Goal: Task Accomplishment & Management: Use online tool/utility

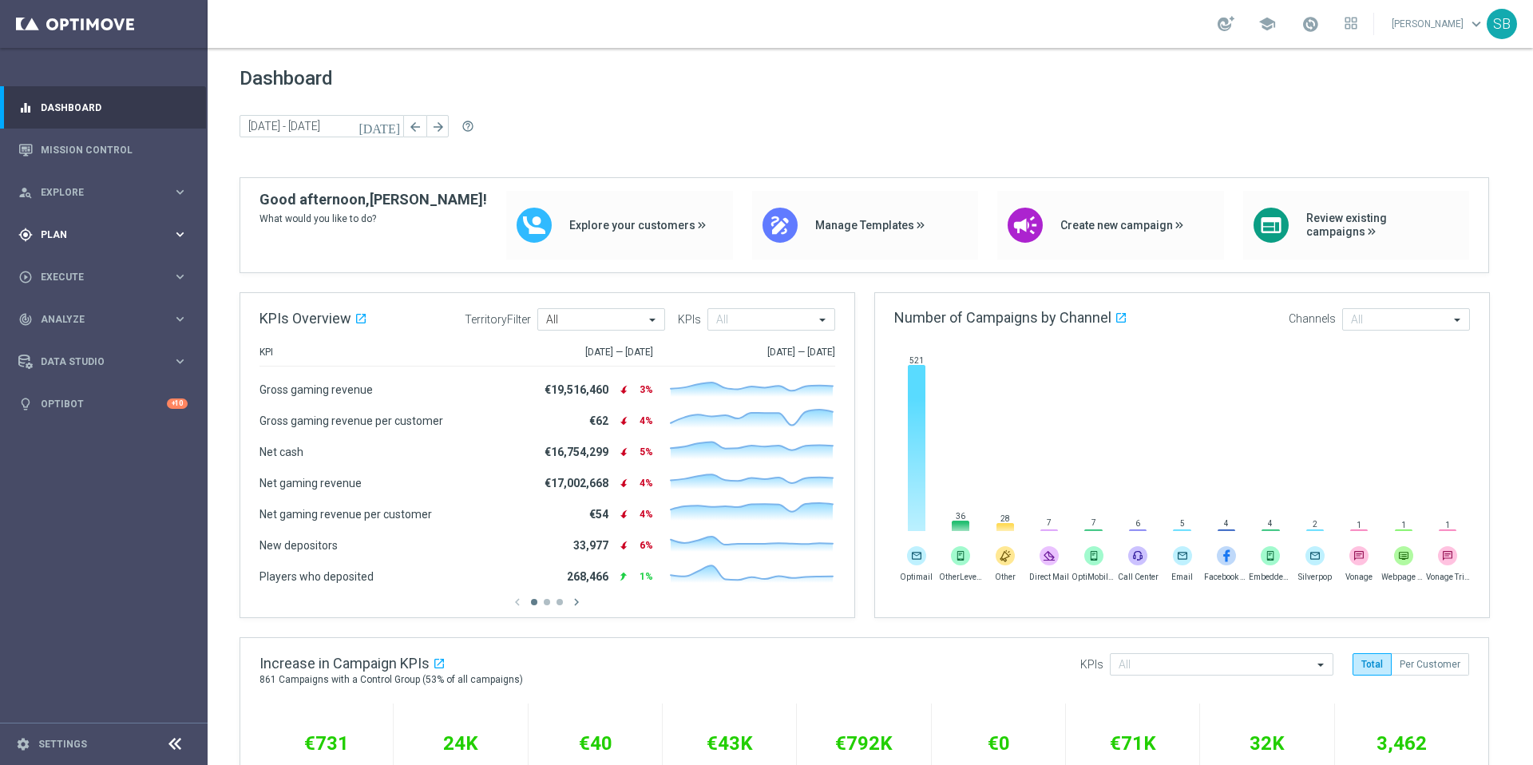
click at [75, 238] on span "Plan" at bounding box center [107, 235] width 132 height 10
click at [81, 315] on span "Templates" at bounding box center [99, 316] width 114 height 10
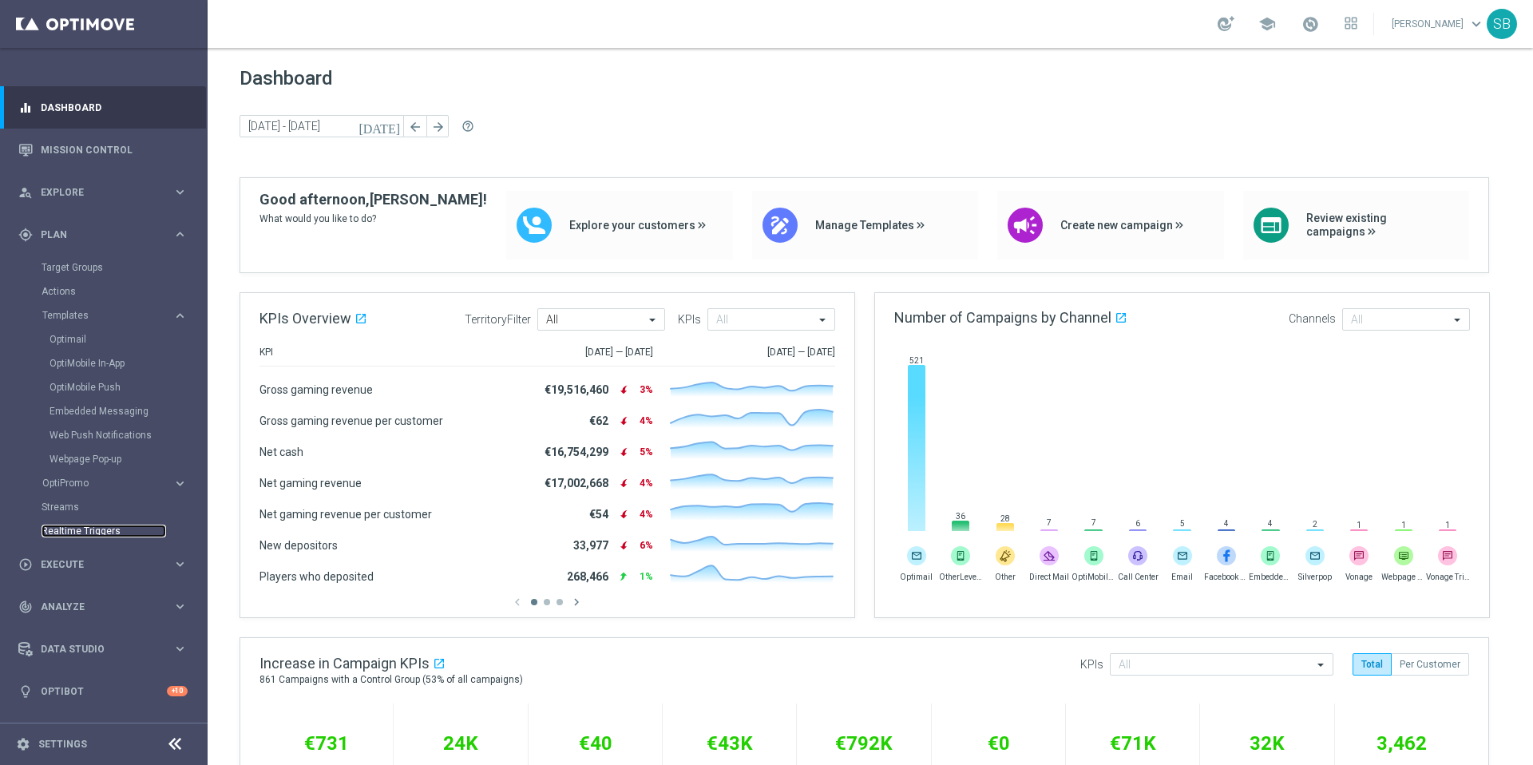
click at [89, 534] on link "Realtime Triggers" at bounding box center [104, 530] width 125 height 13
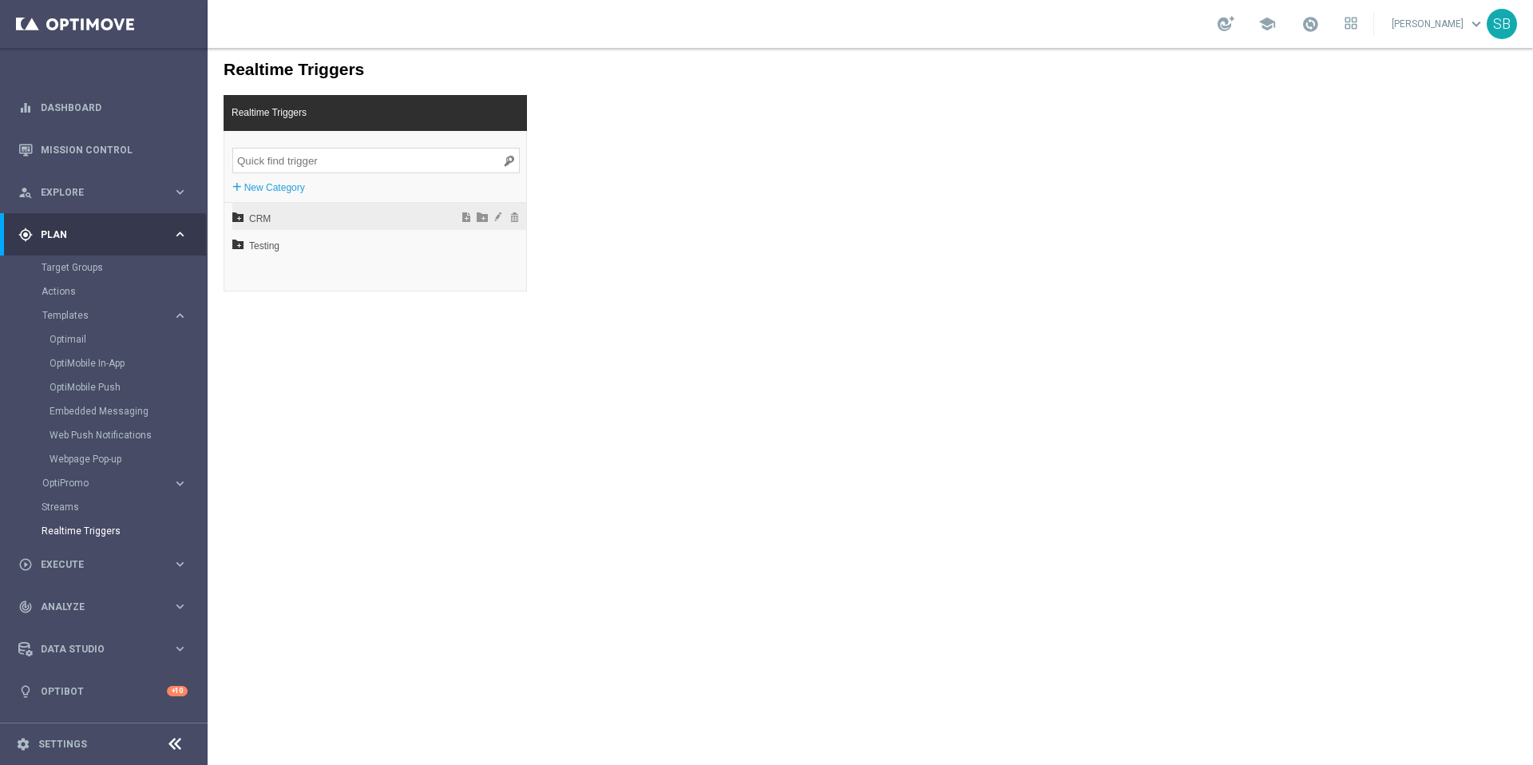
click at [254, 215] on span "CRM" at bounding box center [337, 218] width 176 height 27
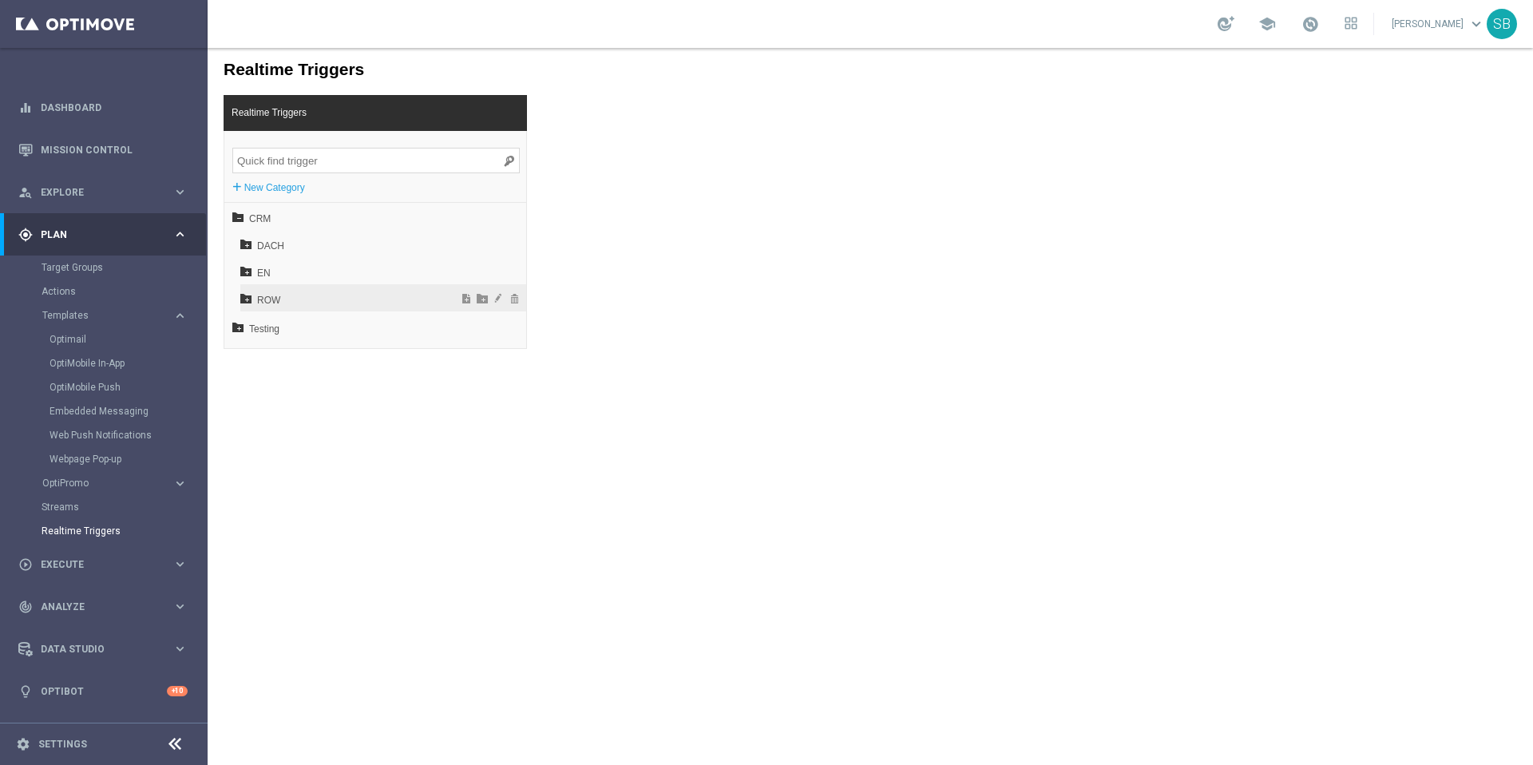
click at [246, 295] on icon at bounding box center [245, 297] width 11 height 11
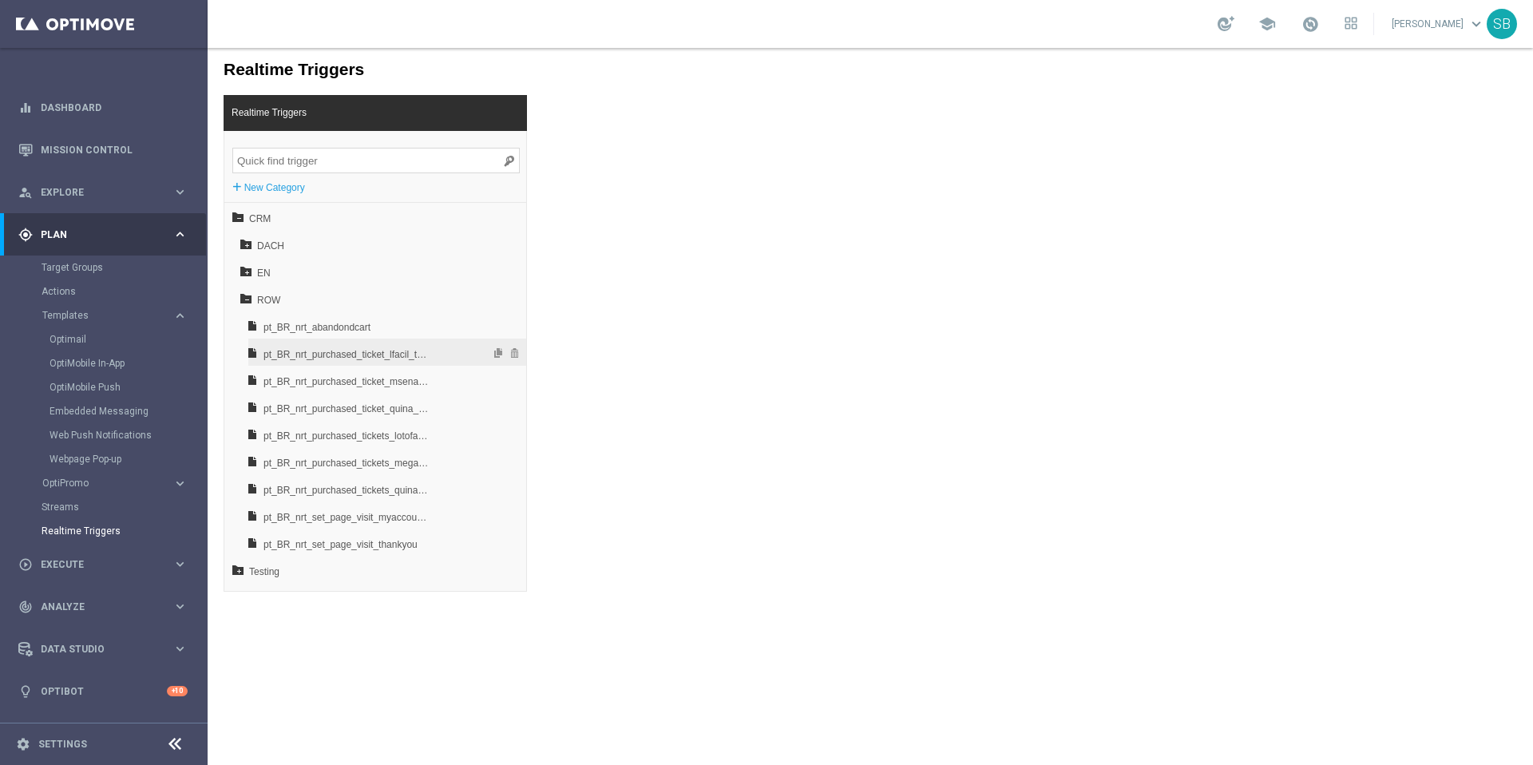
click at [322, 361] on span "pt_BR_nrt_purchased_ticket_lfacil_turbo" at bounding box center [346, 354] width 167 height 27
click at [285, 387] on span "pt_BR_nrt_purchased_ticket_msena_turbo" at bounding box center [346, 381] width 167 height 27
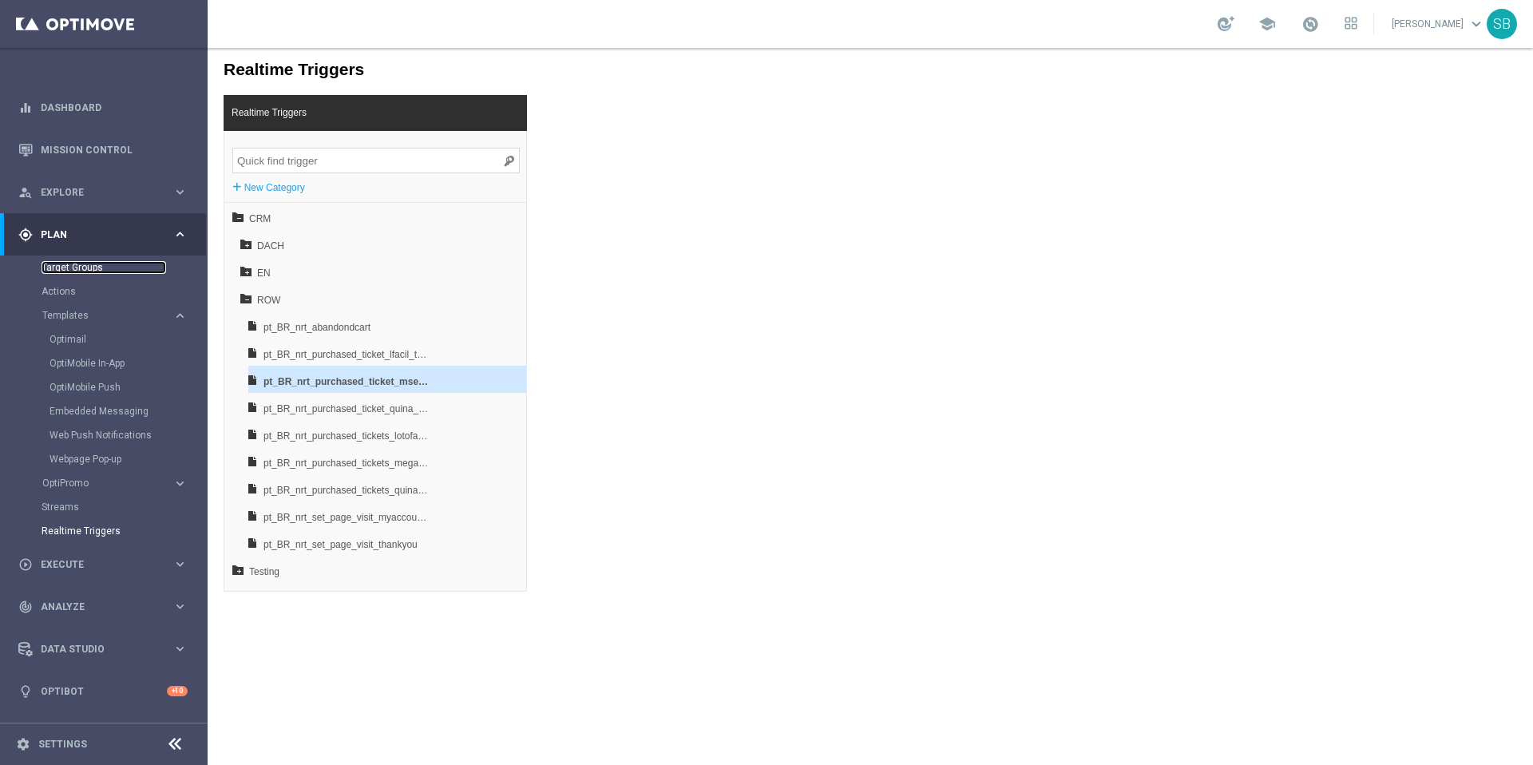
click at [64, 268] on link "Target Groups" at bounding box center [104, 267] width 125 height 13
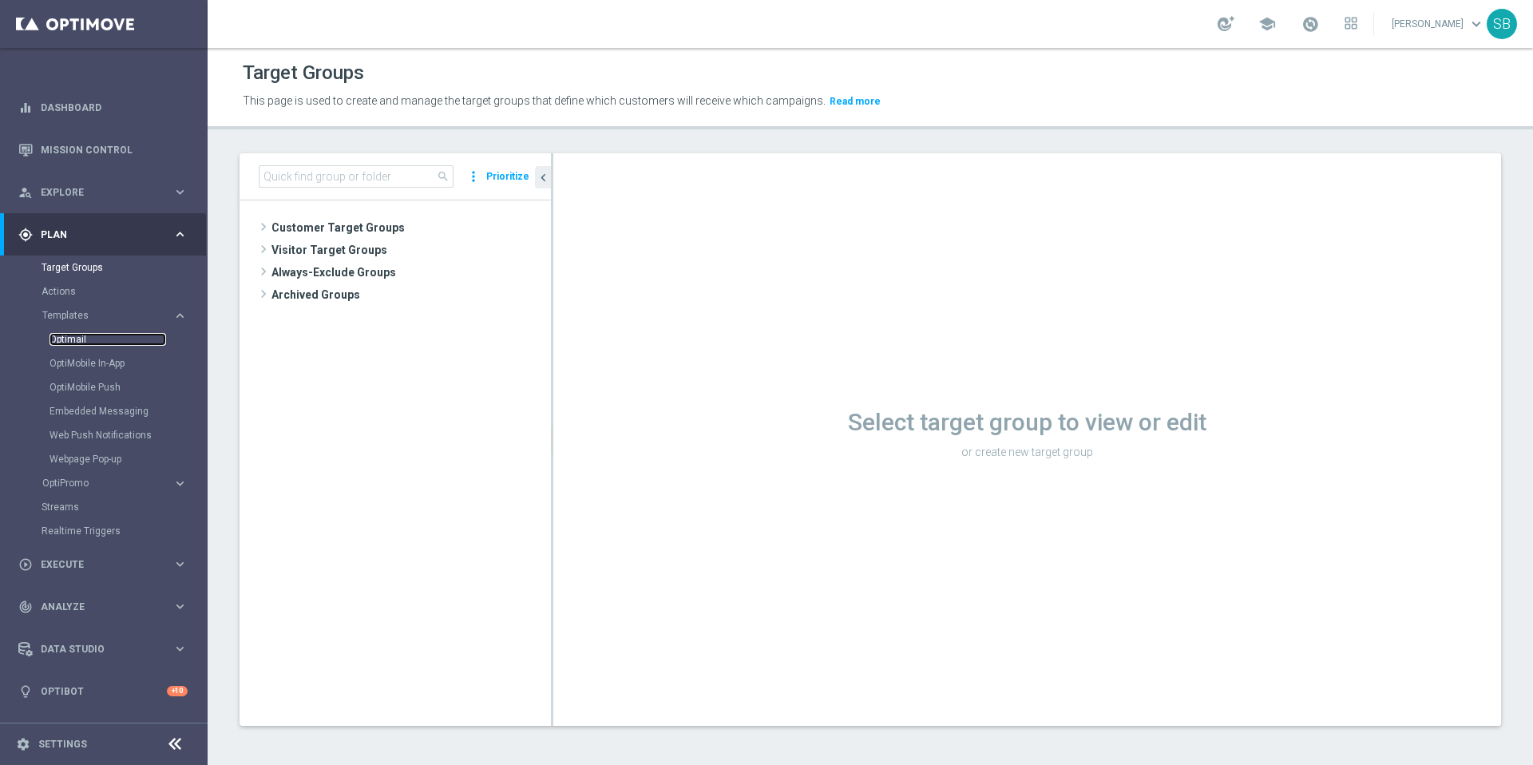
click at [76, 343] on link "Optimail" at bounding box center [107, 339] width 117 height 13
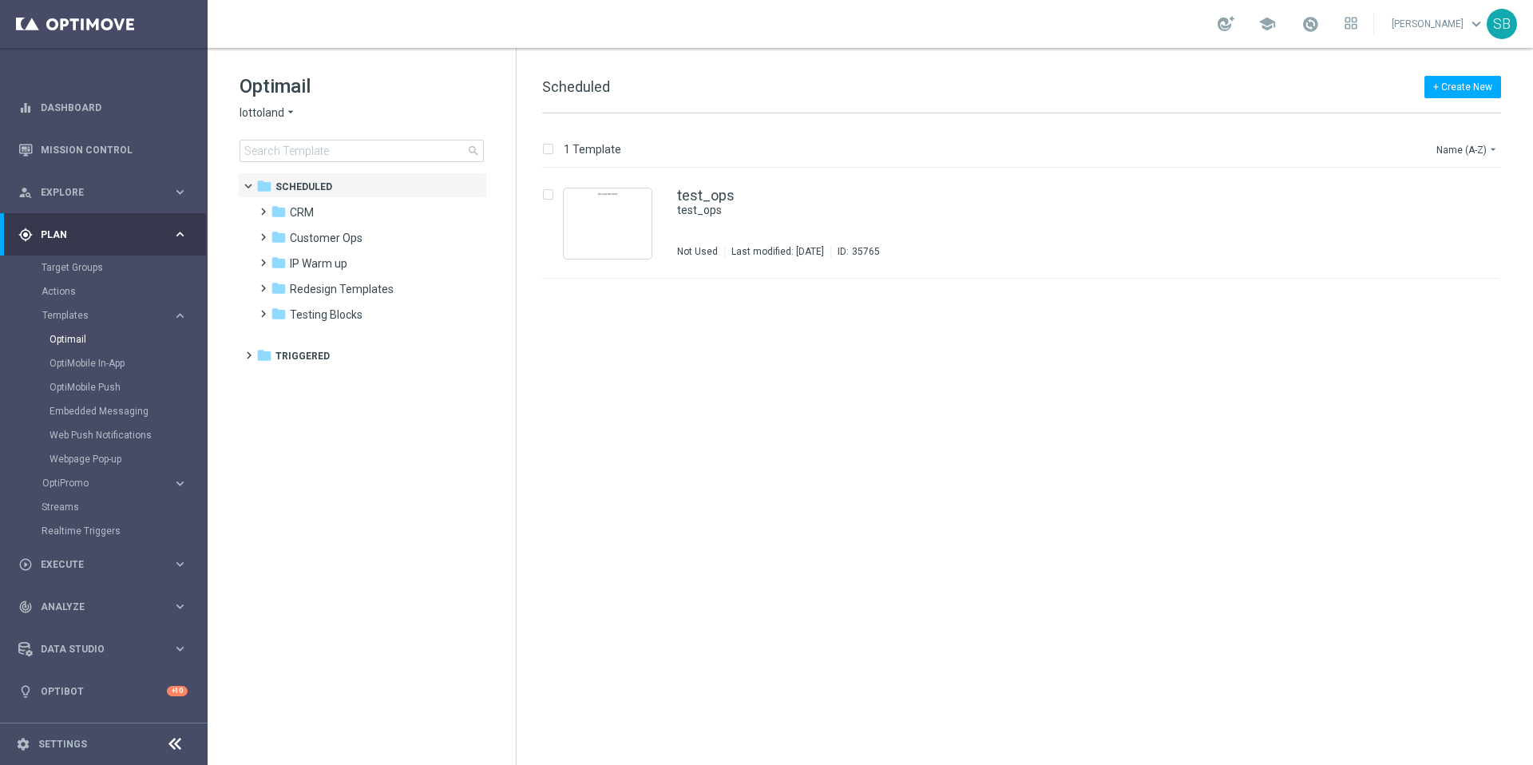
click at [290, 109] on icon "arrow_drop_down" at bounding box center [290, 112] width 13 height 15
click at [0, 0] on span "[DOMAIN_NAME]" at bounding box center [0, 0] width 0 height 0
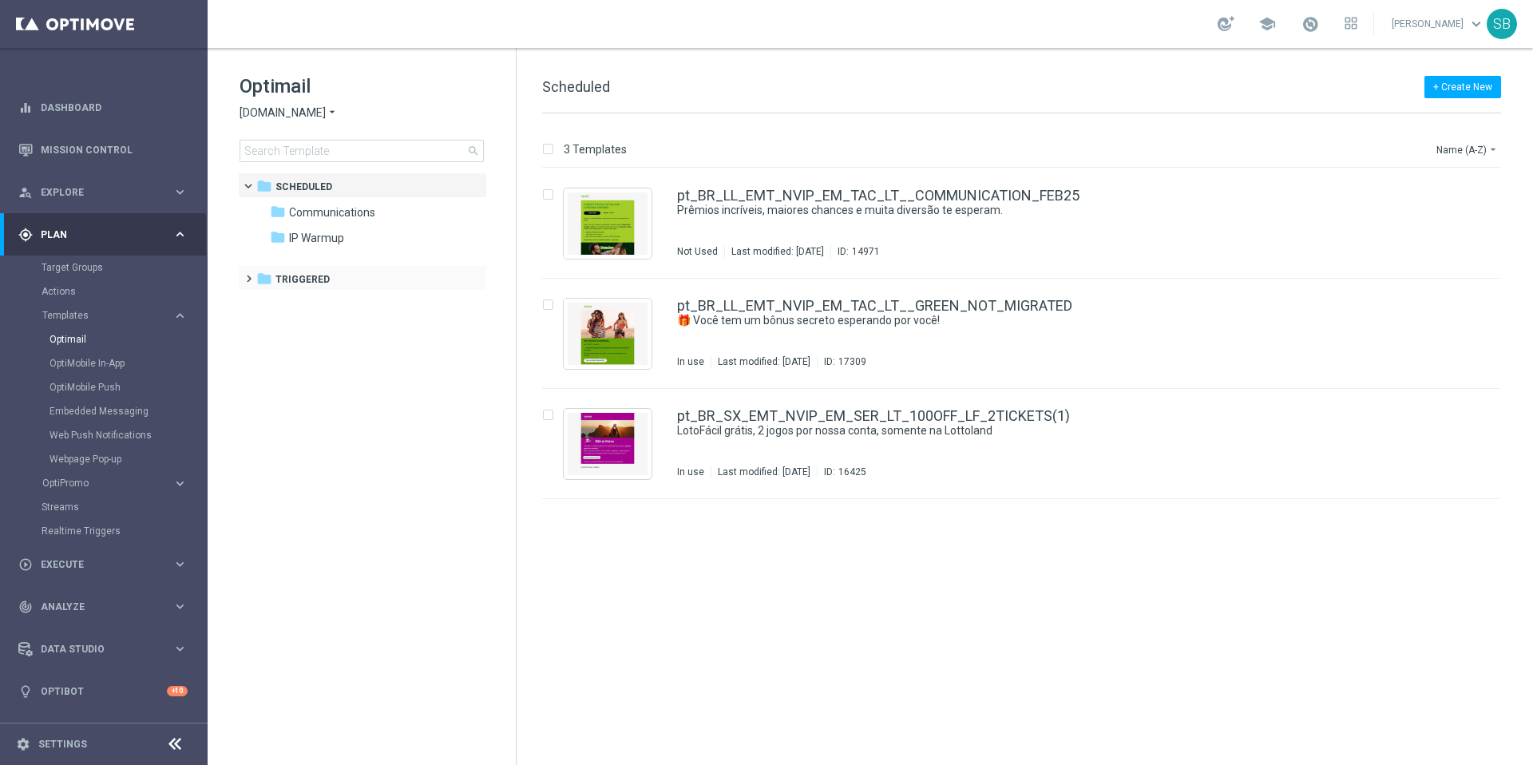
click at [249, 275] on span at bounding box center [245, 271] width 7 height 6
click at [278, 305] on icon "folder" at bounding box center [279, 304] width 16 height 16
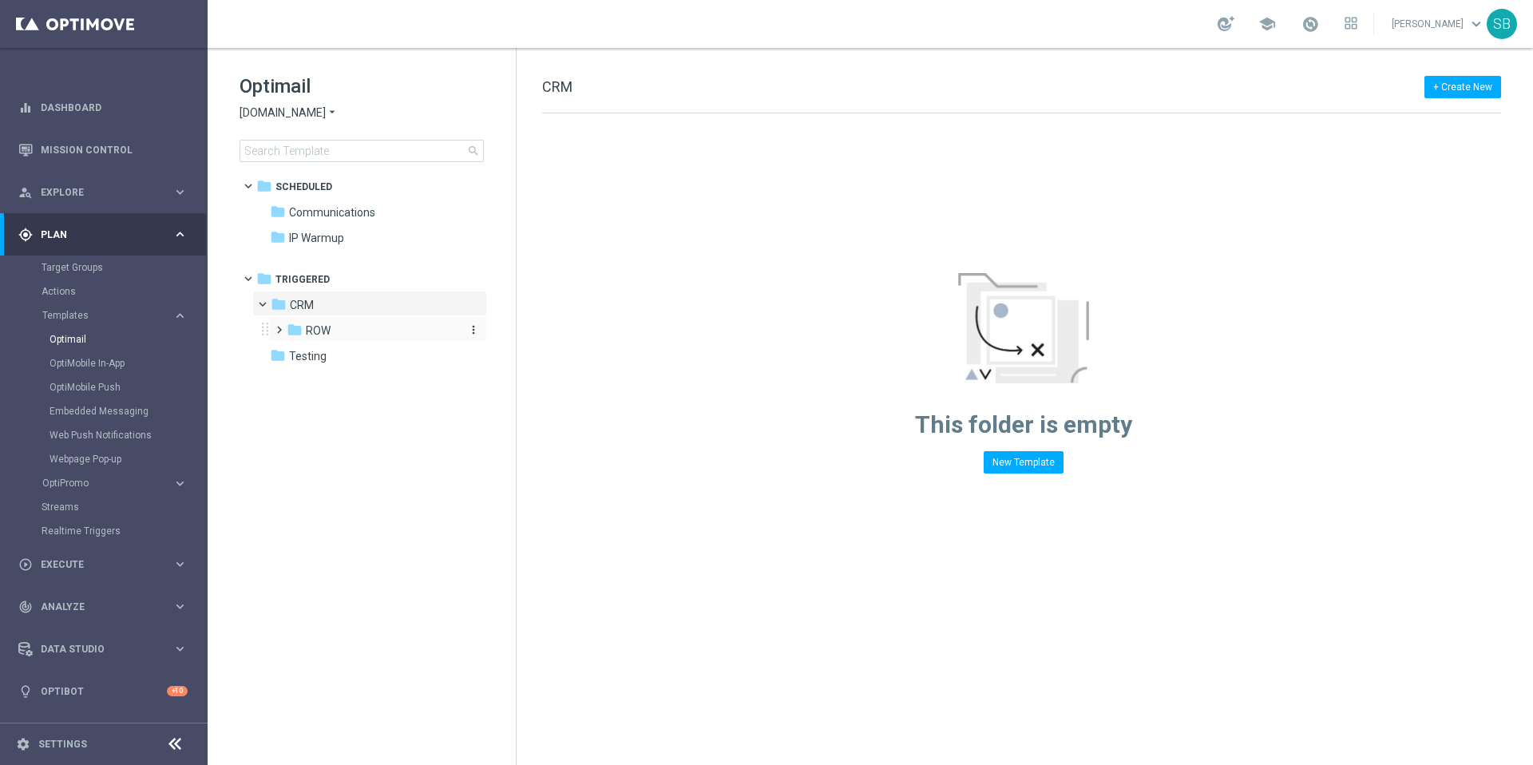
click at [291, 331] on icon "folder" at bounding box center [295, 330] width 16 height 16
click at [307, 406] on icon "folder" at bounding box center [310, 406] width 16 height 16
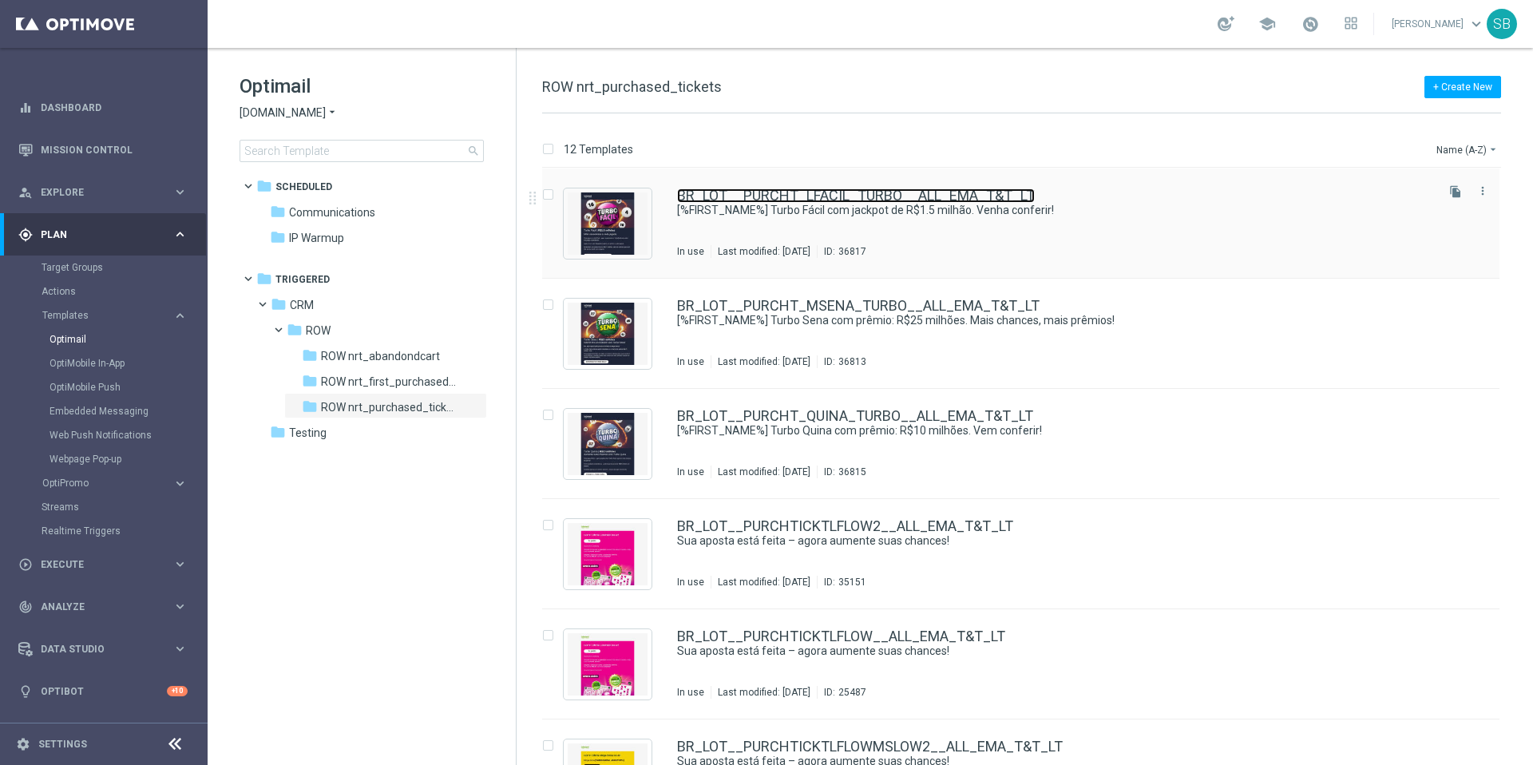
click at [813, 199] on link "BR_LOT__PURCHT_LFACIL_TURBO__ALL_EMA_T&T_LT" at bounding box center [856, 195] width 358 height 14
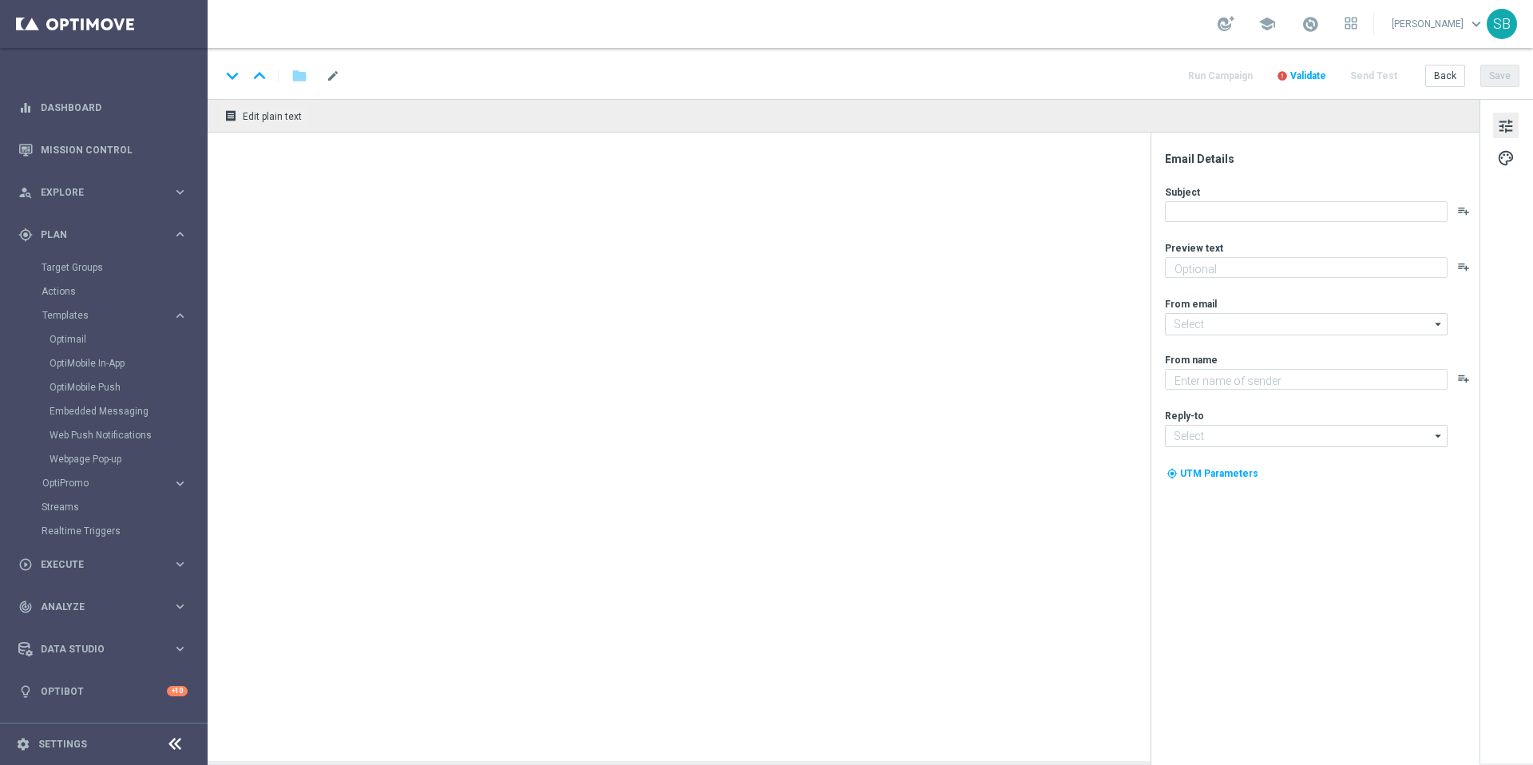
type textarea "Mais vencedores a cada jogada"
type input "[EMAIL_ADDRESS][DOMAIN_NAME]"
type textarea "[DOMAIN_NAME]"
type input "[EMAIL_ADDRESS][DOMAIN_NAME]"
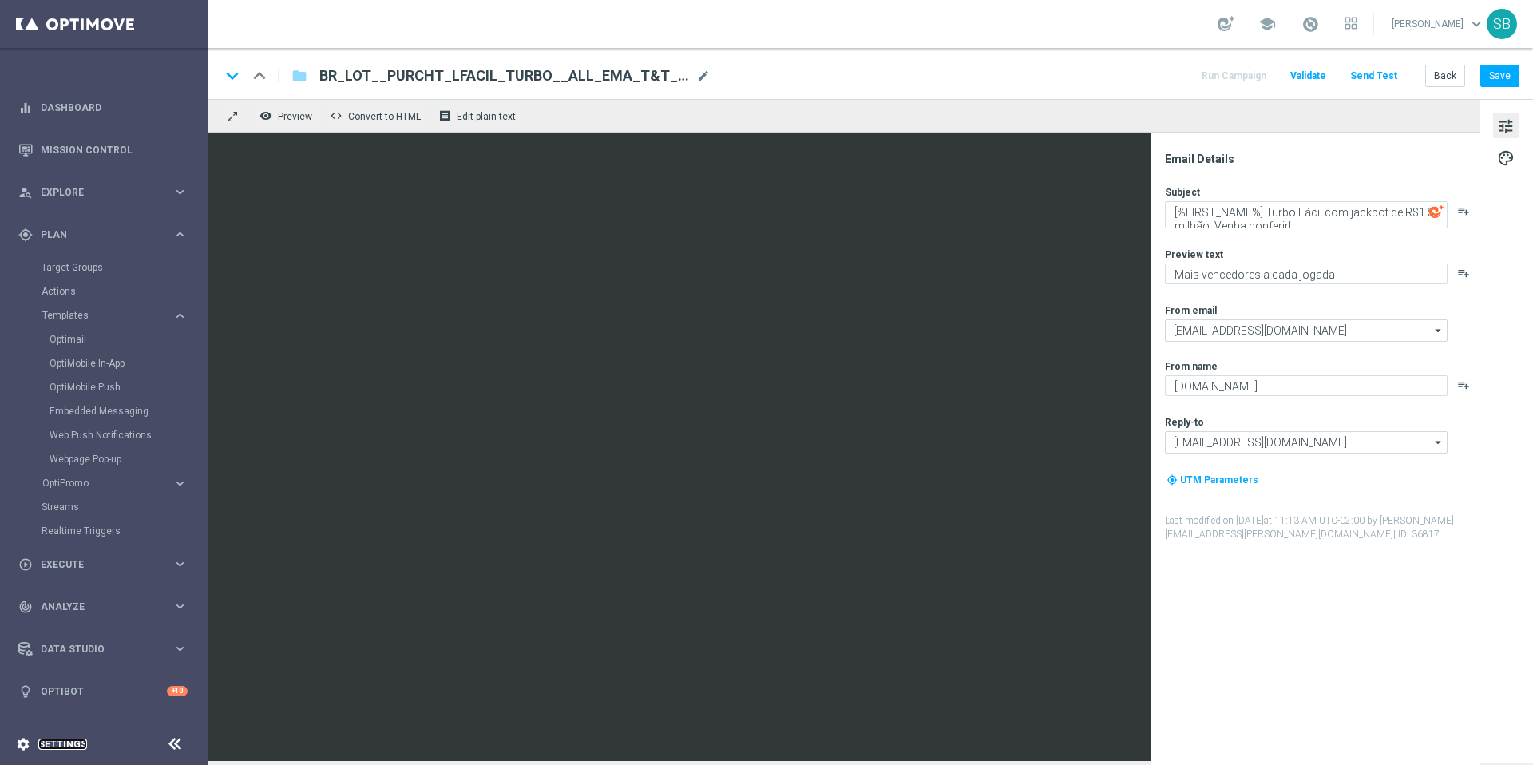
click at [78, 742] on link "Settings" at bounding box center [62, 744] width 49 height 10
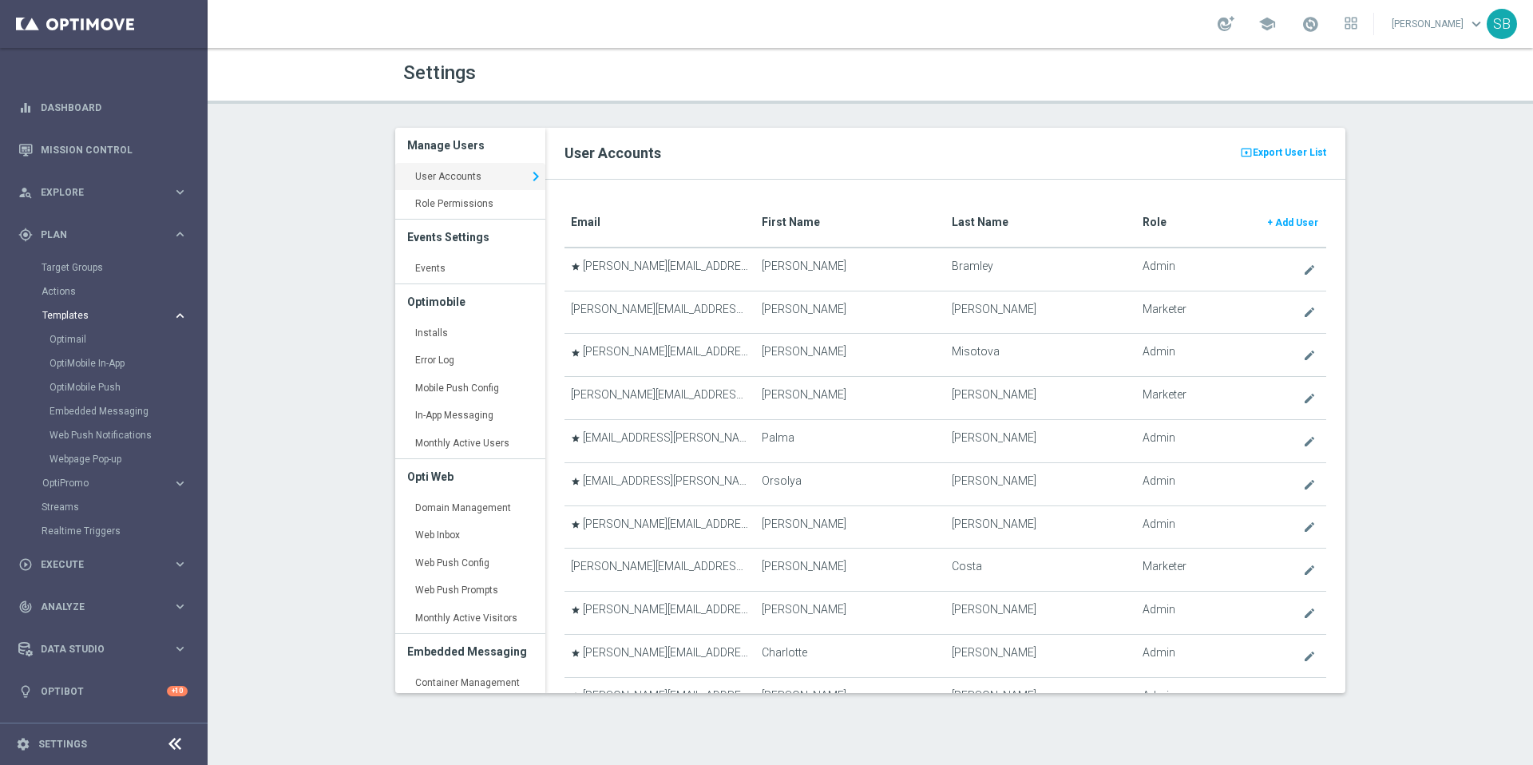
click at [180, 315] on icon "keyboard_arrow_right" at bounding box center [179, 315] width 15 height 15
click at [180, 421] on icon "keyboard_arrow_right" at bounding box center [179, 420] width 15 height 15
click at [180, 370] on icon "keyboard_arrow_right" at bounding box center [179, 366] width 15 height 15
click at [183, 192] on icon "keyboard_arrow_right" at bounding box center [179, 191] width 15 height 15
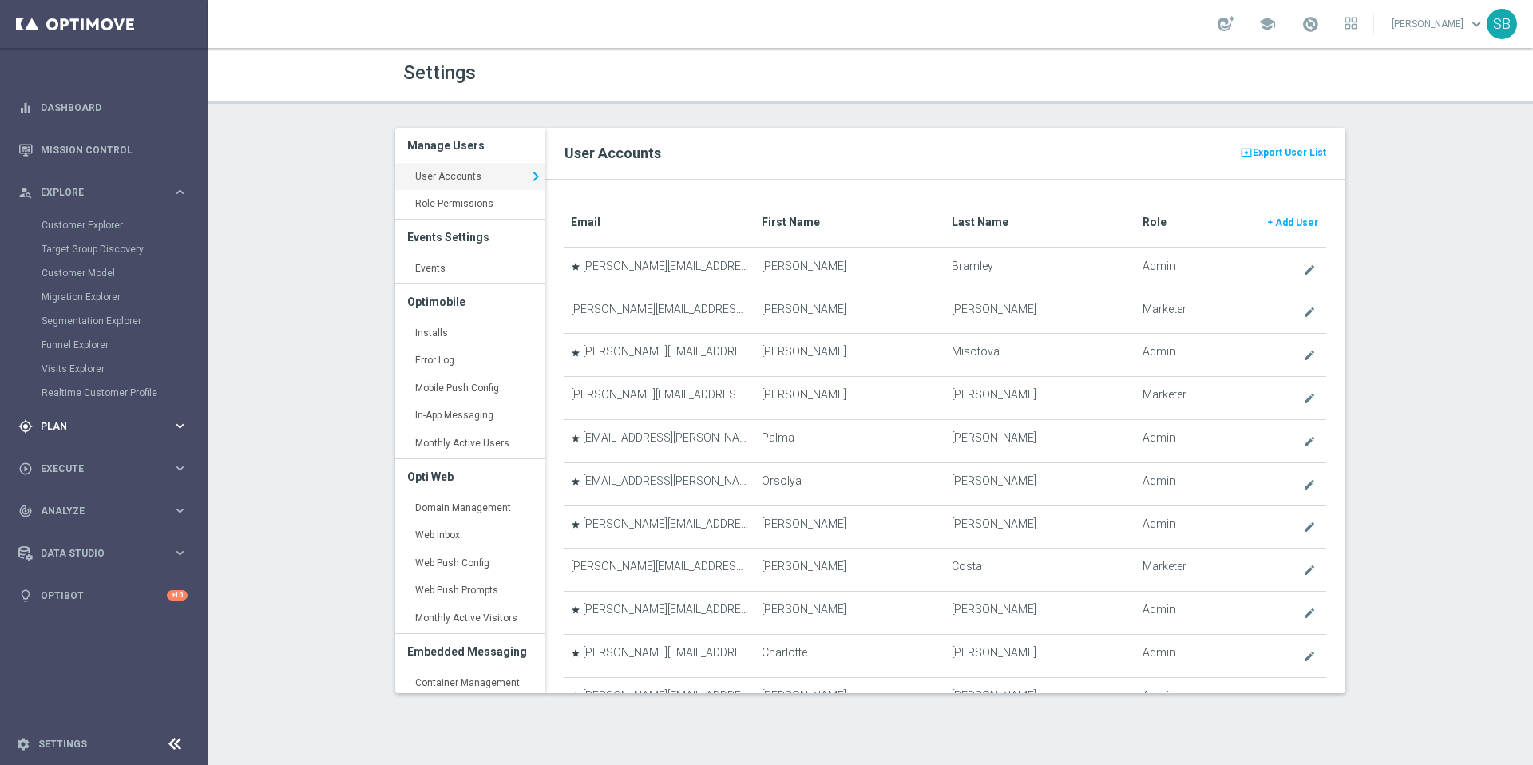
click at [181, 423] on icon "keyboard_arrow_right" at bounding box center [179, 425] width 15 height 15
click at [93, 390] on link "Realtime Triggers" at bounding box center [104, 387] width 125 height 13
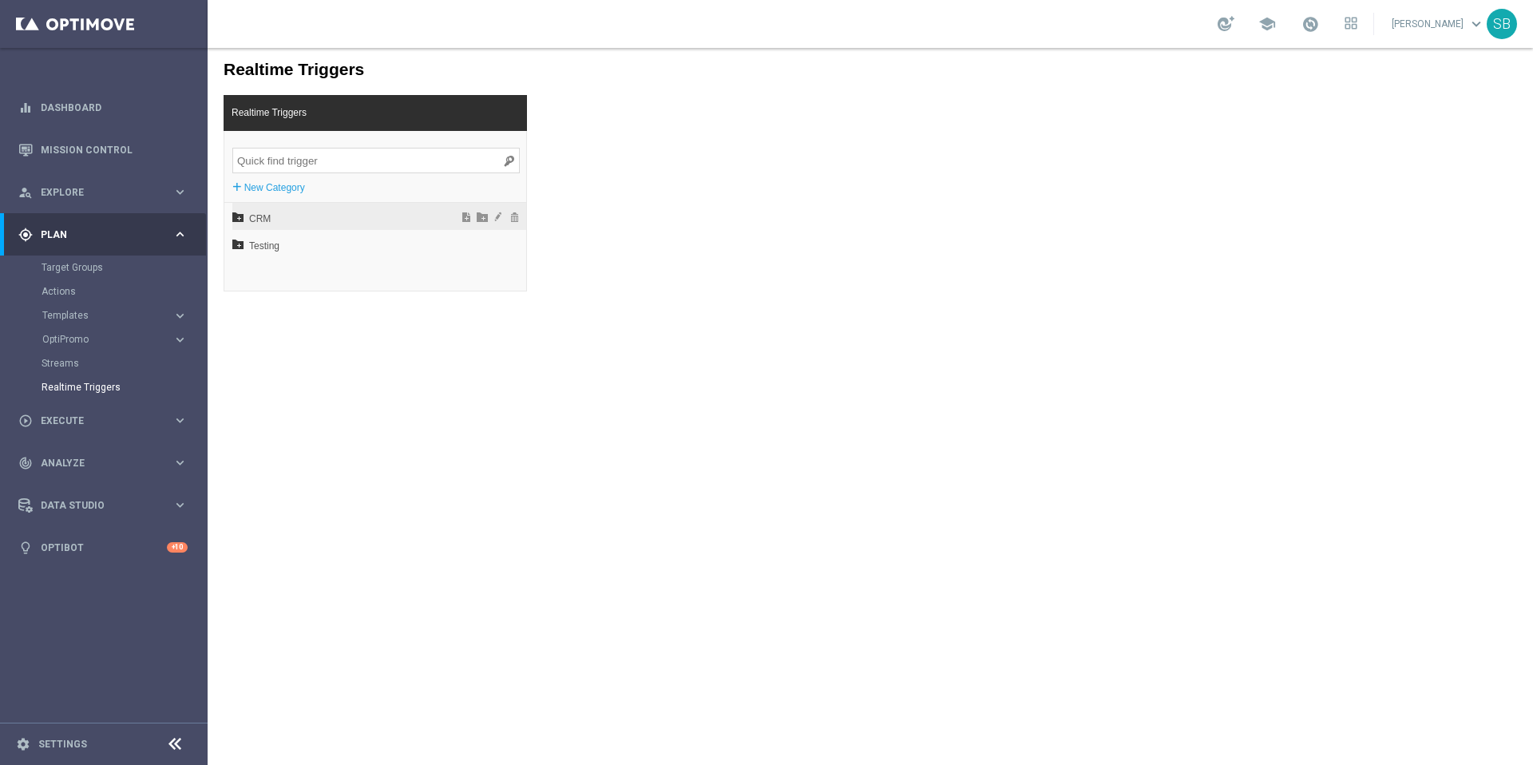
click at [263, 223] on span "CRM" at bounding box center [337, 218] width 176 height 27
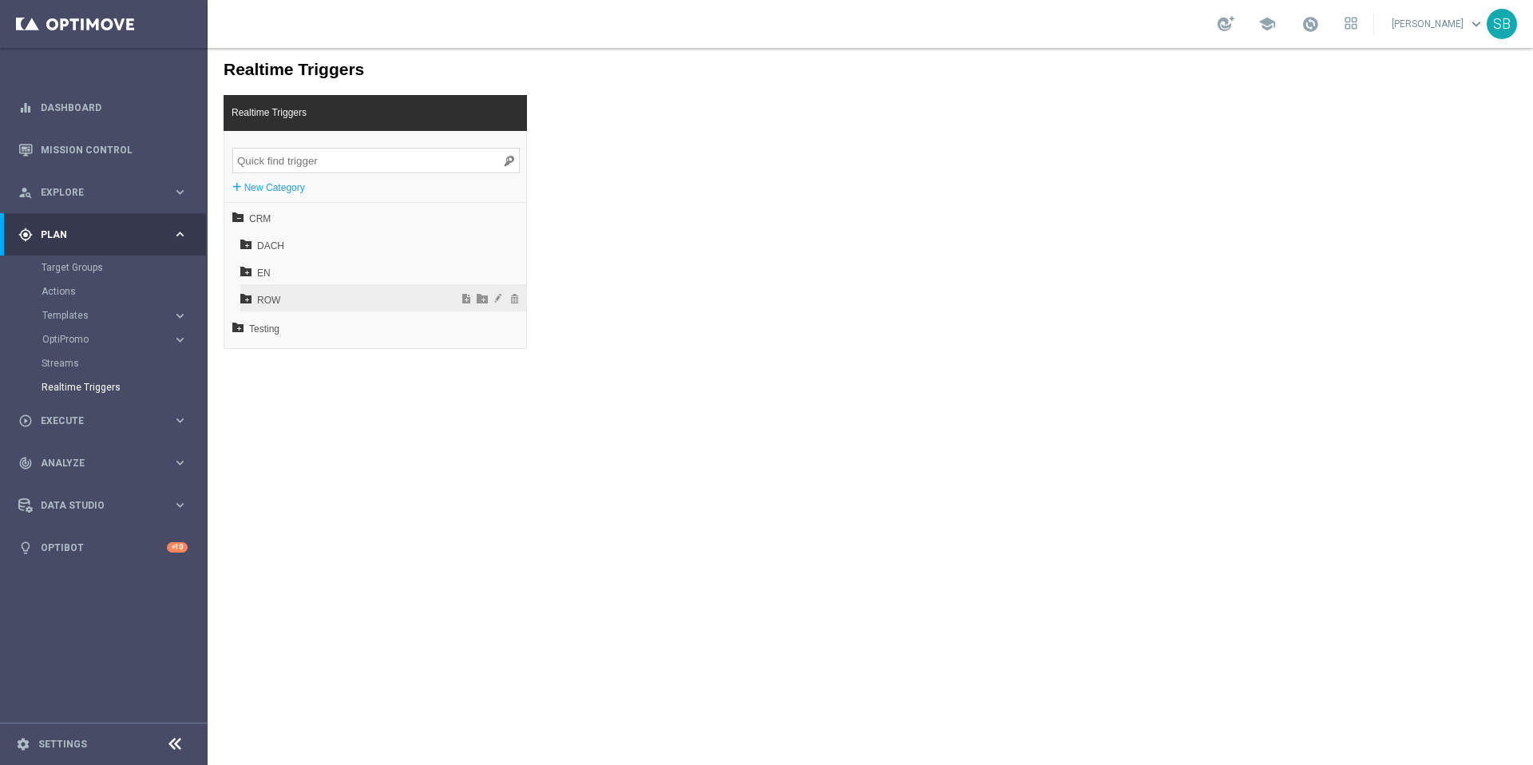
click at [262, 299] on span "ROW" at bounding box center [343, 300] width 172 height 27
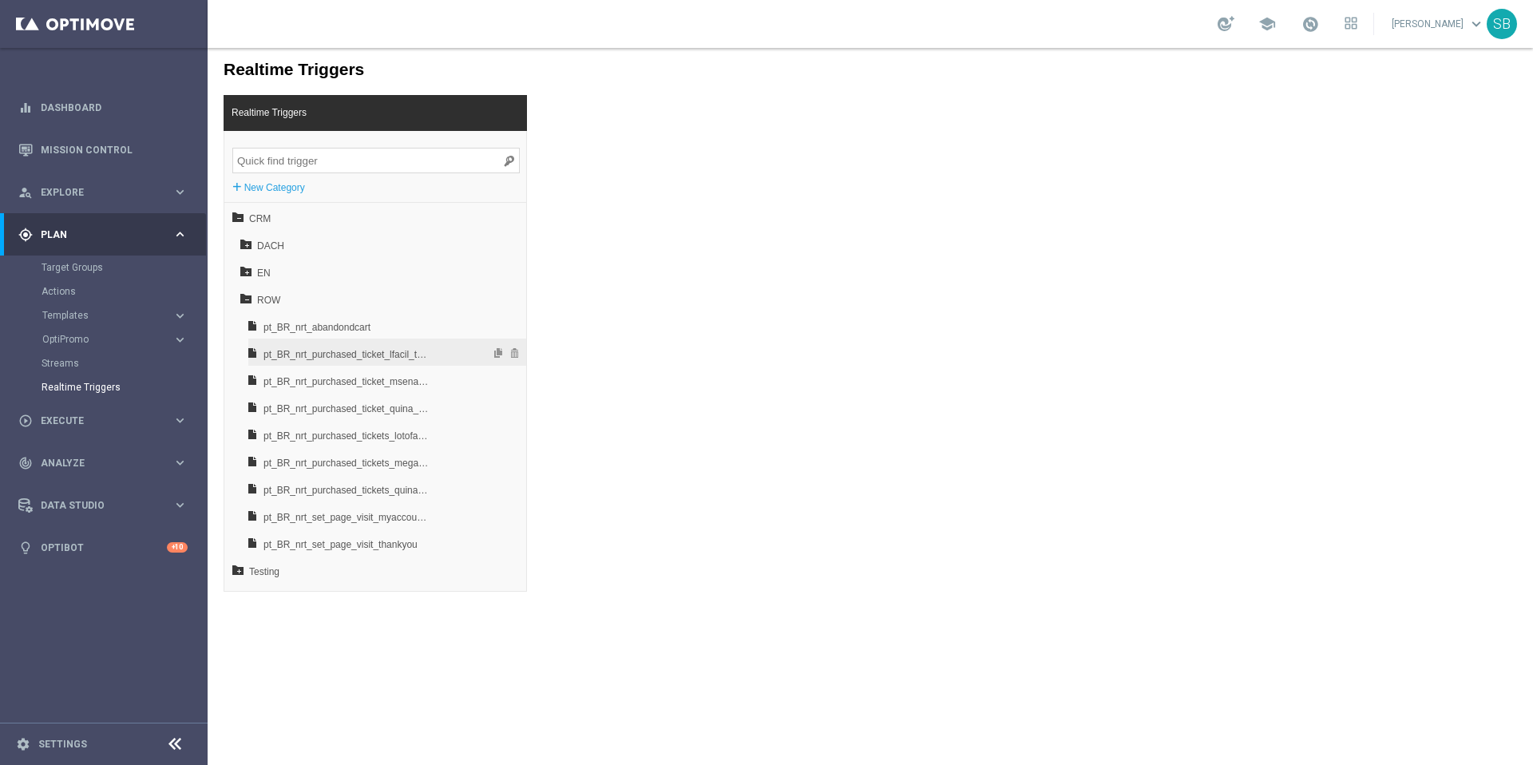
click at [399, 358] on span "pt_BR_nrt_purchased_ticket_lfacil_turbo" at bounding box center [346, 354] width 167 height 27
click at [730, 315] on div "Realtime Triggers Realtime Triggers + New Category CRM DACH EN ROW pt_BR_nrt_ab…" at bounding box center [870, 320] width 1325 height 544
click at [76, 272] on link "Target Groups" at bounding box center [104, 267] width 125 height 13
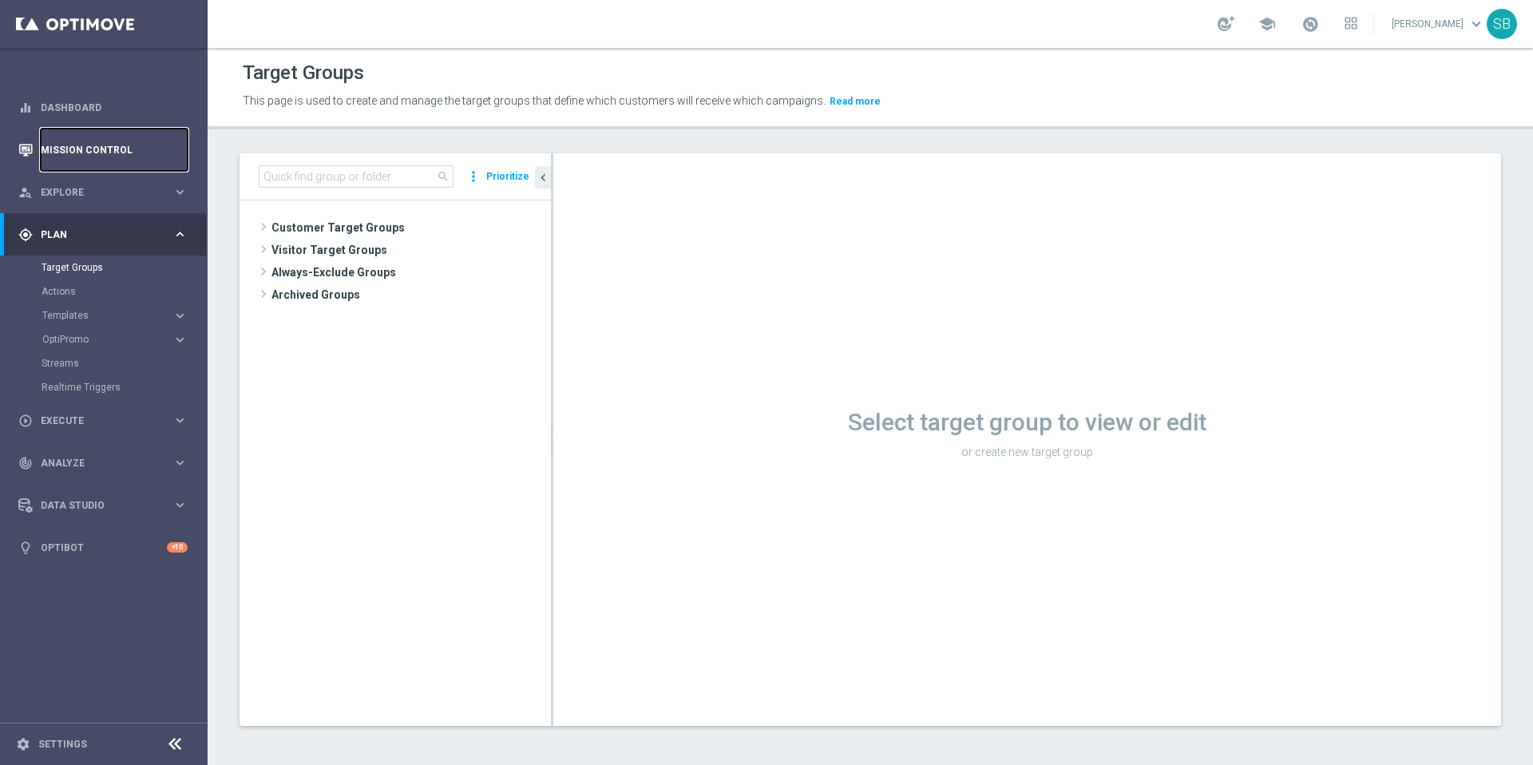
click at [116, 153] on link "Mission Control" at bounding box center [114, 150] width 147 height 42
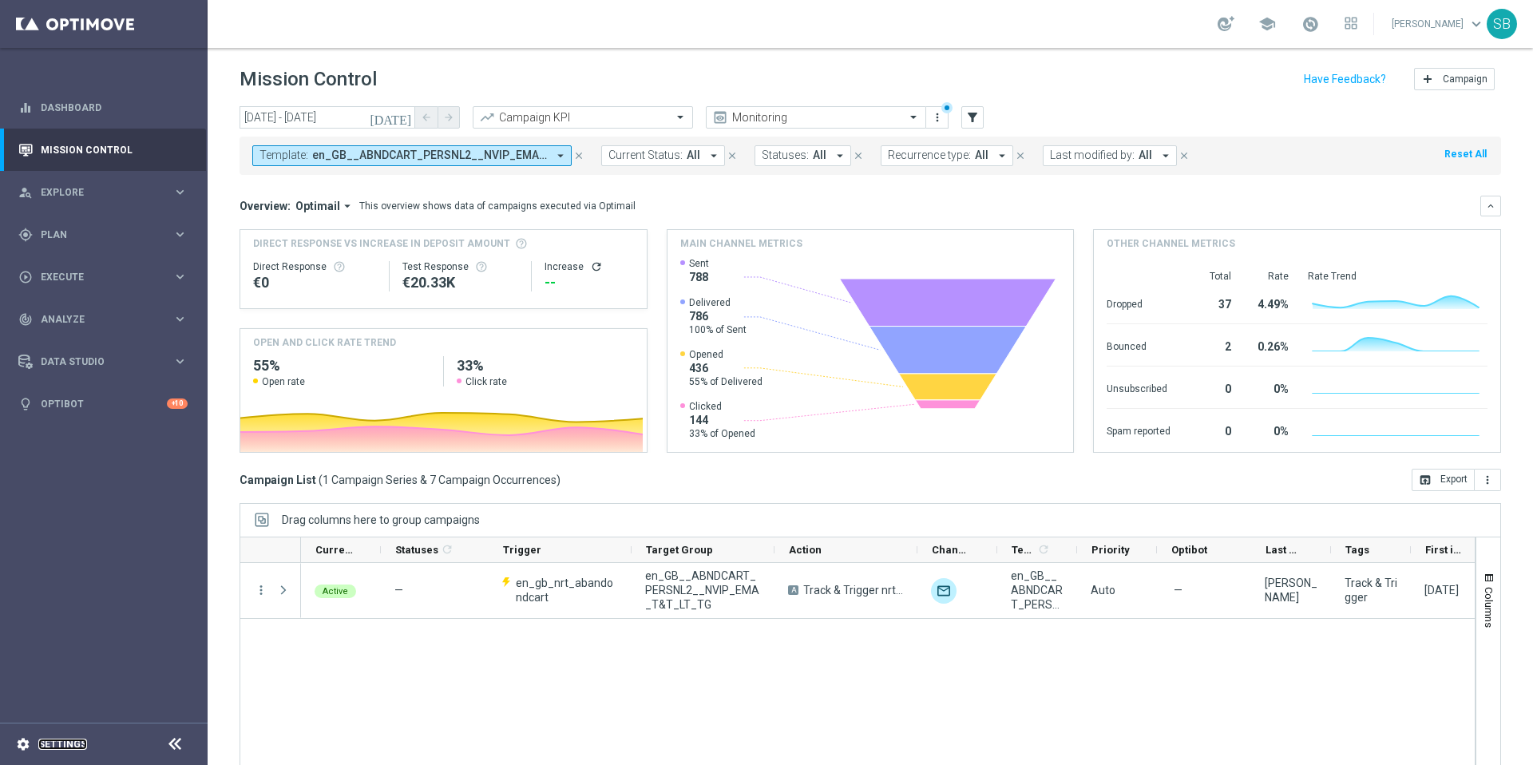
click at [74, 745] on link "Settings" at bounding box center [62, 744] width 49 height 10
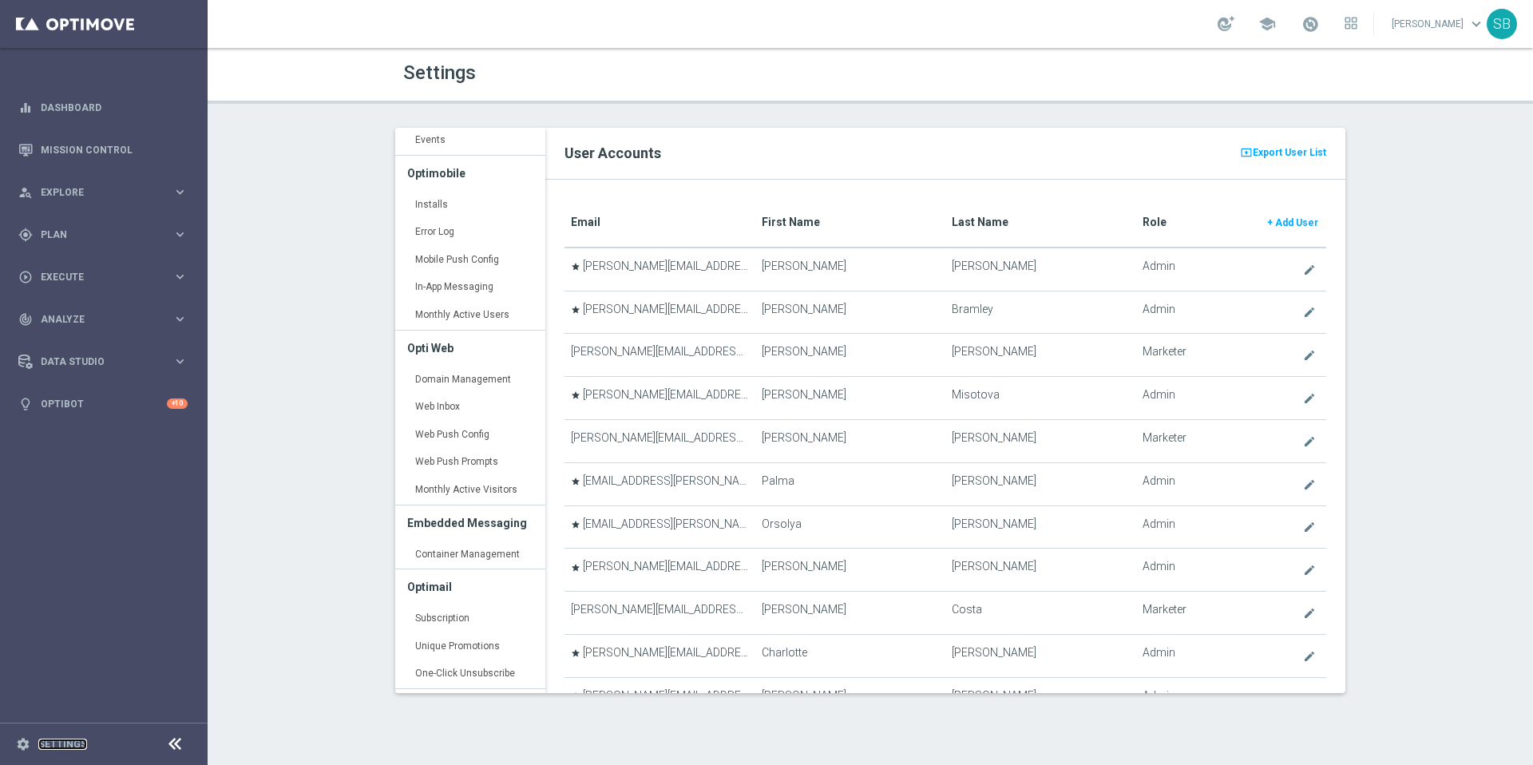
scroll to position [126, 0]
click at [76, 236] on span "Plan" at bounding box center [107, 235] width 132 height 10
click at [65, 290] on link "Actions" at bounding box center [104, 291] width 125 height 13
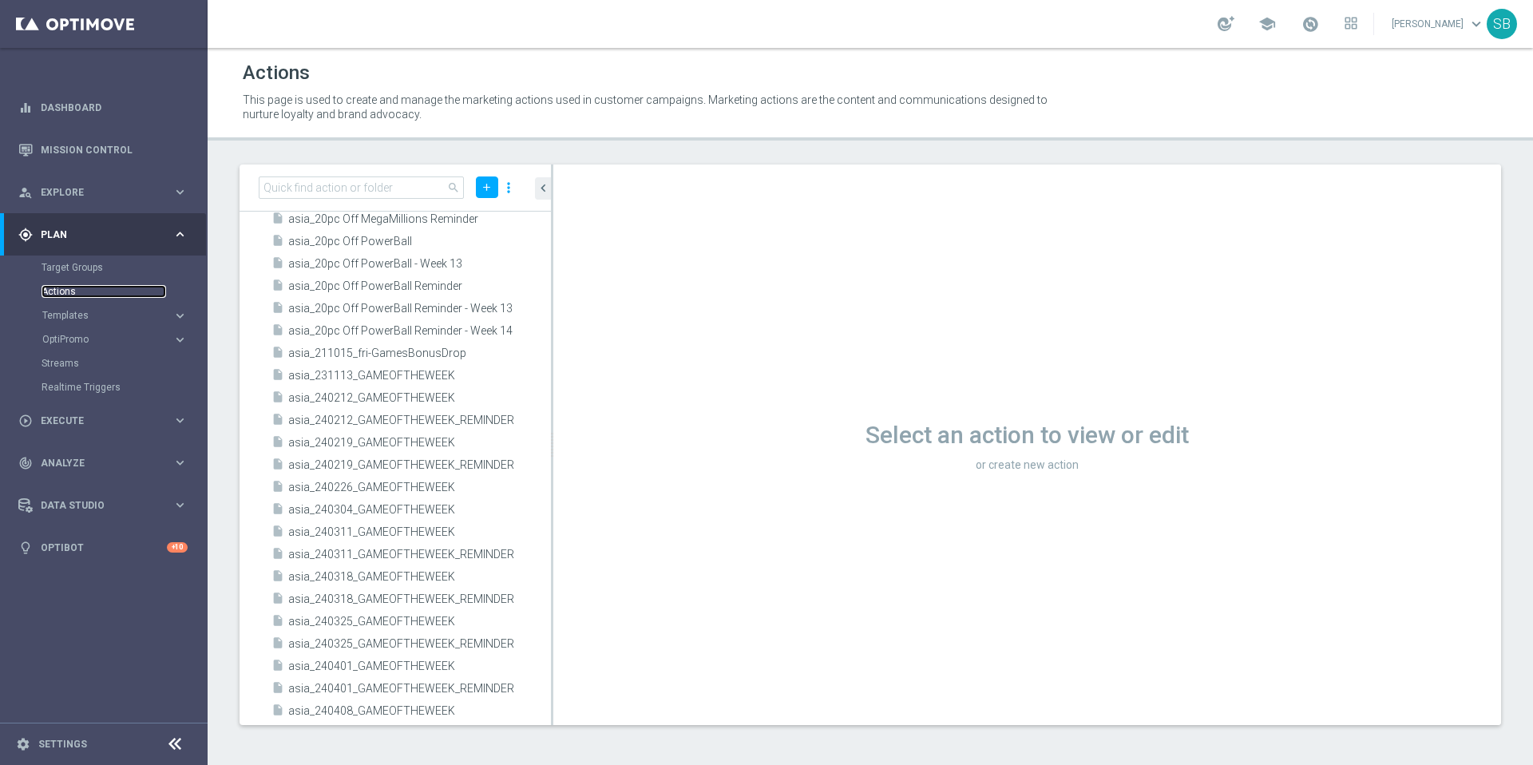
scroll to position [2750, 0]
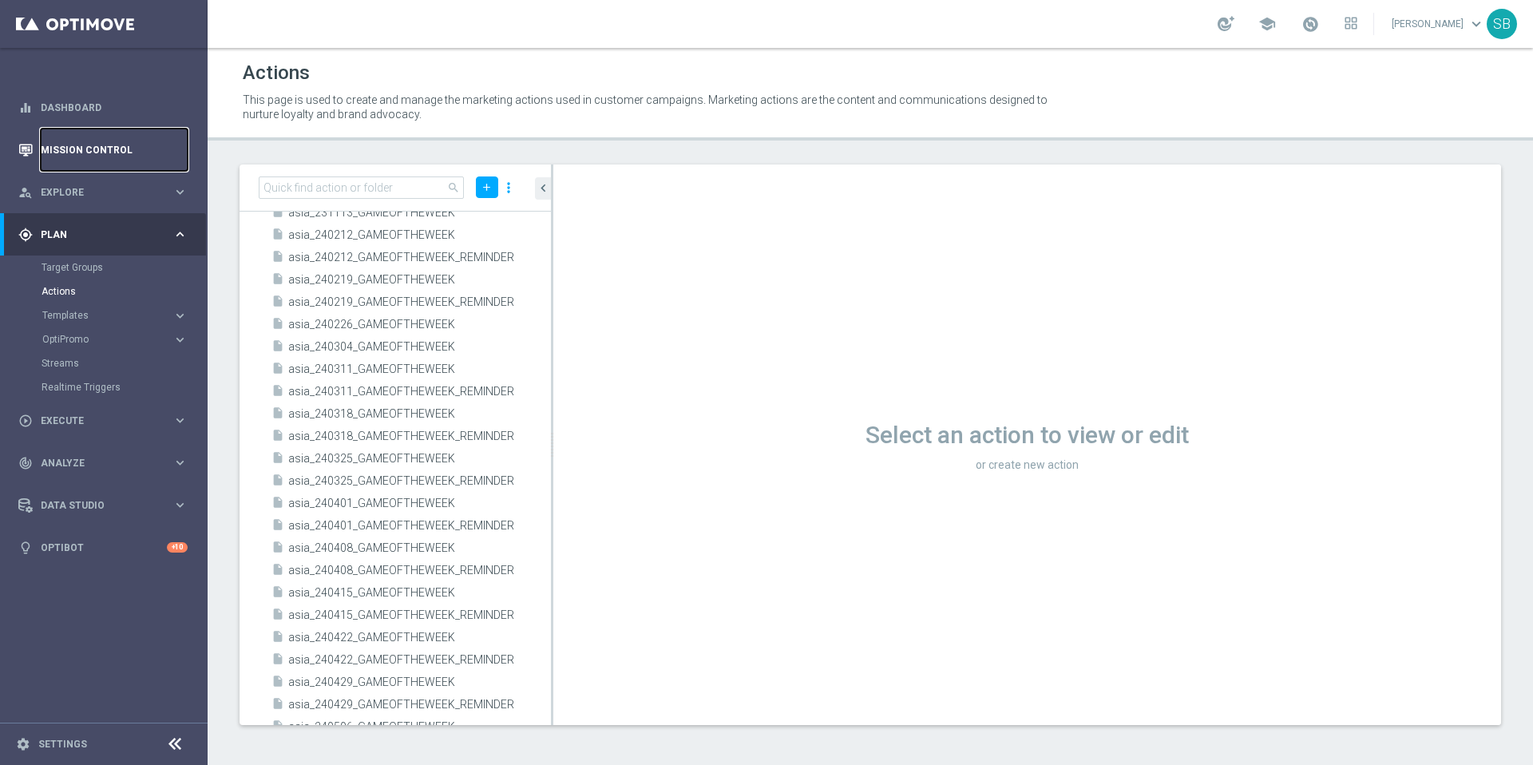
click at [117, 152] on link "Mission Control" at bounding box center [114, 150] width 147 height 42
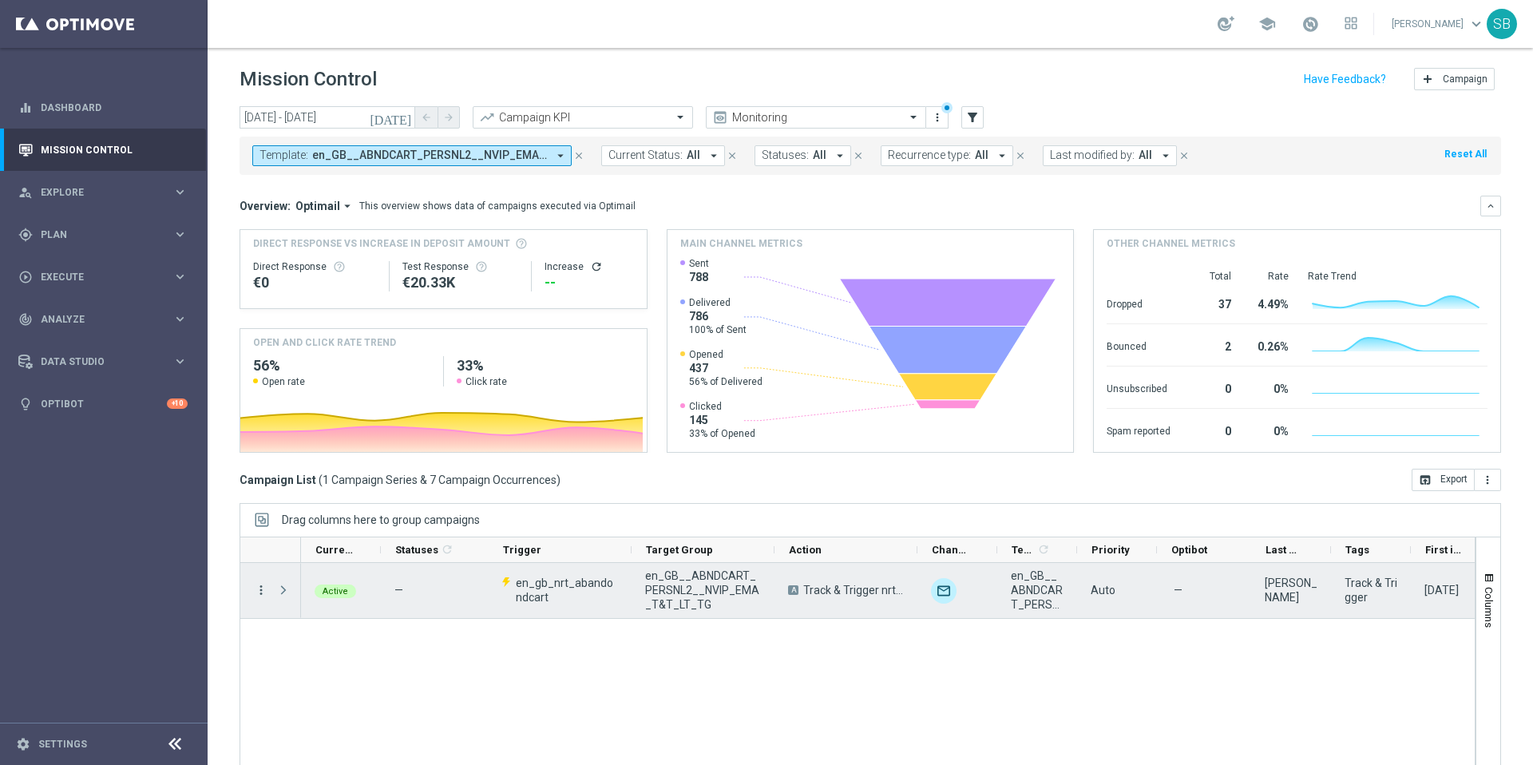
click at [262, 595] on icon "more_vert" at bounding box center [261, 590] width 14 height 14
click at [303, 605] on span "Campaign Details" at bounding box center [332, 600] width 81 height 11
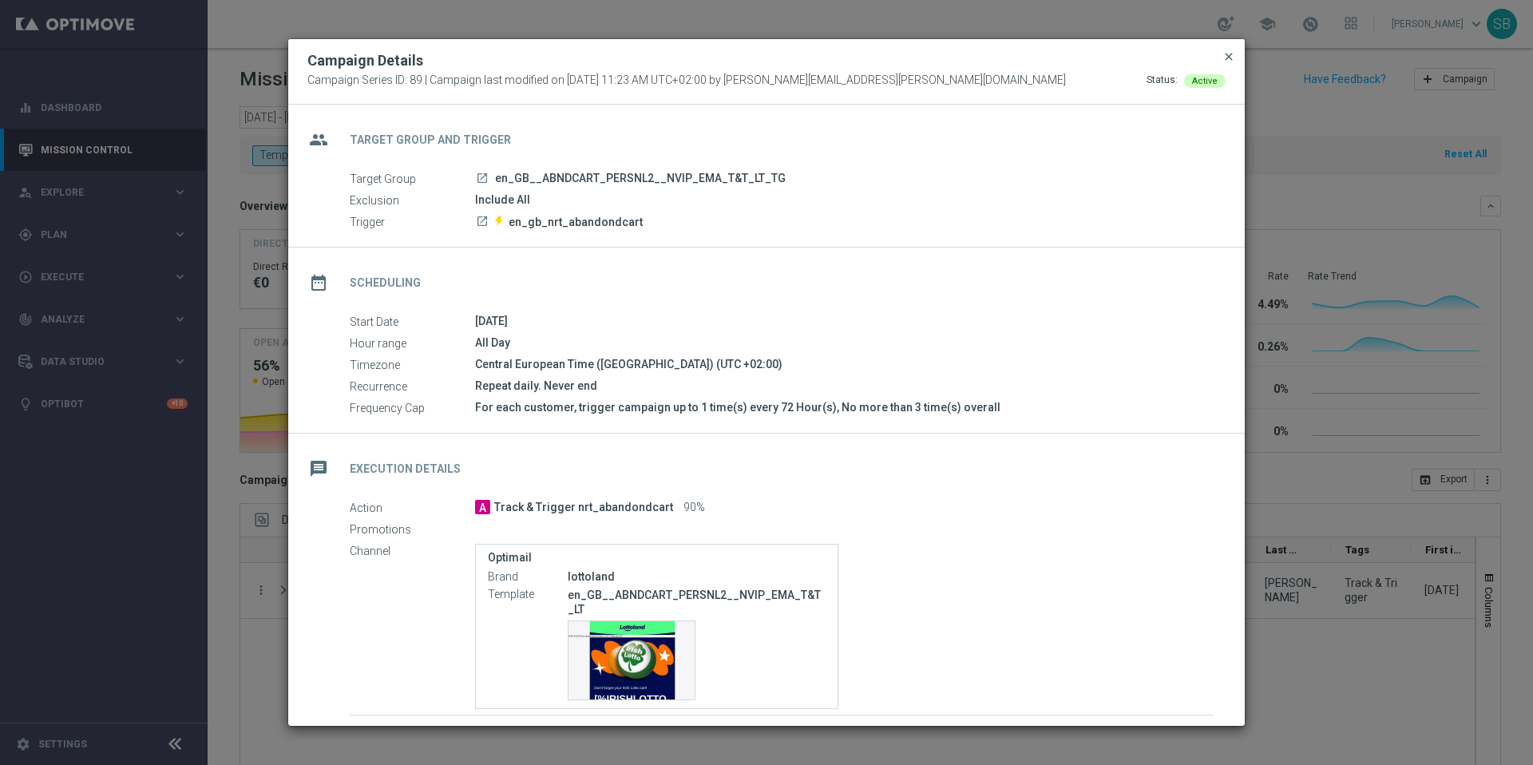
click at [1230, 58] on span "close" at bounding box center [1228, 56] width 13 height 13
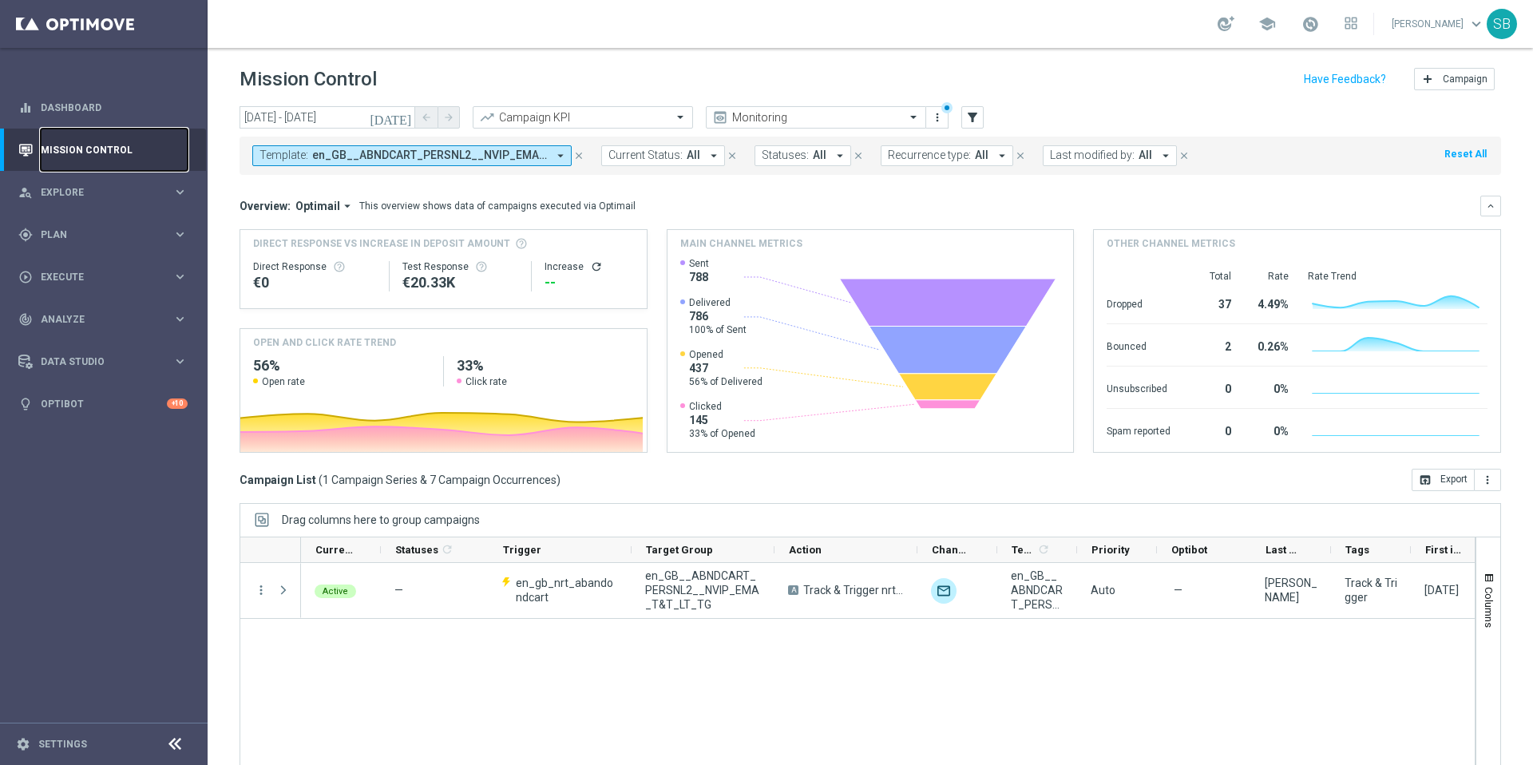
click at [65, 145] on link "Mission Control" at bounding box center [114, 150] width 147 height 42
click at [178, 192] on icon "keyboard_arrow_right" at bounding box center [179, 191] width 15 height 15
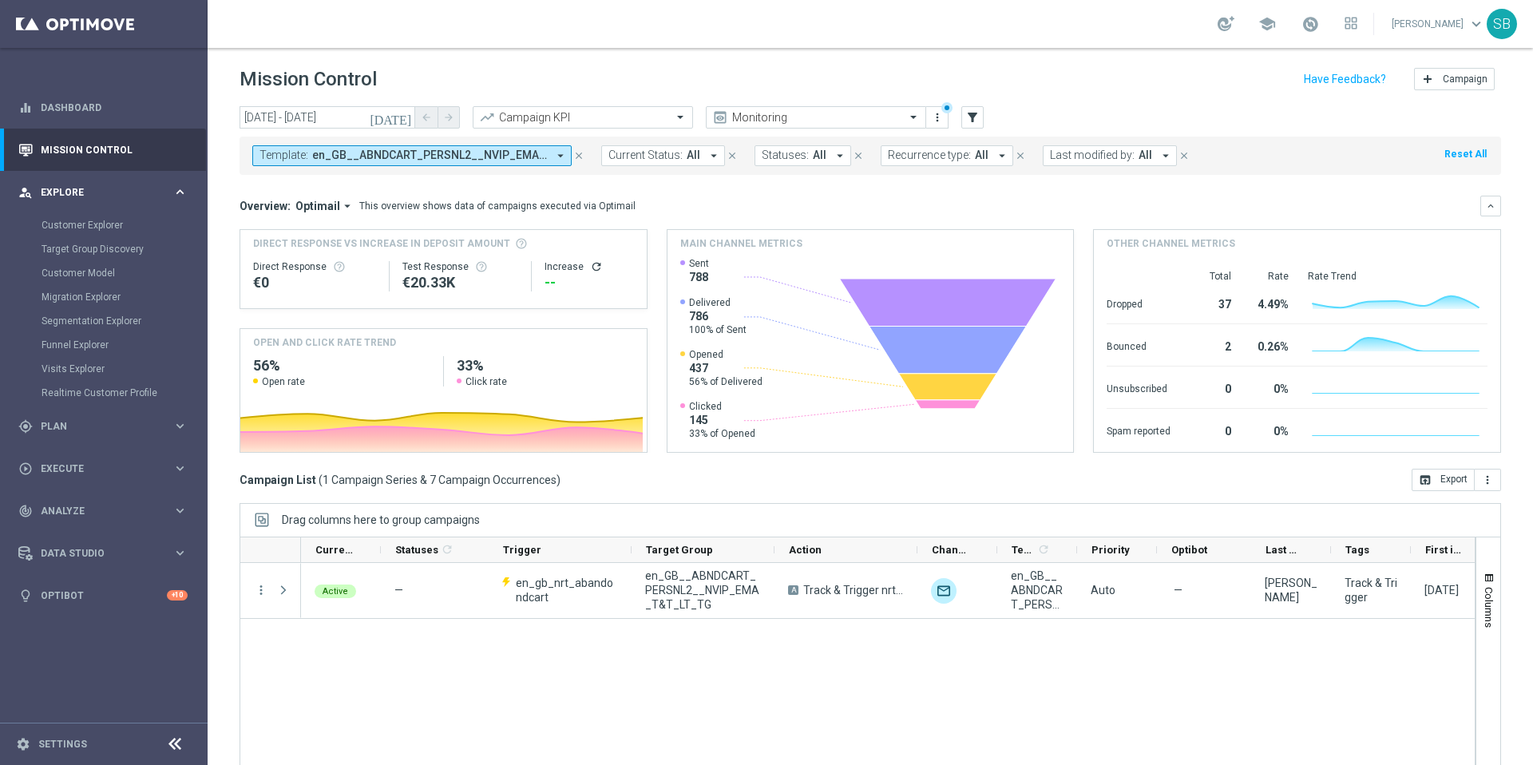
click at [178, 192] on icon "keyboard_arrow_right" at bounding box center [179, 191] width 15 height 15
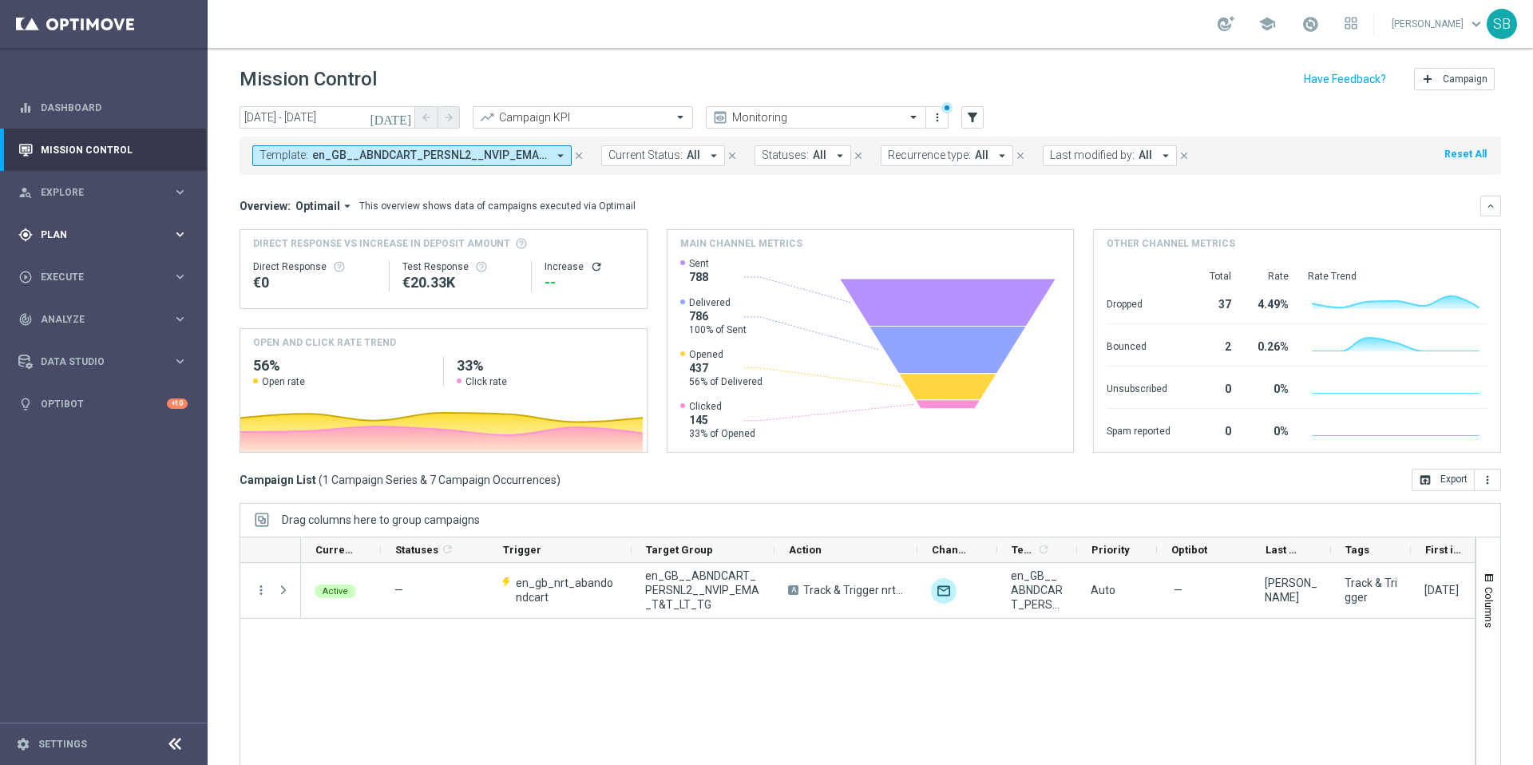
click at [181, 233] on icon "keyboard_arrow_right" at bounding box center [179, 234] width 15 height 15
click at [179, 279] on icon "keyboard_arrow_right" at bounding box center [179, 276] width 15 height 15
click at [180, 317] on icon "keyboard_arrow_right" at bounding box center [179, 318] width 15 height 15
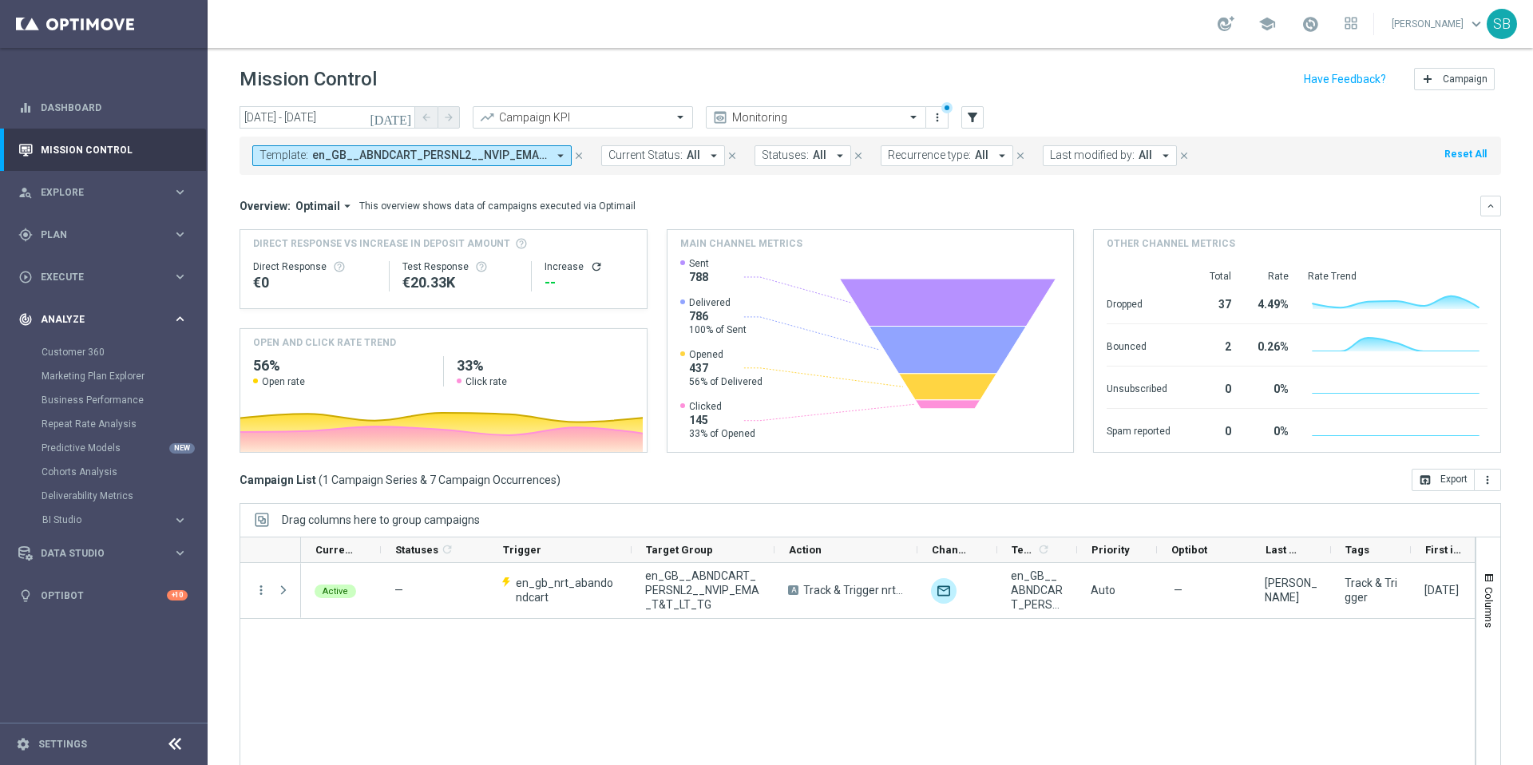
click at [180, 317] on icon "keyboard_arrow_right" at bounding box center [179, 318] width 15 height 15
click at [77, 746] on link "Settings" at bounding box center [62, 744] width 49 height 10
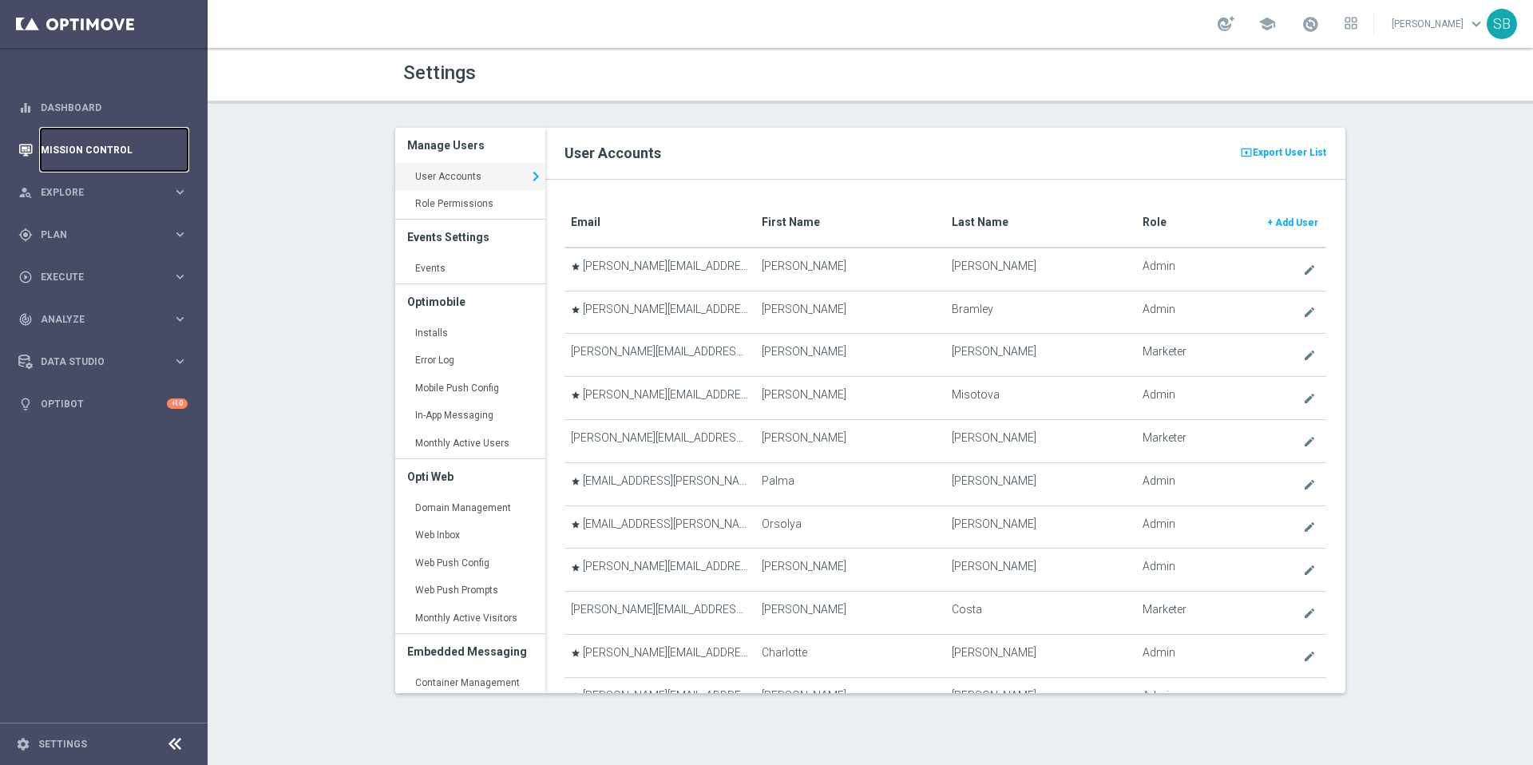
click at [84, 155] on link "Mission Control" at bounding box center [114, 150] width 147 height 42
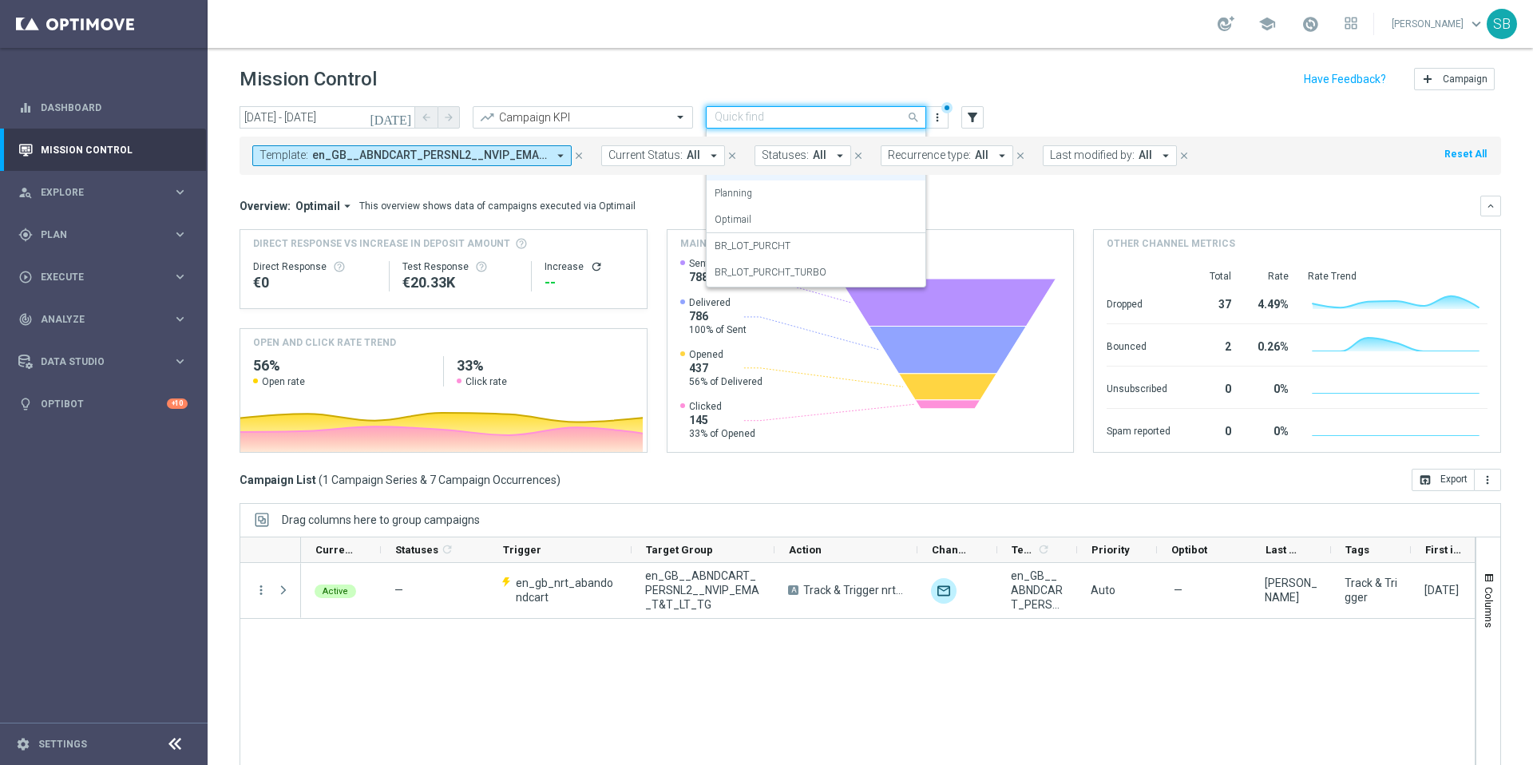
click at [874, 124] on input "text" at bounding box center [799, 118] width 171 height 14
click at [779, 254] on div "BR_LOT_PURCHT" at bounding box center [815, 246] width 203 height 26
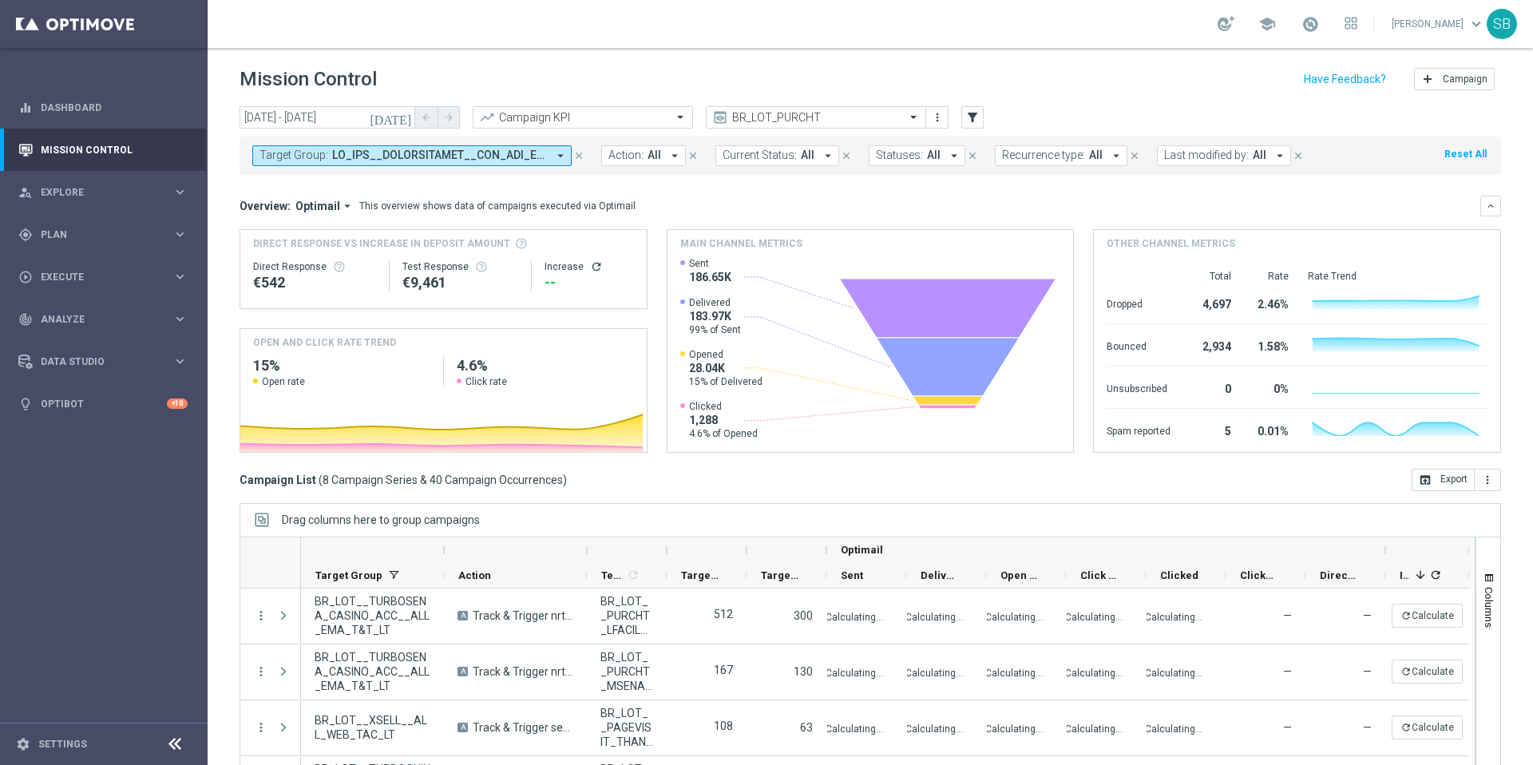
click at [562, 156] on icon "arrow_drop_down" at bounding box center [560, 155] width 14 height 14
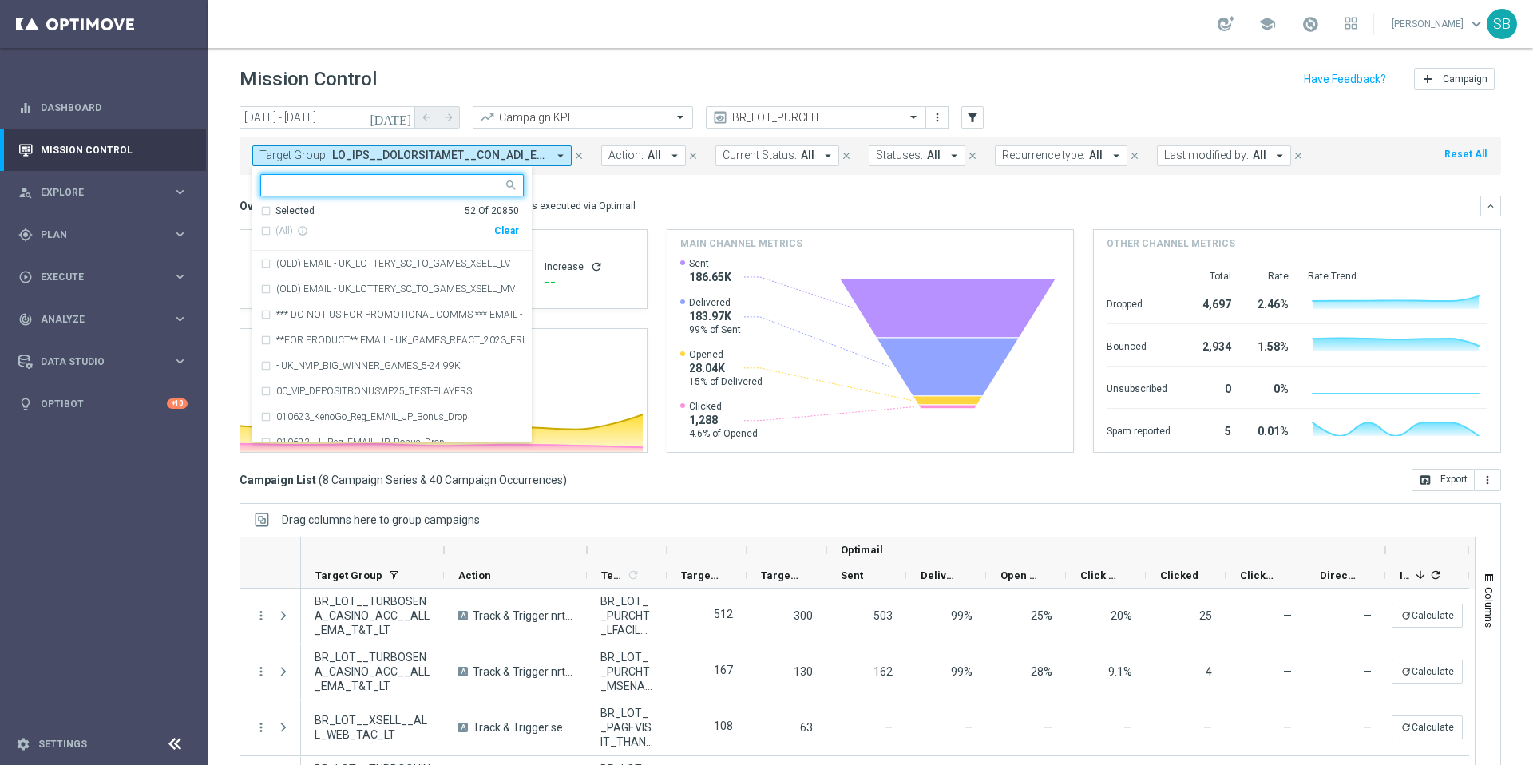
click at [300, 187] on input "text" at bounding box center [386, 186] width 234 height 14
paste input "BR_LOT__TURBOFACIL_NOCASINO_ACC__ALL_EMA_T&T_LT"
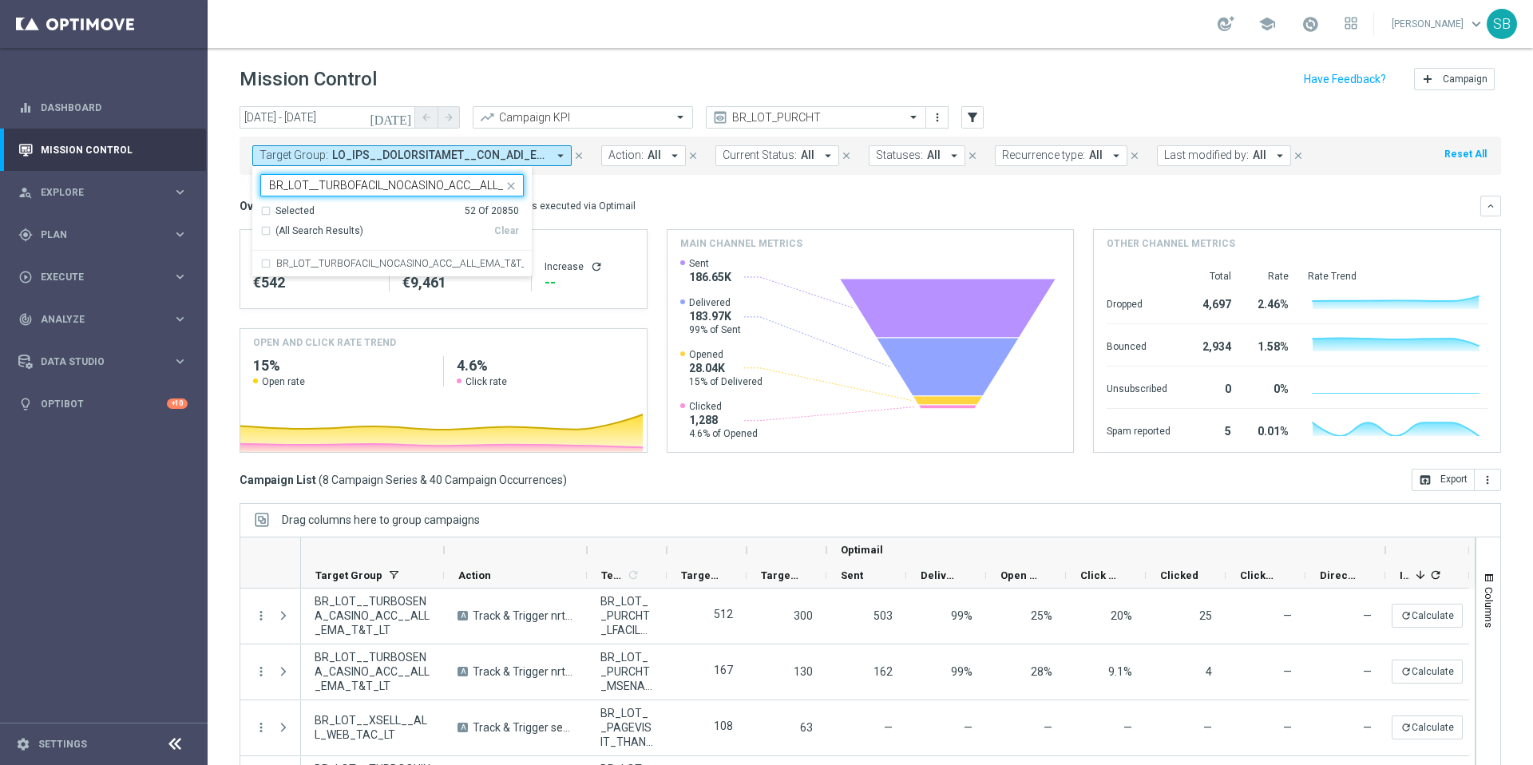
scroll to position [0, 61]
click at [263, 265] on div "BR_LOT__TURBOFACIL_NOCASINO_ACC__ALL_EMA_T&T_LT" at bounding box center [391, 264] width 263 height 26
type input "BR_LOT__TURBOFACIL_NOCASINO_ACC__ALL_EMA_T&T_LT"
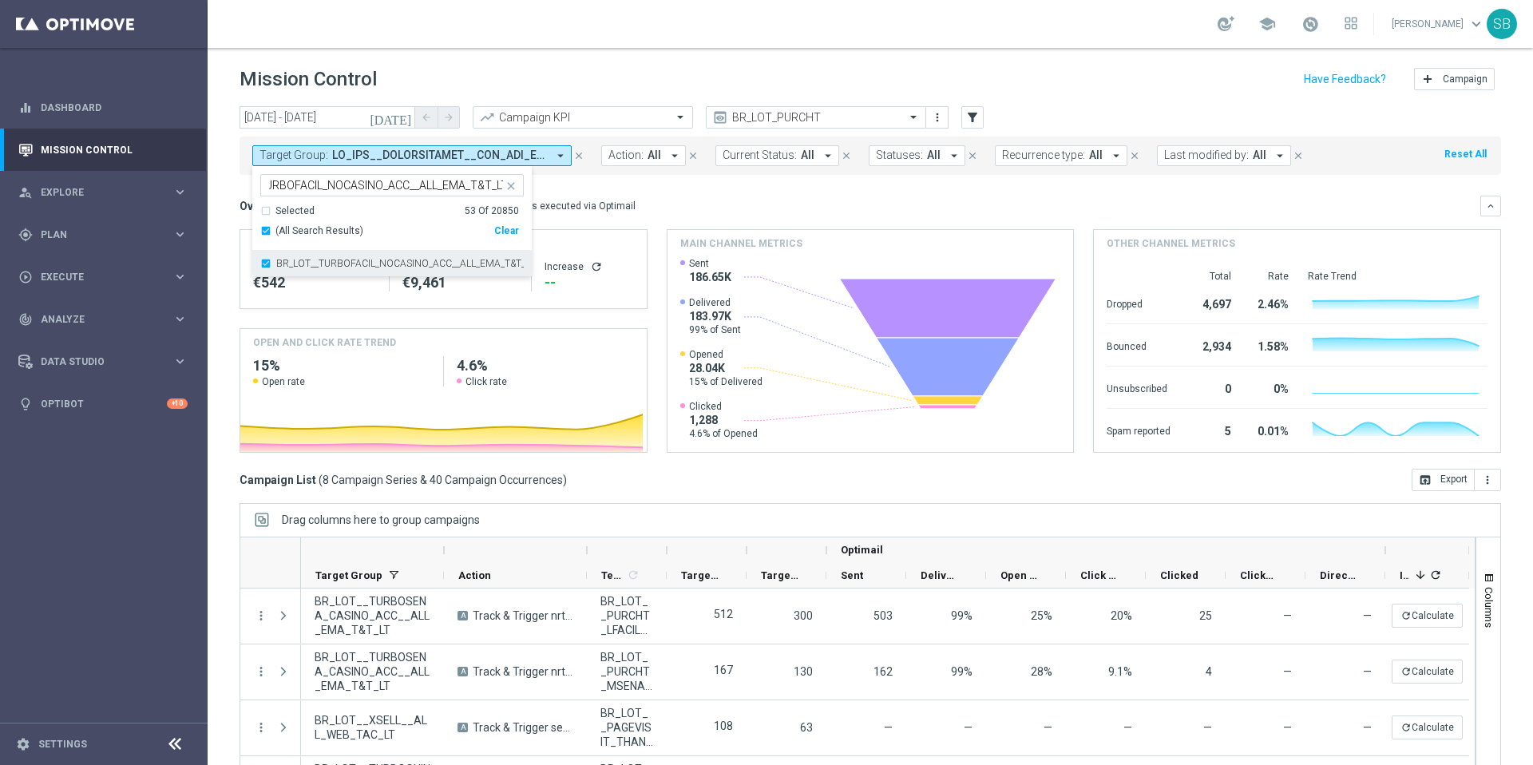
scroll to position [0, 0]
click at [759, 206] on div "Overview: Optimail arrow_drop_down This overview shows data of campaigns execut…" at bounding box center [859, 206] width 1240 height 14
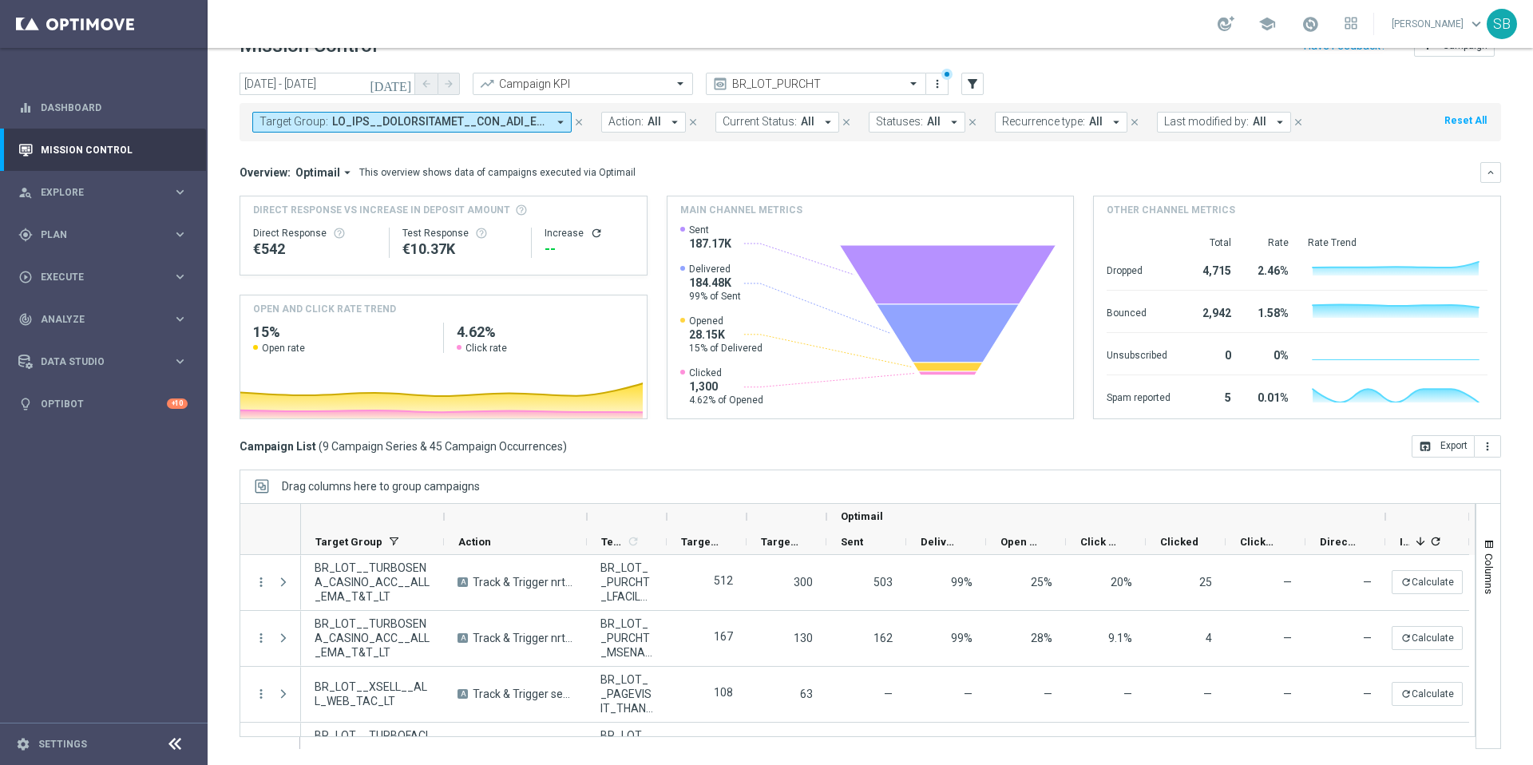
click at [564, 123] on icon "arrow_drop_down" at bounding box center [560, 122] width 14 height 14
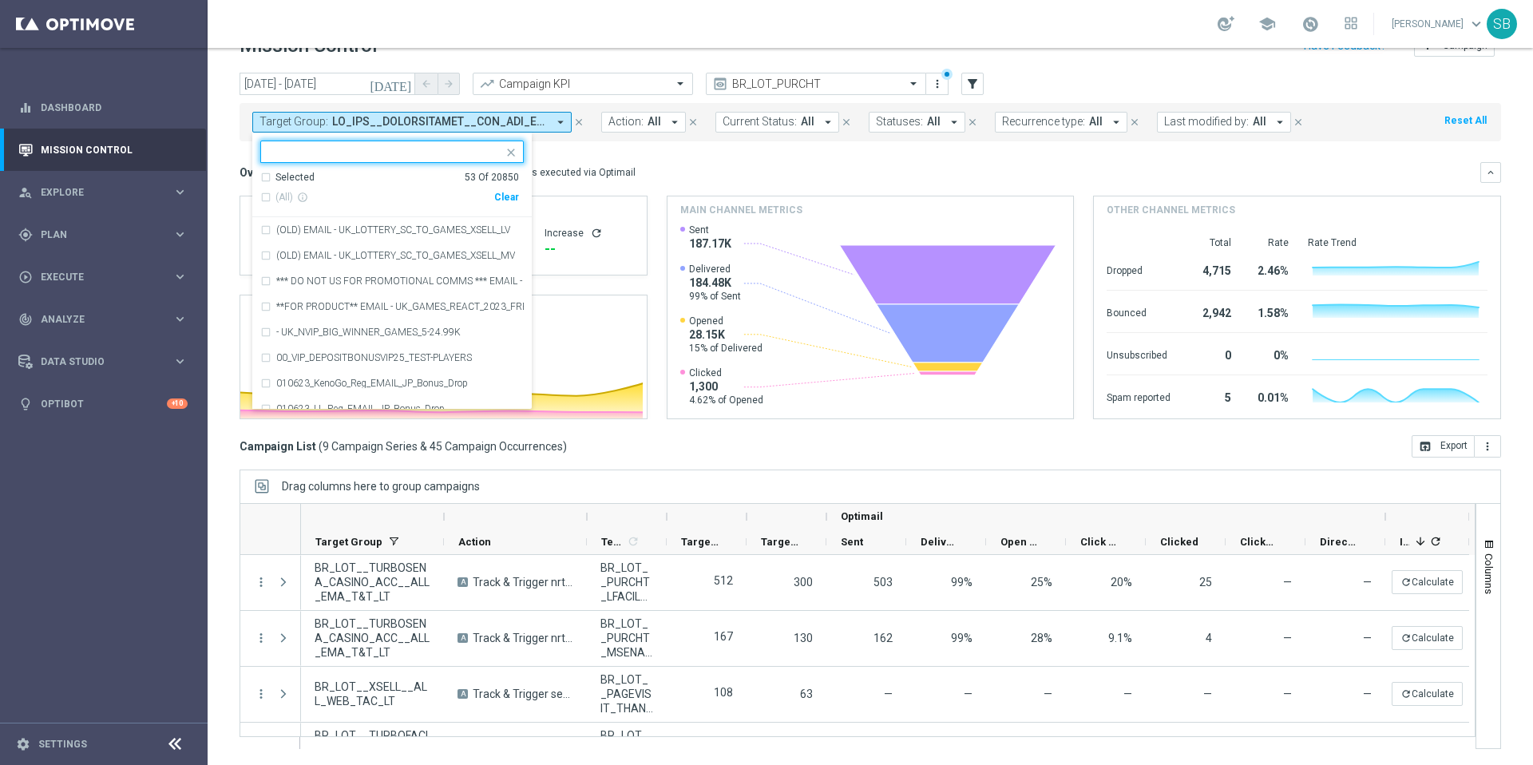
click at [376, 158] on input "text" at bounding box center [386, 152] width 234 height 14
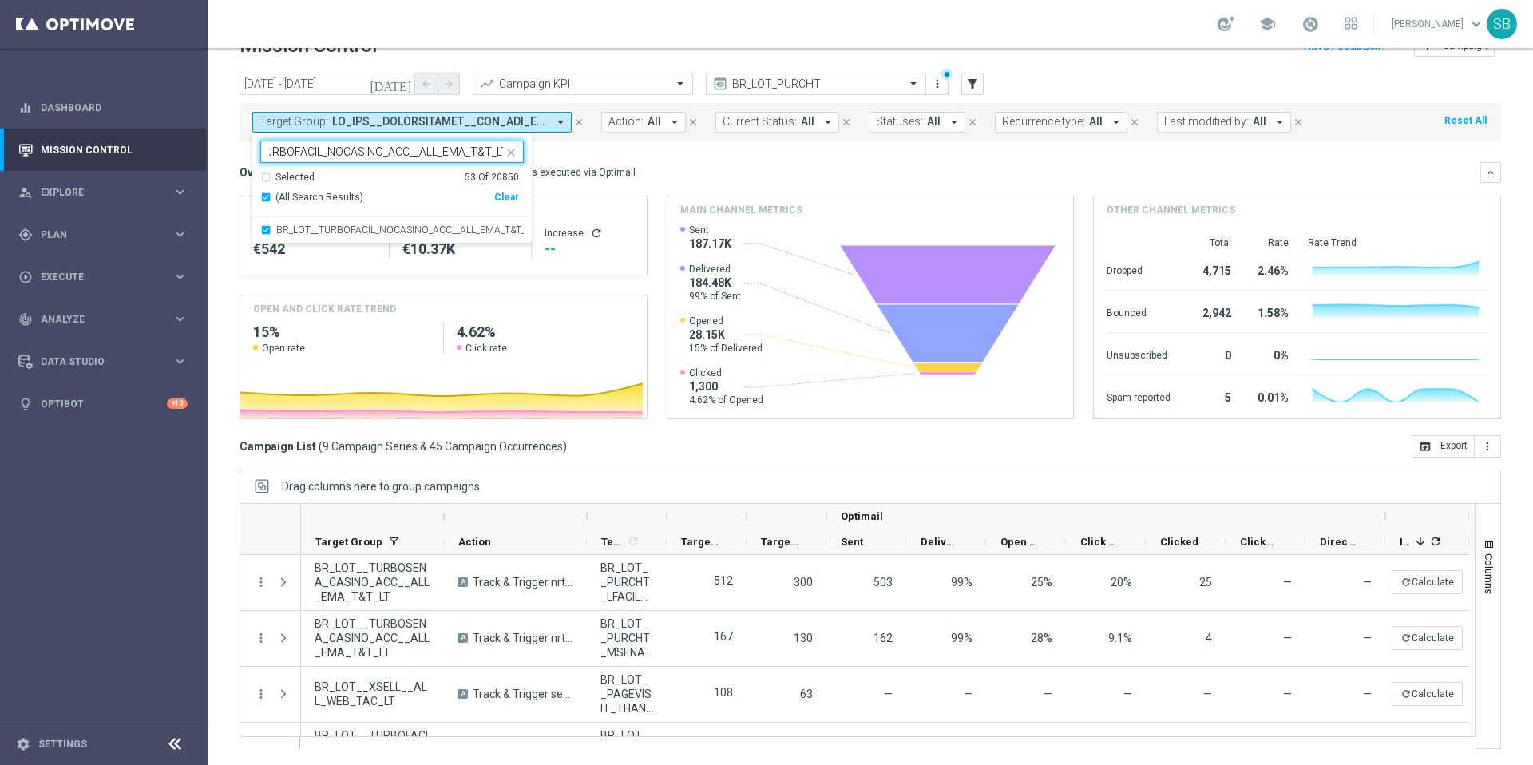
click at [0, 0] on div "Clear" at bounding box center [0, 0] width 0 height 0
type input "BR_LOT__TURBOFACIL_NOCASINO_ACC__ALL_EMA_T&T_LT"
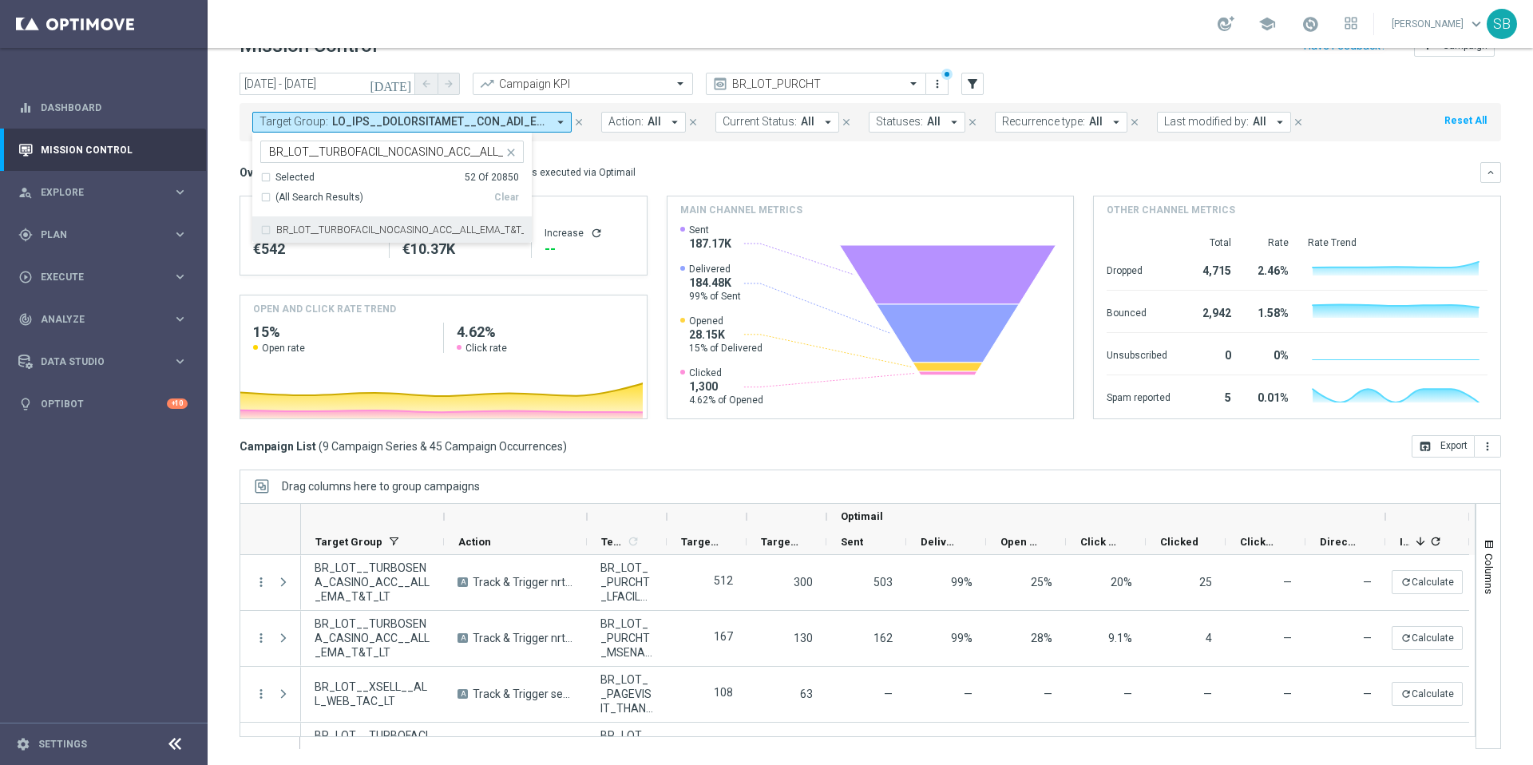
click at [263, 228] on div "BR_LOT__TURBOFACIL_NOCASINO_ACC__ALL_EMA_T&T_LT" at bounding box center [391, 230] width 263 height 26
click at [762, 159] on mini-dashboard "Overview: Optimail arrow_drop_down This overview shows data of campaigns execut…" at bounding box center [869, 288] width 1261 height 294
click at [562, 121] on icon "arrow_drop_down" at bounding box center [560, 122] width 14 height 14
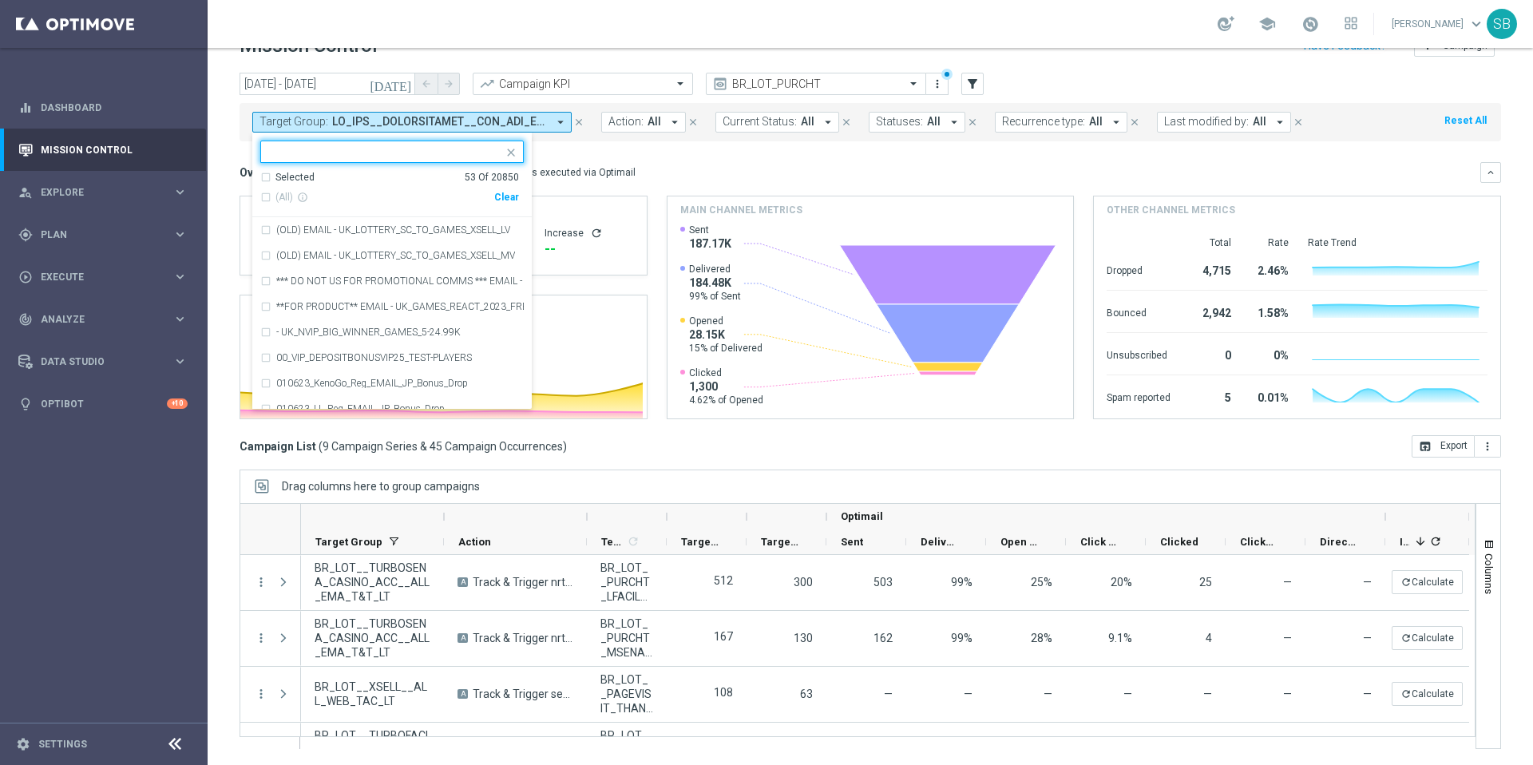
click at [326, 154] on input "text" at bounding box center [386, 152] width 234 height 14
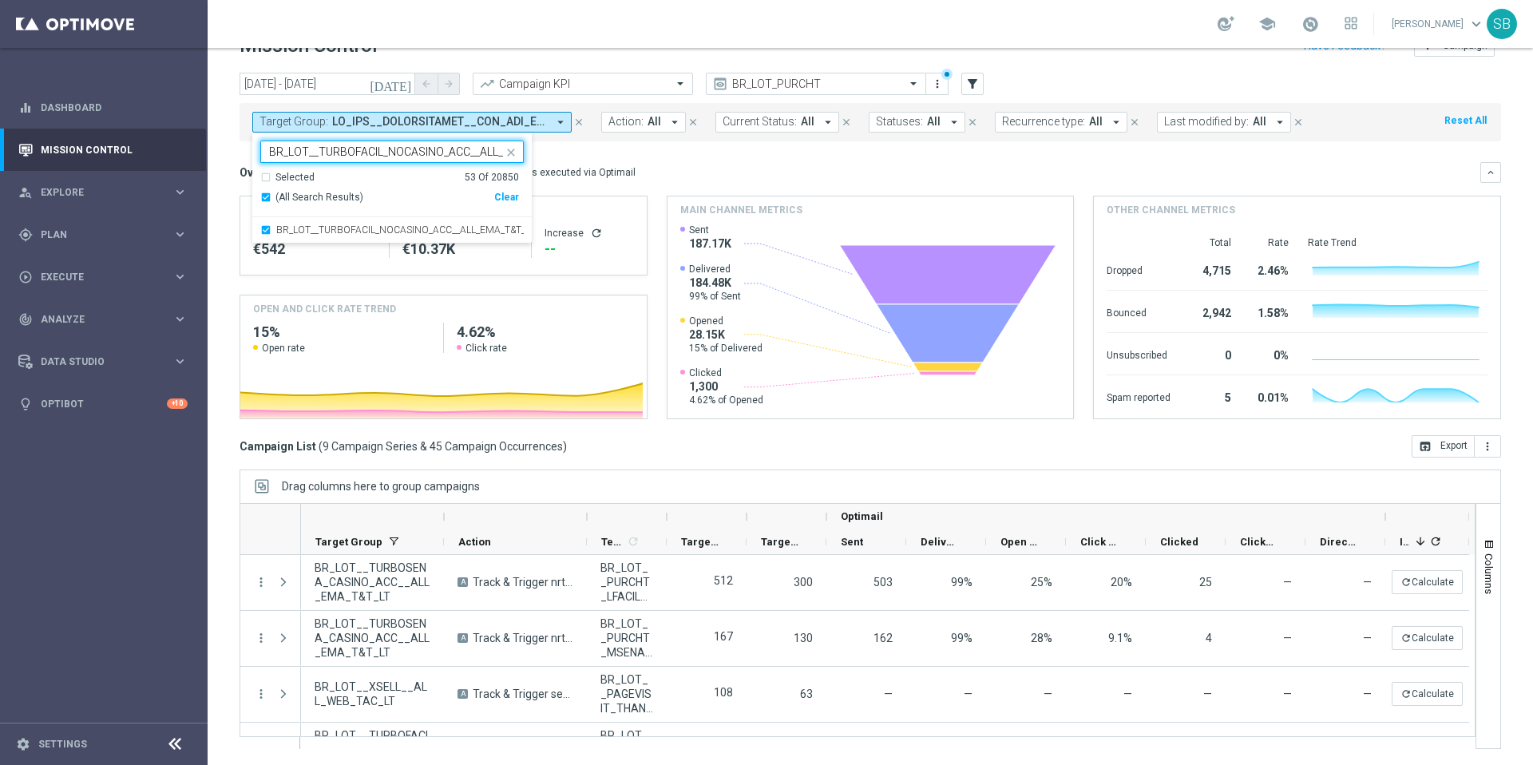
scroll to position [0, 61]
click at [264, 180] on div "Selected 53 Of 20850" at bounding box center [389, 178] width 259 height 14
click at [266, 196] on div "(All Search Results)" at bounding box center [377, 198] width 234 height 14
type input "BR_LOT__TURBOFACIL_NOCASINO_ACC__ALL_EMA_T&T_LT"
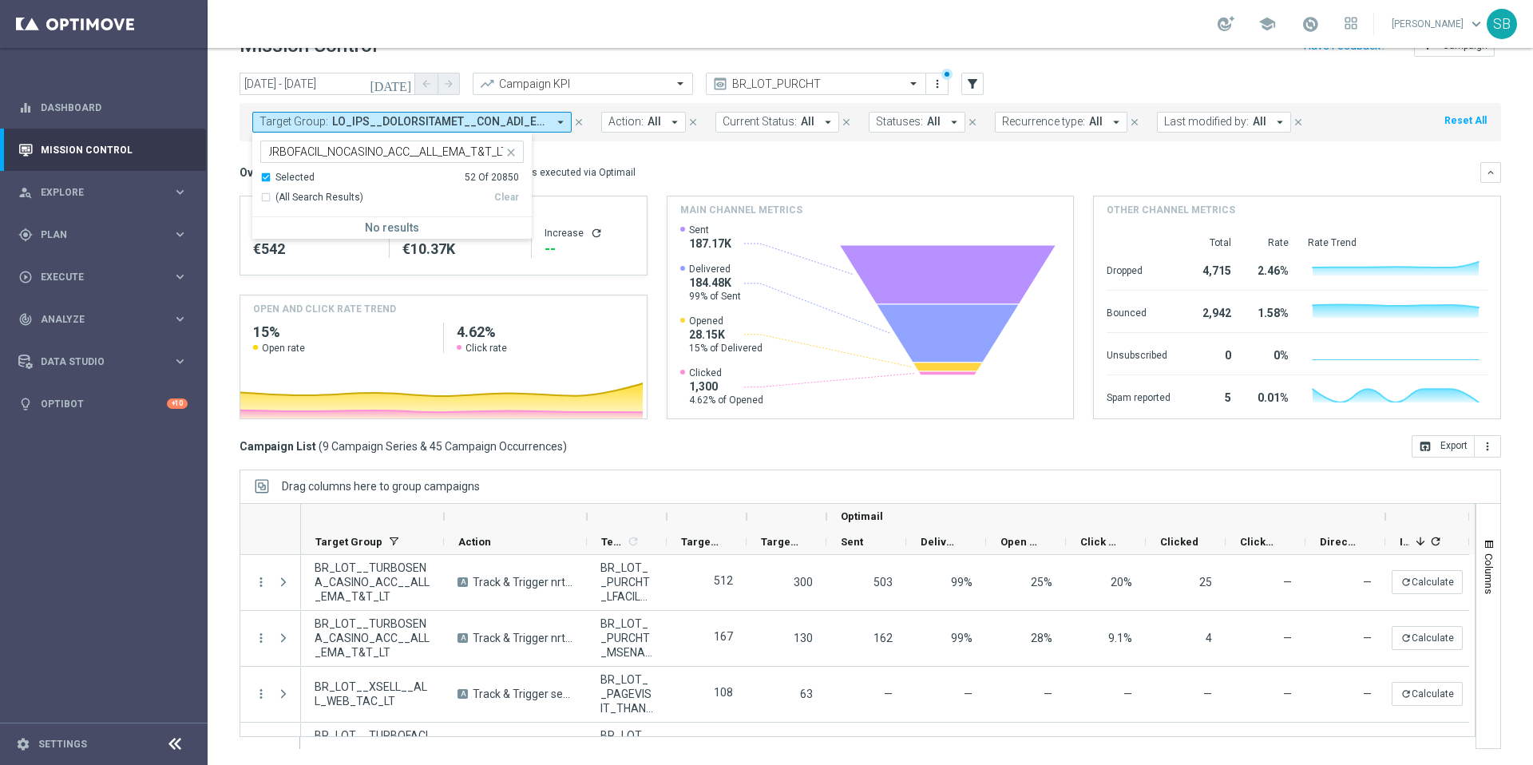
scroll to position [0, 0]
click at [267, 179] on div "Selected 52 Of 20850" at bounding box center [389, 178] width 259 height 14
click at [271, 231] on div "BR_LOT__TURBOFACIL_NOCASINO_ACC__ALL_EMA_T&T_LT" at bounding box center [391, 230] width 263 height 26
click at [0, 0] on div "Clear" at bounding box center [0, 0] width 0 height 0
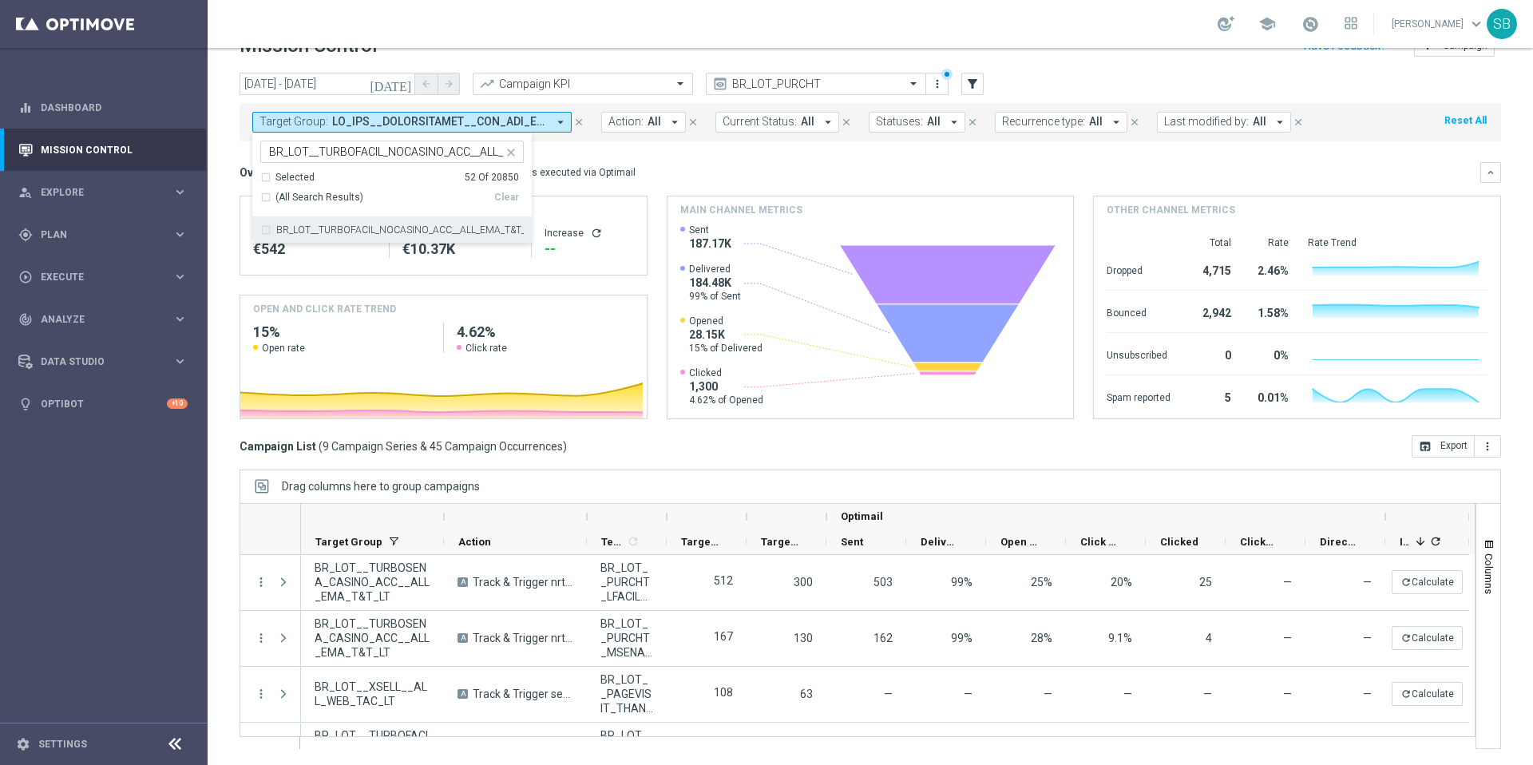
click at [267, 228] on div "BR_LOT__TURBOFACIL_NOCASINO_ACC__ALL_EMA_T&T_LT" at bounding box center [391, 230] width 263 height 26
click at [653, 167] on div "Overview: Optimail arrow_drop_down This overview shows data of campaigns execut…" at bounding box center [859, 172] width 1240 height 14
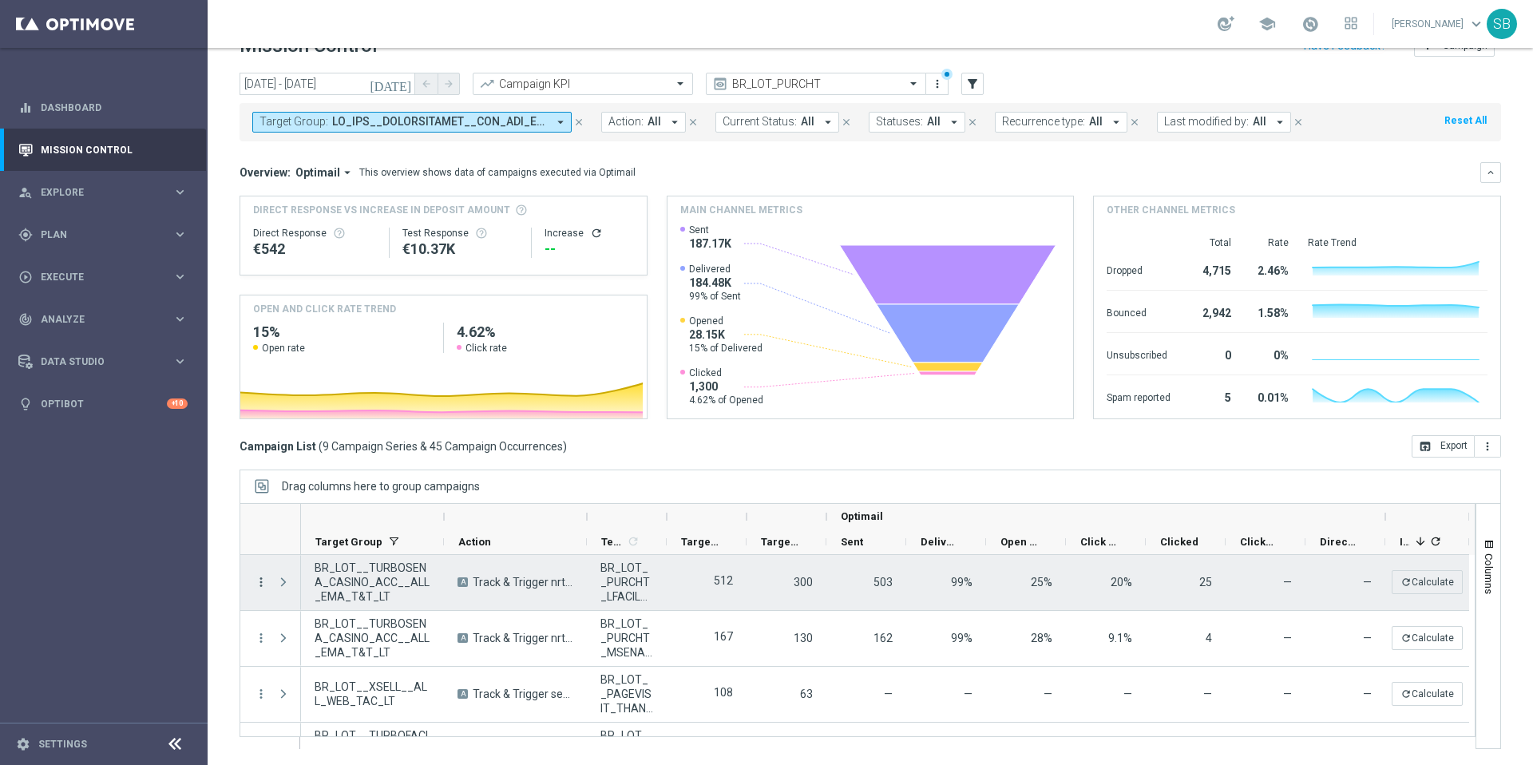
click at [262, 583] on icon "more_vert" at bounding box center [261, 582] width 14 height 14
click at [261, 580] on icon "more_vert" at bounding box center [261, 582] width 14 height 14
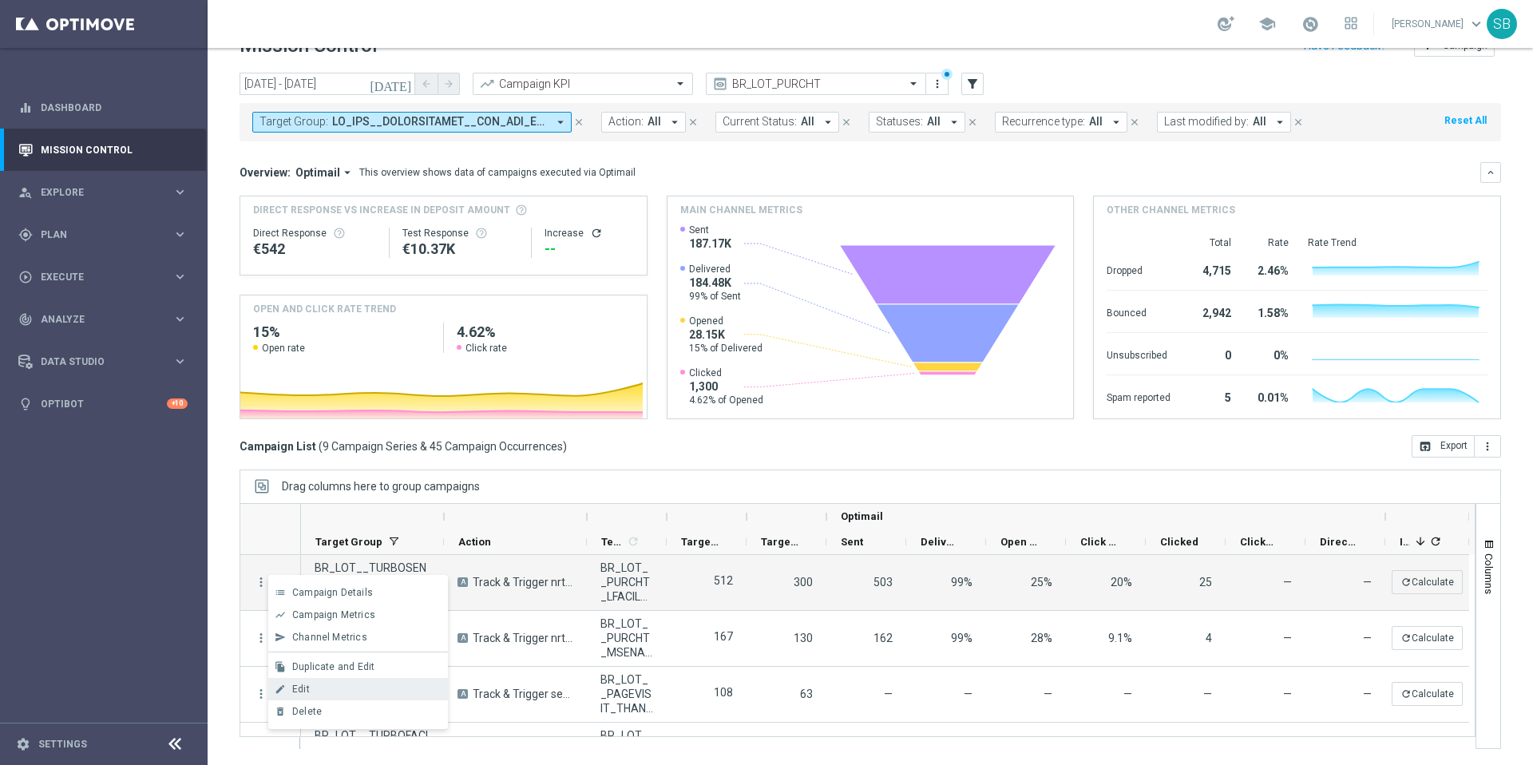
click at [310, 684] on div "Edit" at bounding box center [366, 688] width 148 height 11
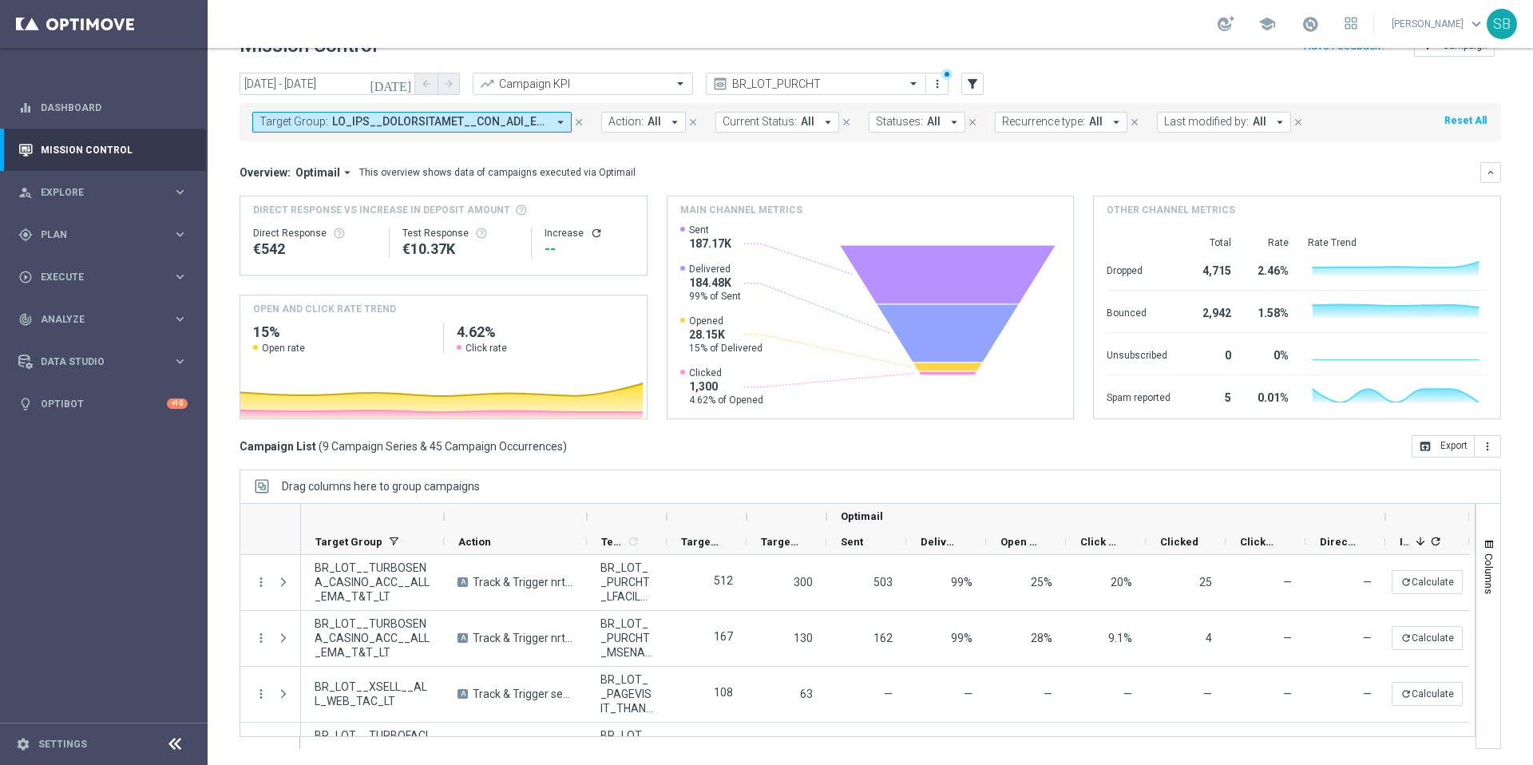
click at [580, 119] on icon "close" at bounding box center [578, 122] width 11 height 11
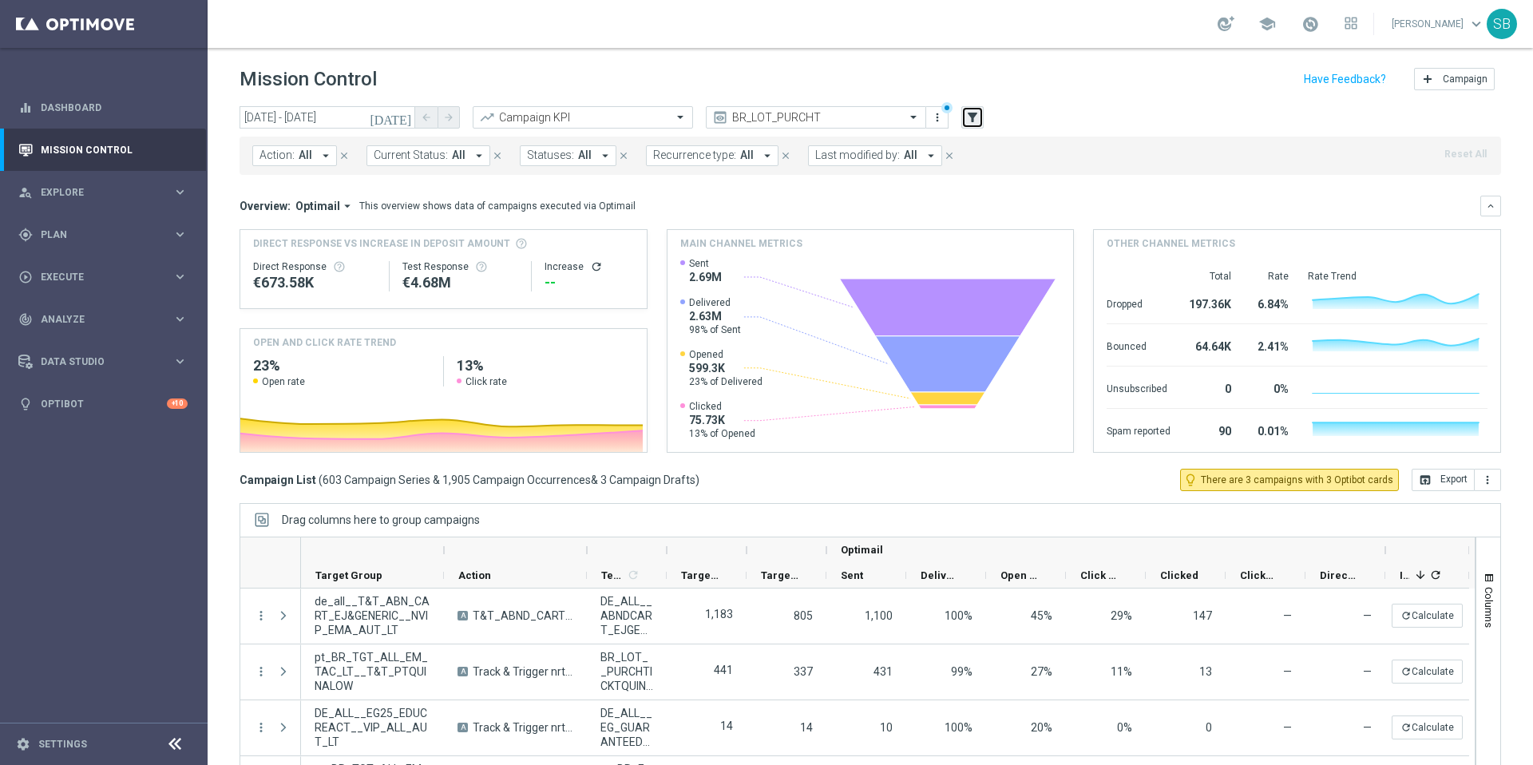
click at [971, 125] on button "filter_alt" at bounding box center [972, 117] width 22 height 22
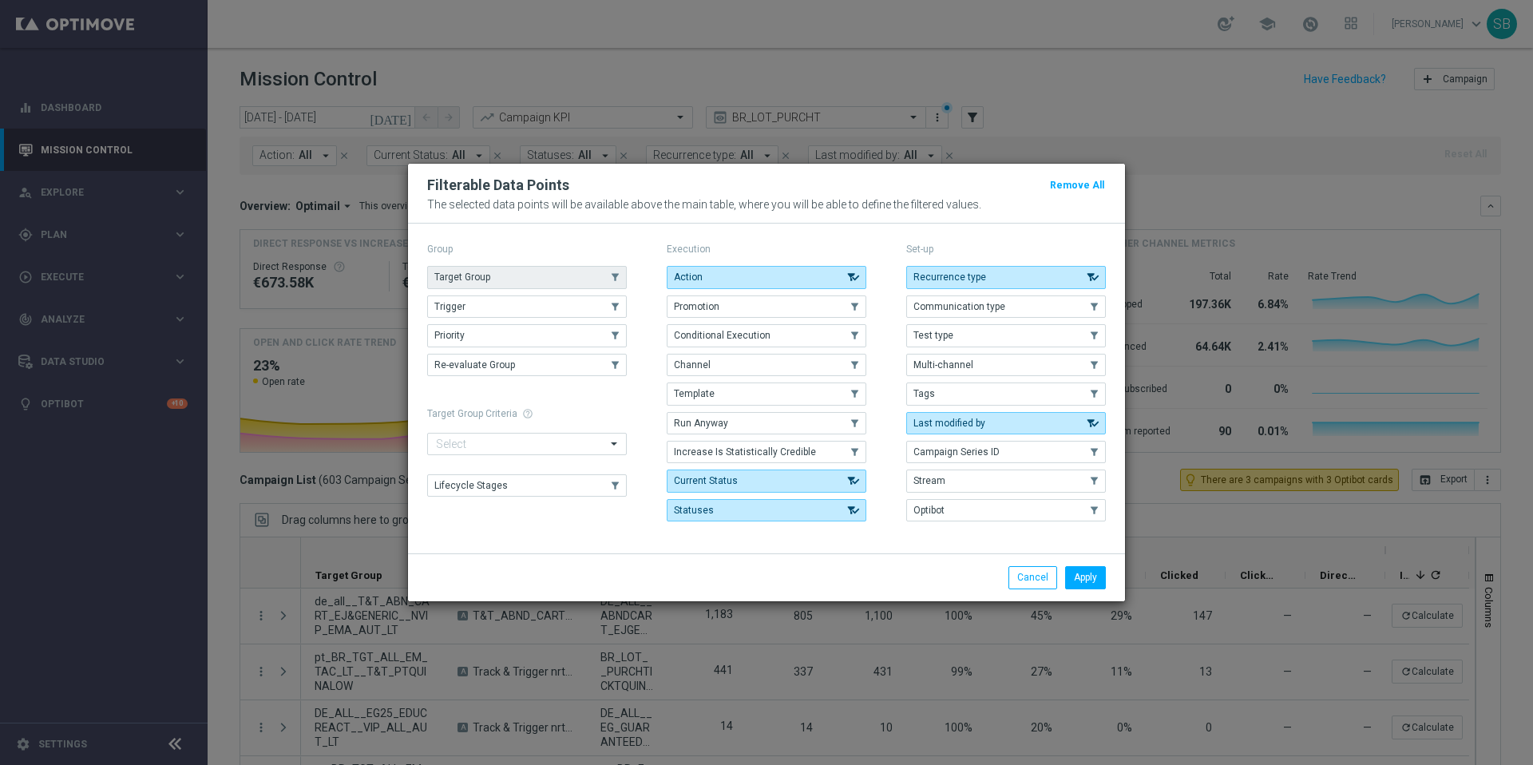
click at [504, 281] on button "Target Group" at bounding box center [527, 277] width 200 height 22
click at [1094, 578] on button "Apply" at bounding box center [1085, 577] width 41 height 22
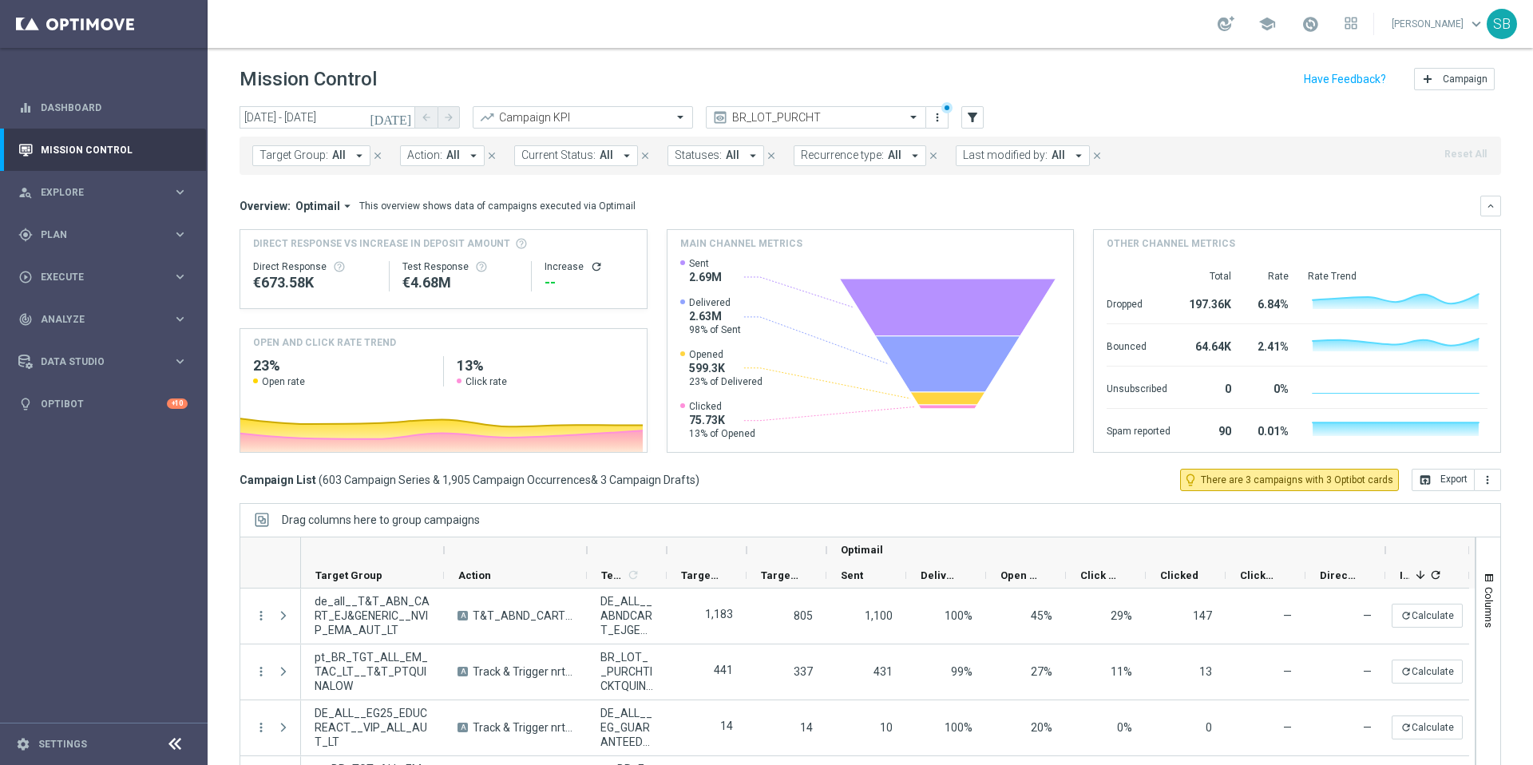
click at [352, 152] on icon "arrow_drop_down" at bounding box center [359, 155] width 14 height 14
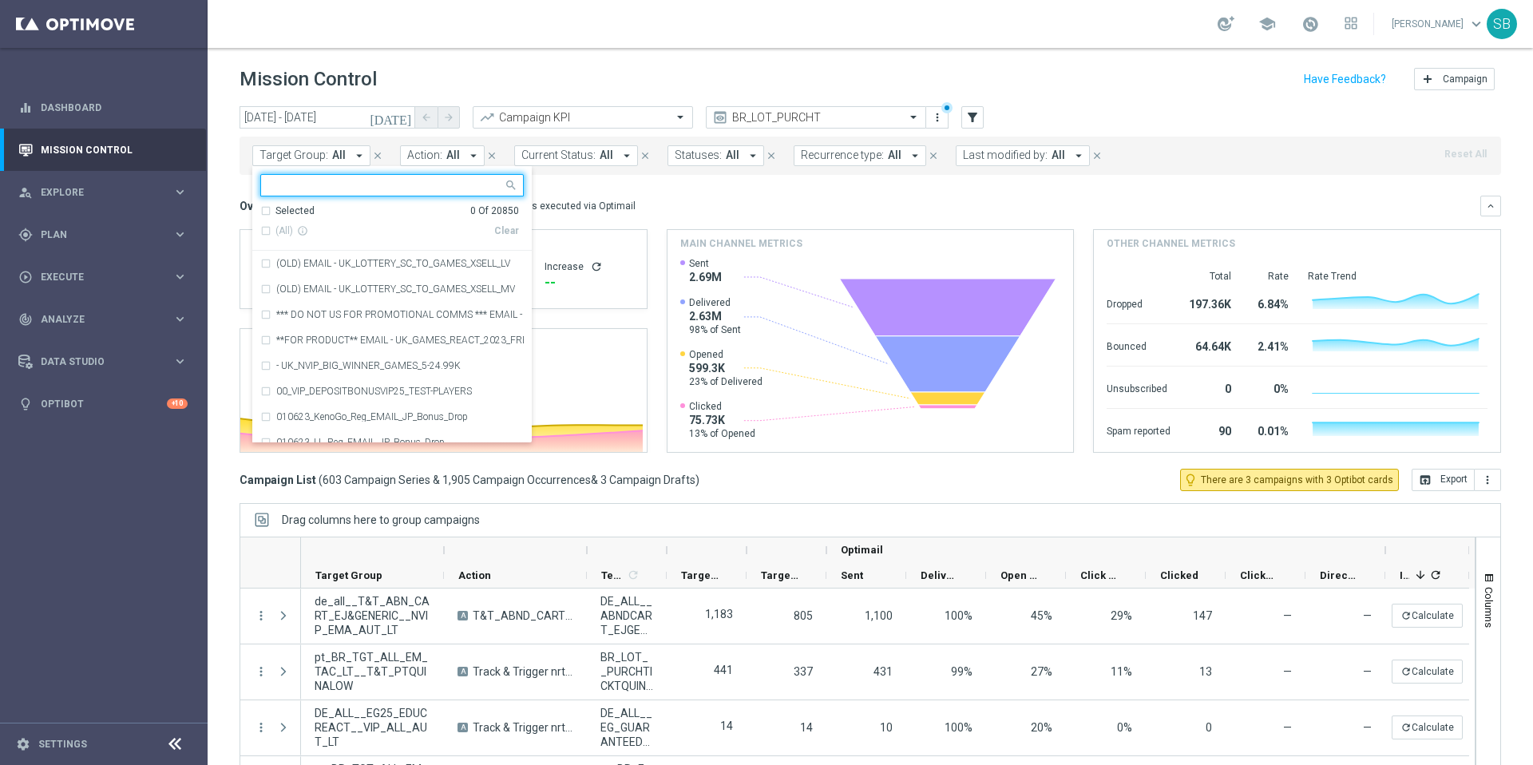
click at [308, 192] on input "text" at bounding box center [386, 186] width 234 height 14
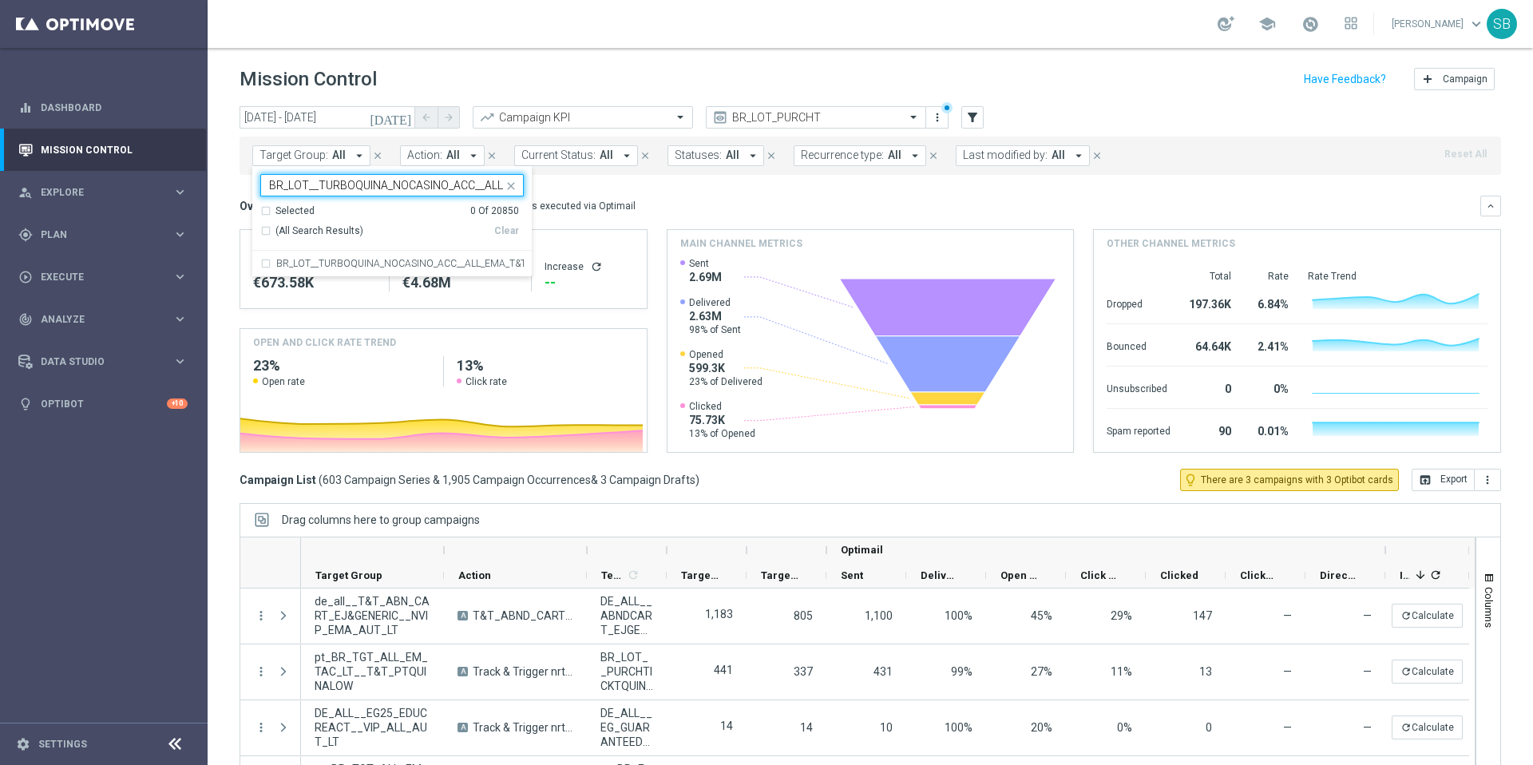
scroll to position [0, 65]
click at [267, 264] on div "BR_LOT__TURBOQUINA_NOCASINO_ACC__ALL_EMA_T&T_LT" at bounding box center [391, 264] width 263 height 26
type input "BR_LOT__TURBOQUINA_NOCASINO_ACC__ALL_EMA_T&T_LT"
click at [654, 192] on mini-dashboard "Overview: Optimail arrow_drop_down This overview shows data of campaigns execut…" at bounding box center [869, 322] width 1261 height 294
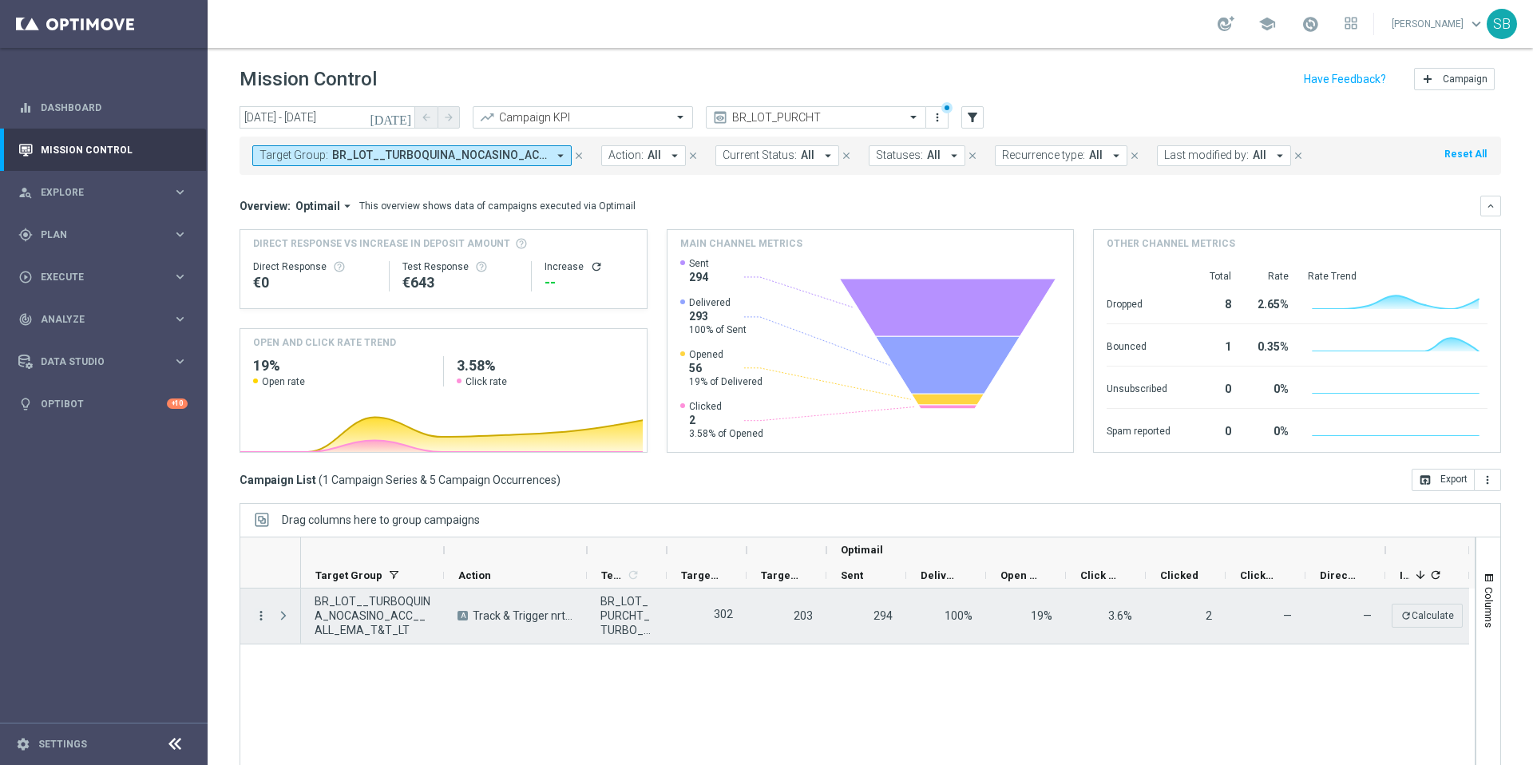
click at [263, 616] on icon "more_vert" at bounding box center [261, 615] width 14 height 14
click at [302, 726] on span "Edit" at bounding box center [301, 722] width 18 height 11
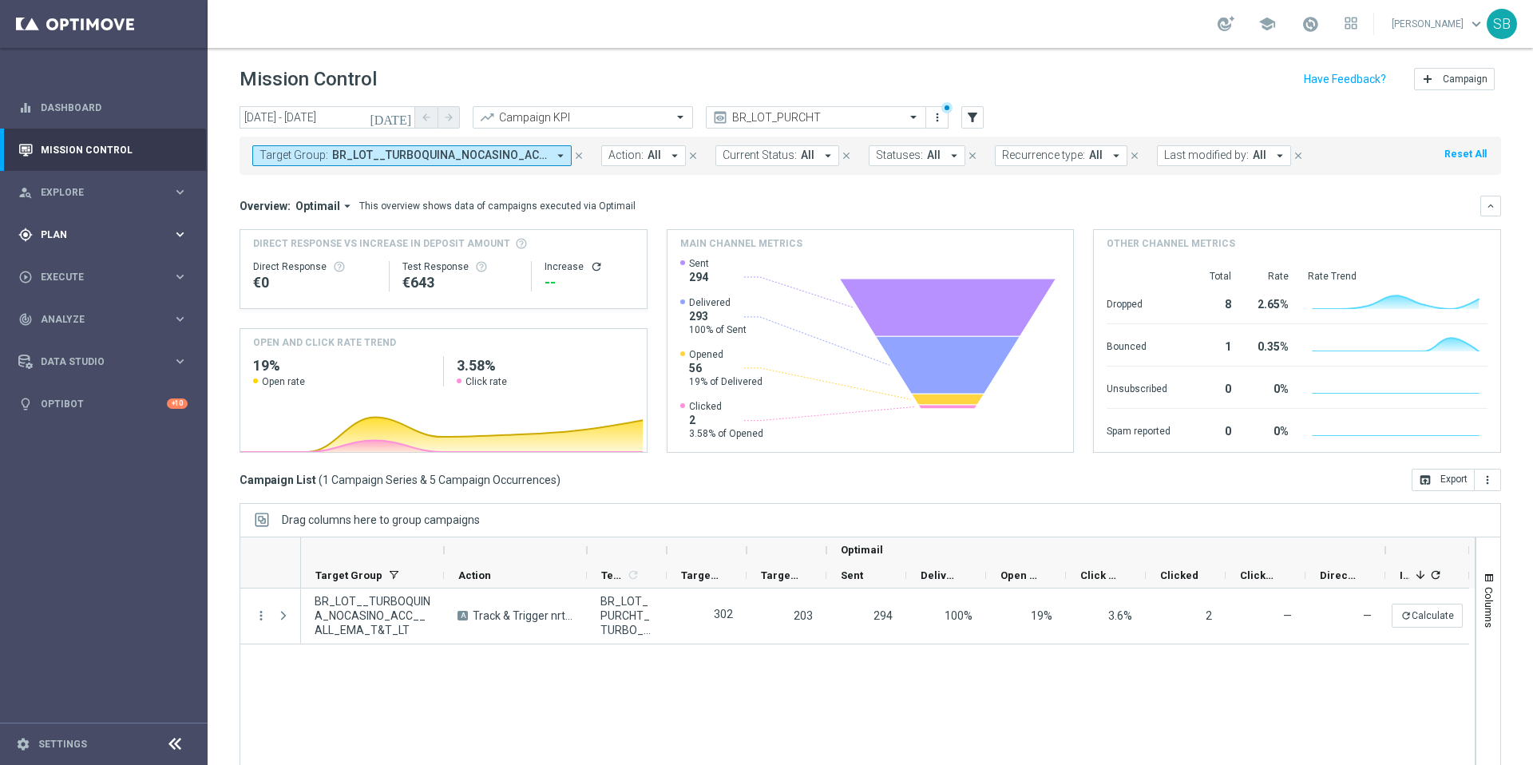
click at [54, 239] on div "gps_fixed Plan" at bounding box center [95, 235] width 154 height 14
click at [62, 237] on span "Plan" at bounding box center [107, 235] width 132 height 10
click at [68, 315] on span "Templates" at bounding box center [99, 316] width 114 height 10
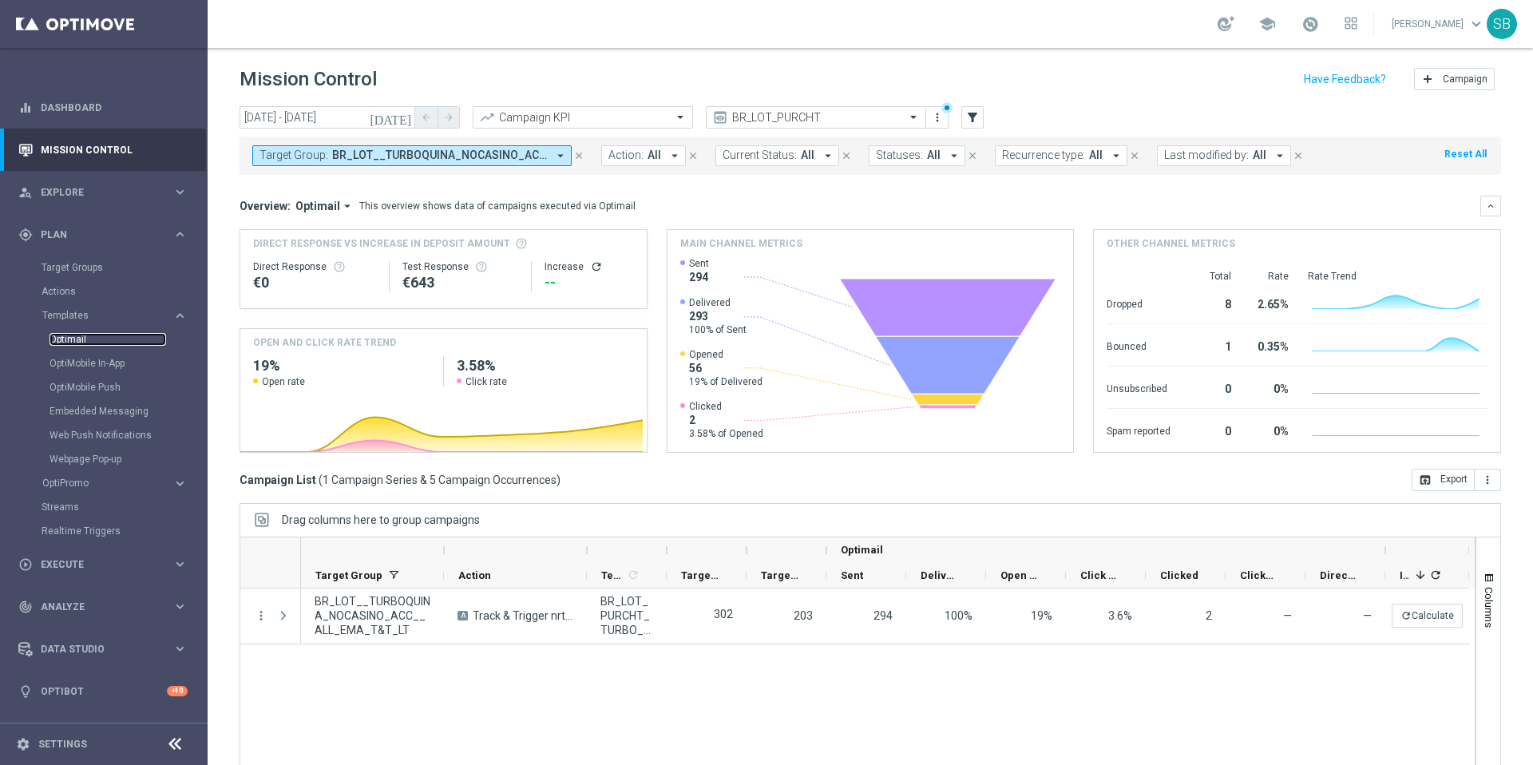
click at [78, 339] on link "Optimail" at bounding box center [107, 339] width 117 height 13
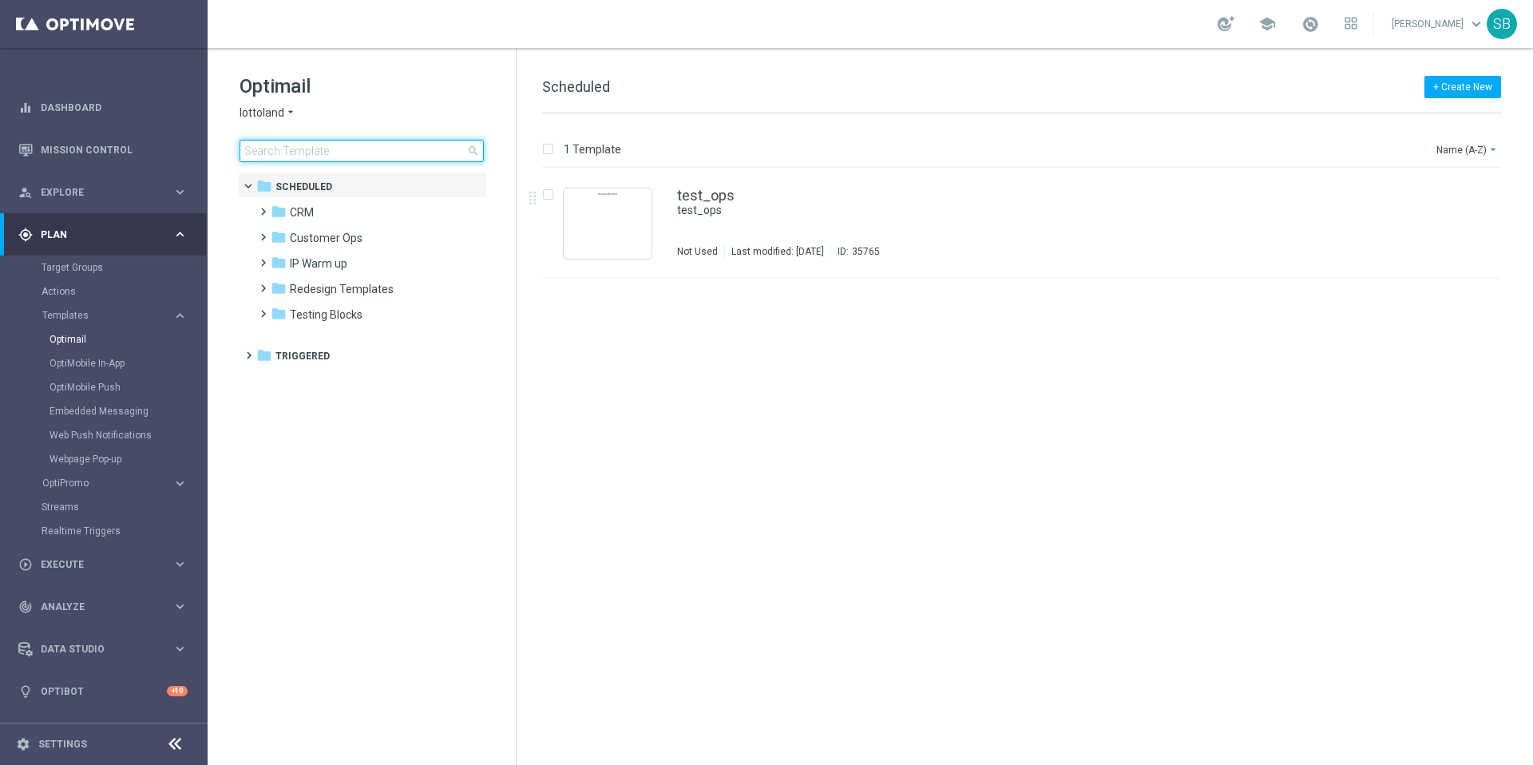
click at [299, 155] on input at bounding box center [361, 151] width 244 height 22
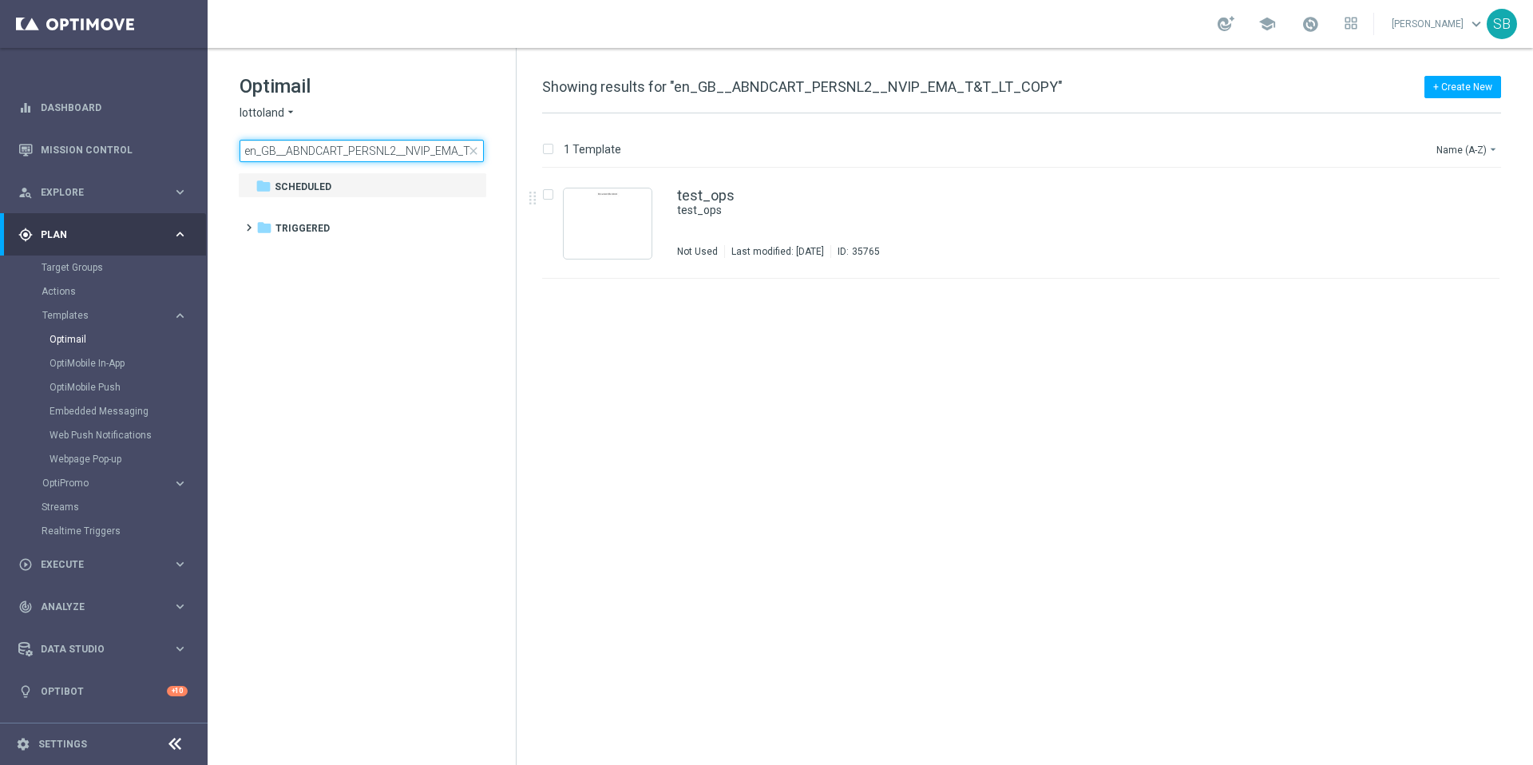
scroll to position [0, 59]
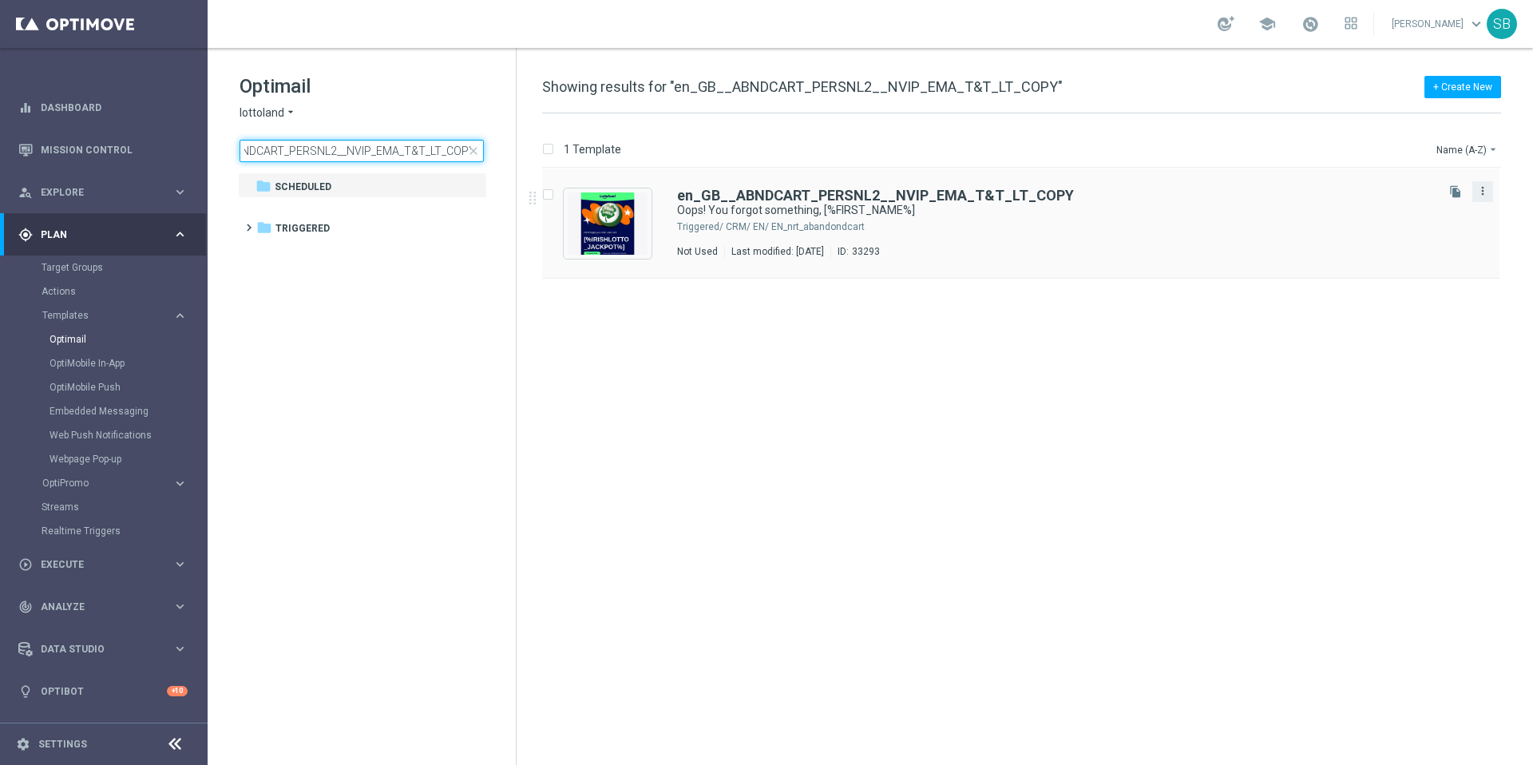
type input "en_GB__ABNDCART_PERSNL2__NVIP_EMA_T&T_LT_COPY"
click at [1482, 196] on icon "more_vert" at bounding box center [1482, 190] width 13 height 13
click at [1398, 148] on div "1 Template Name (A-Z) arrow_drop_down" at bounding box center [1021, 153] width 959 height 29
click at [1393, 471] on div "insert_drive_file en_GB__ABNDCART_PERSNL2__NVIP_EMA_T&T_LT_COPY Oops! You forgo…" at bounding box center [1027, 466] width 1003 height 596
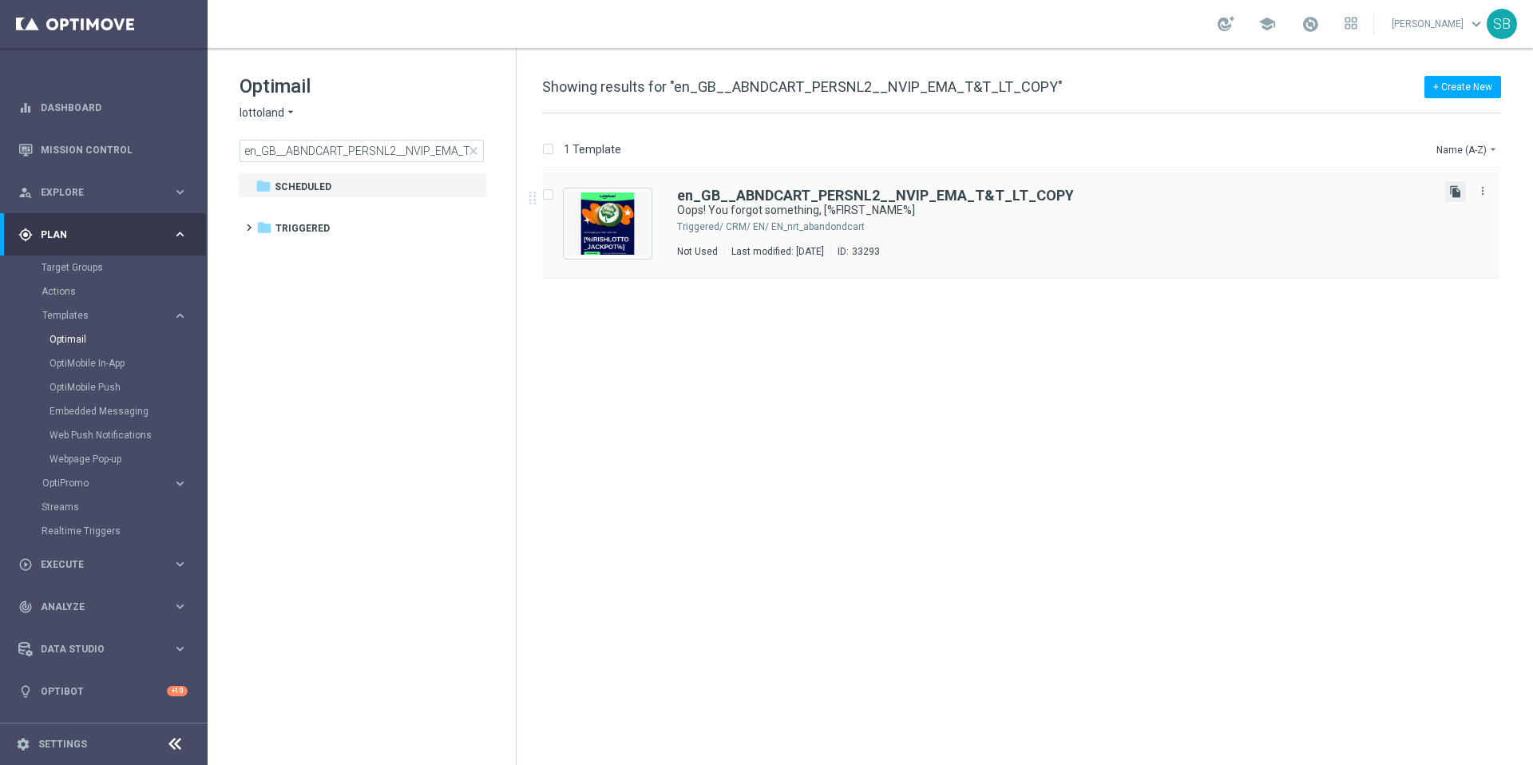
click at [1455, 193] on icon "file_copy" at bounding box center [1455, 191] width 13 height 13
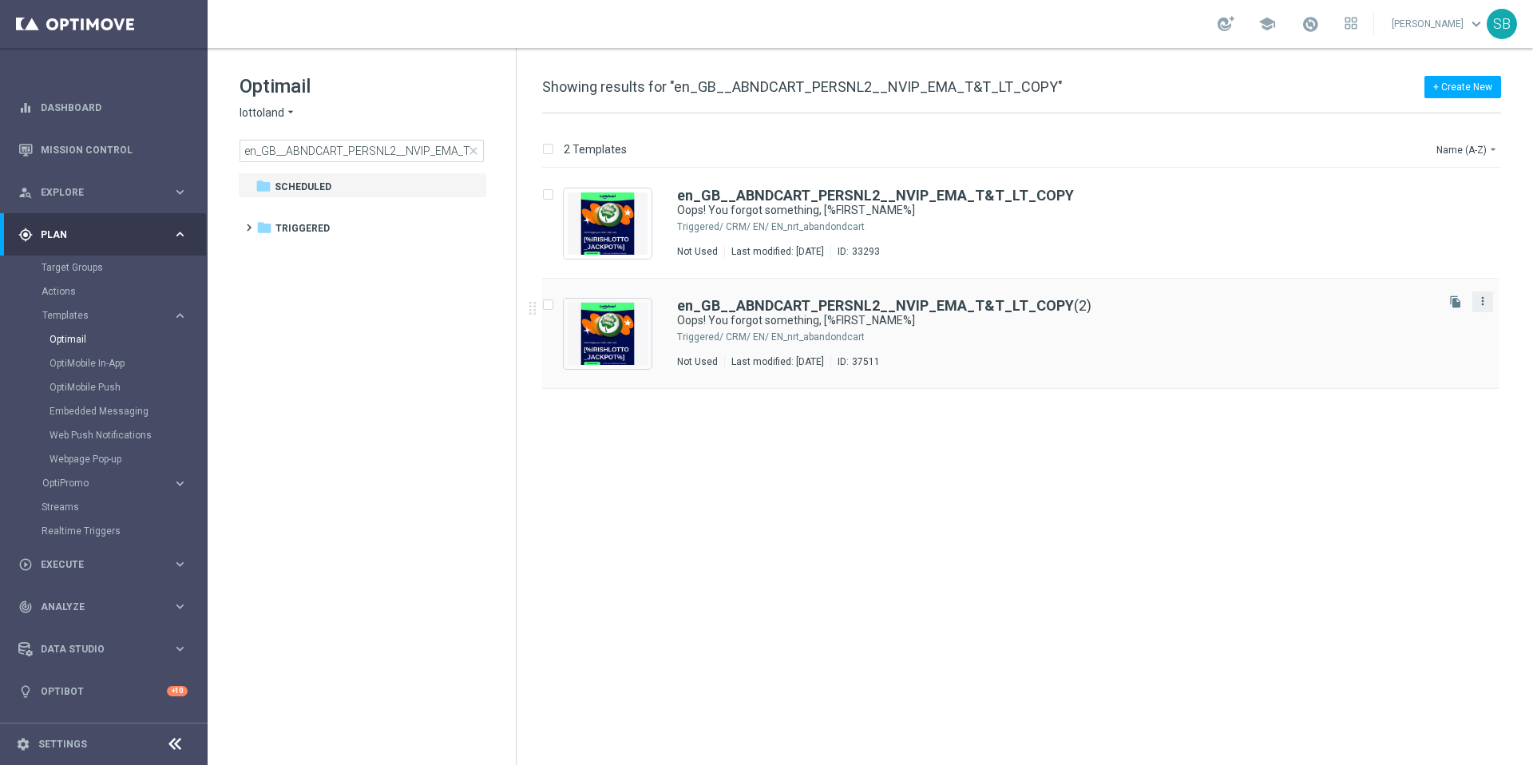
click at [1481, 302] on icon "more_vert" at bounding box center [1482, 301] width 13 height 13
click at [1398, 322] on div "Move" at bounding box center [1419, 318] width 97 height 11
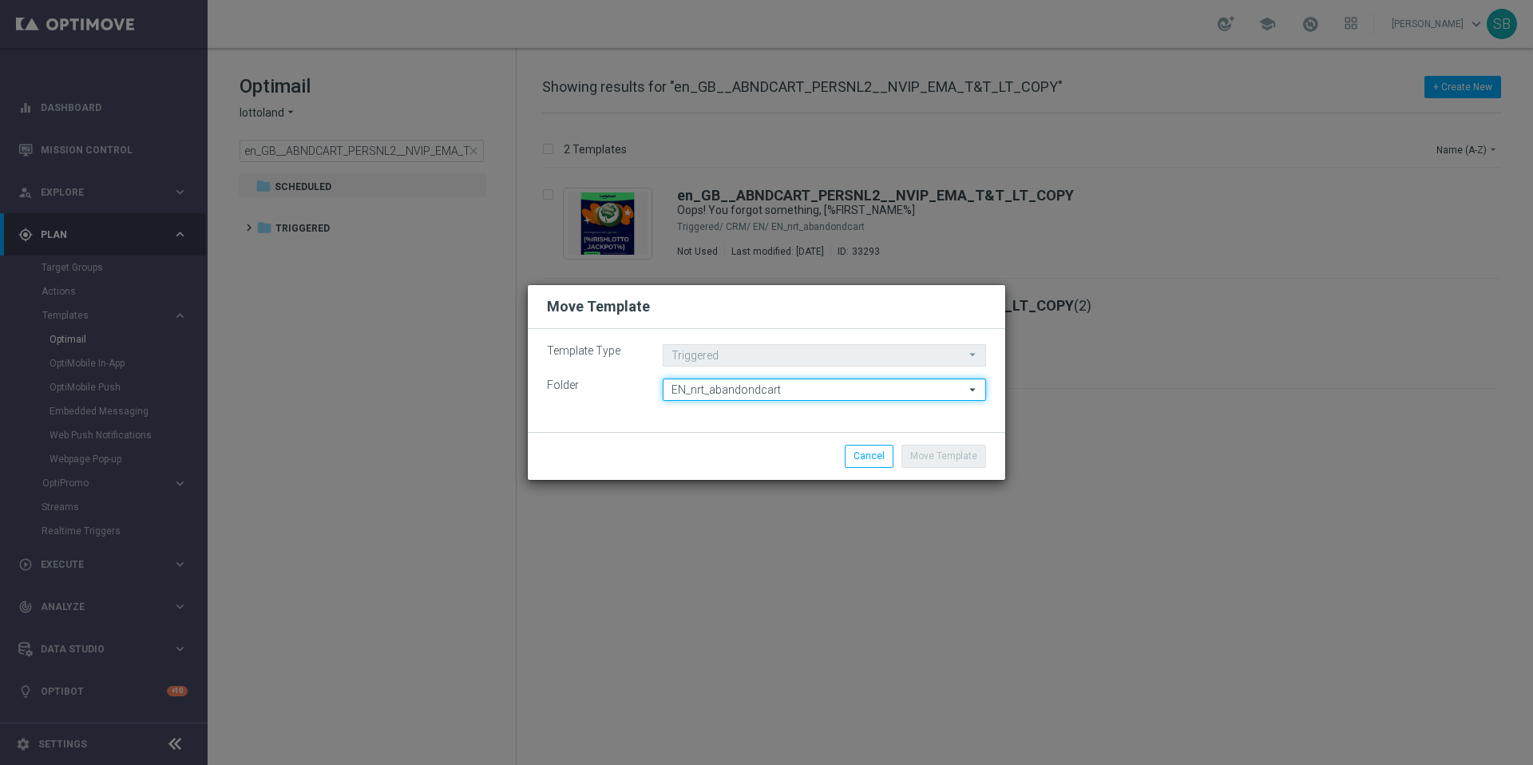
click at [800, 393] on input "EN_nrt_abandondcart" at bounding box center [824, 389] width 323 height 22
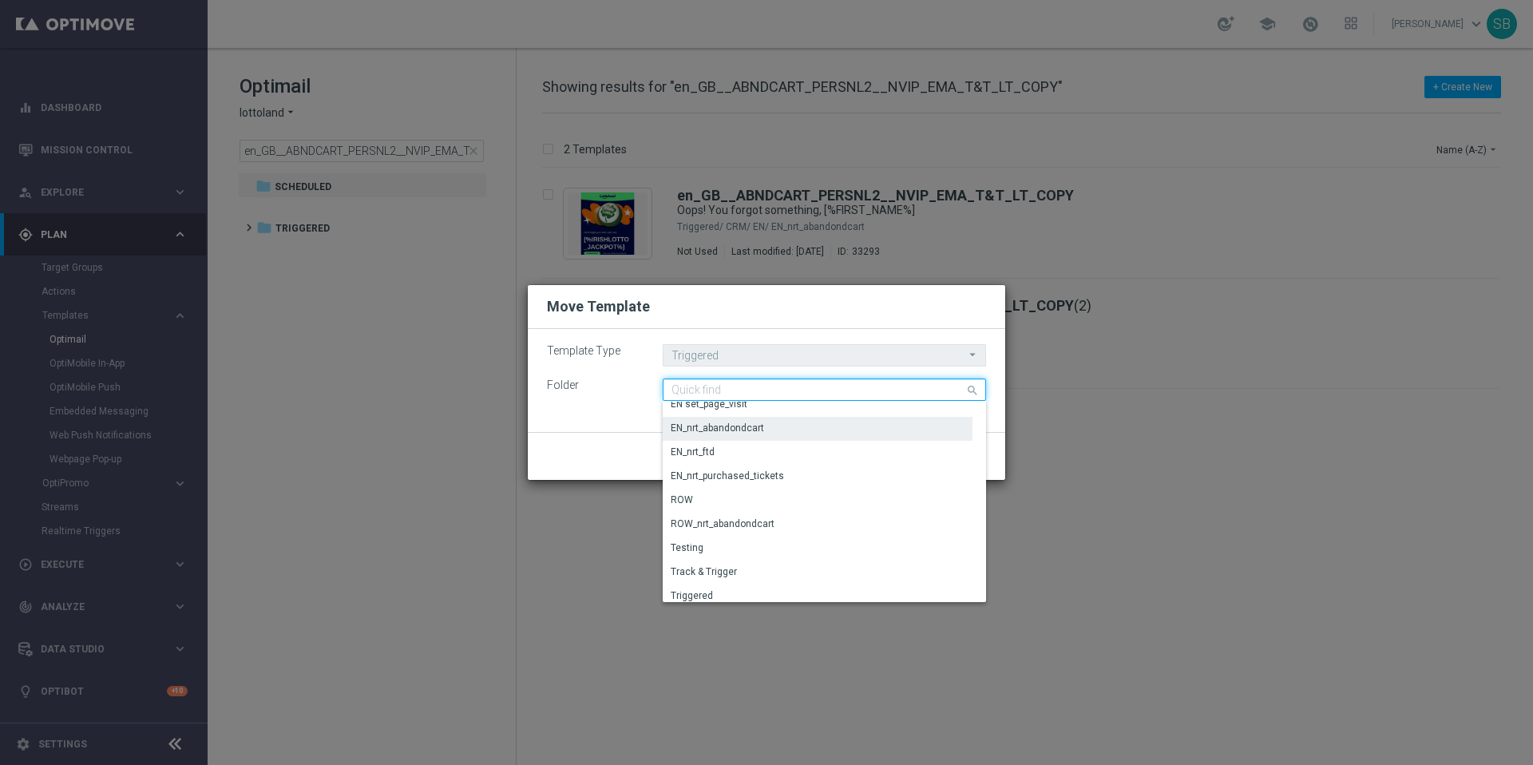
scroll to position [159, 0]
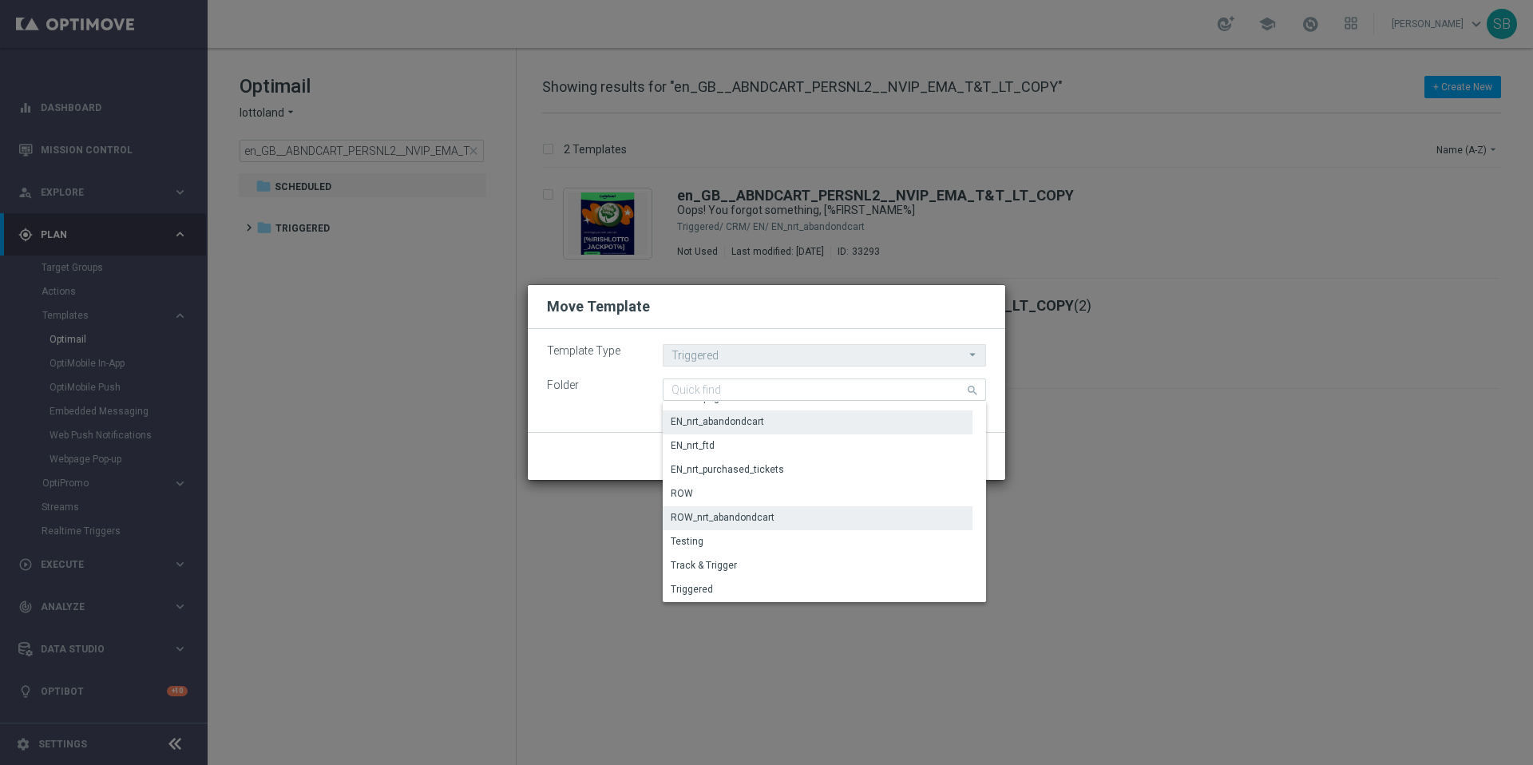
click at [746, 521] on div "ROW_nrt_abandondcart" at bounding box center [723, 517] width 104 height 14
type input "ROW_nrt_abandondcart"
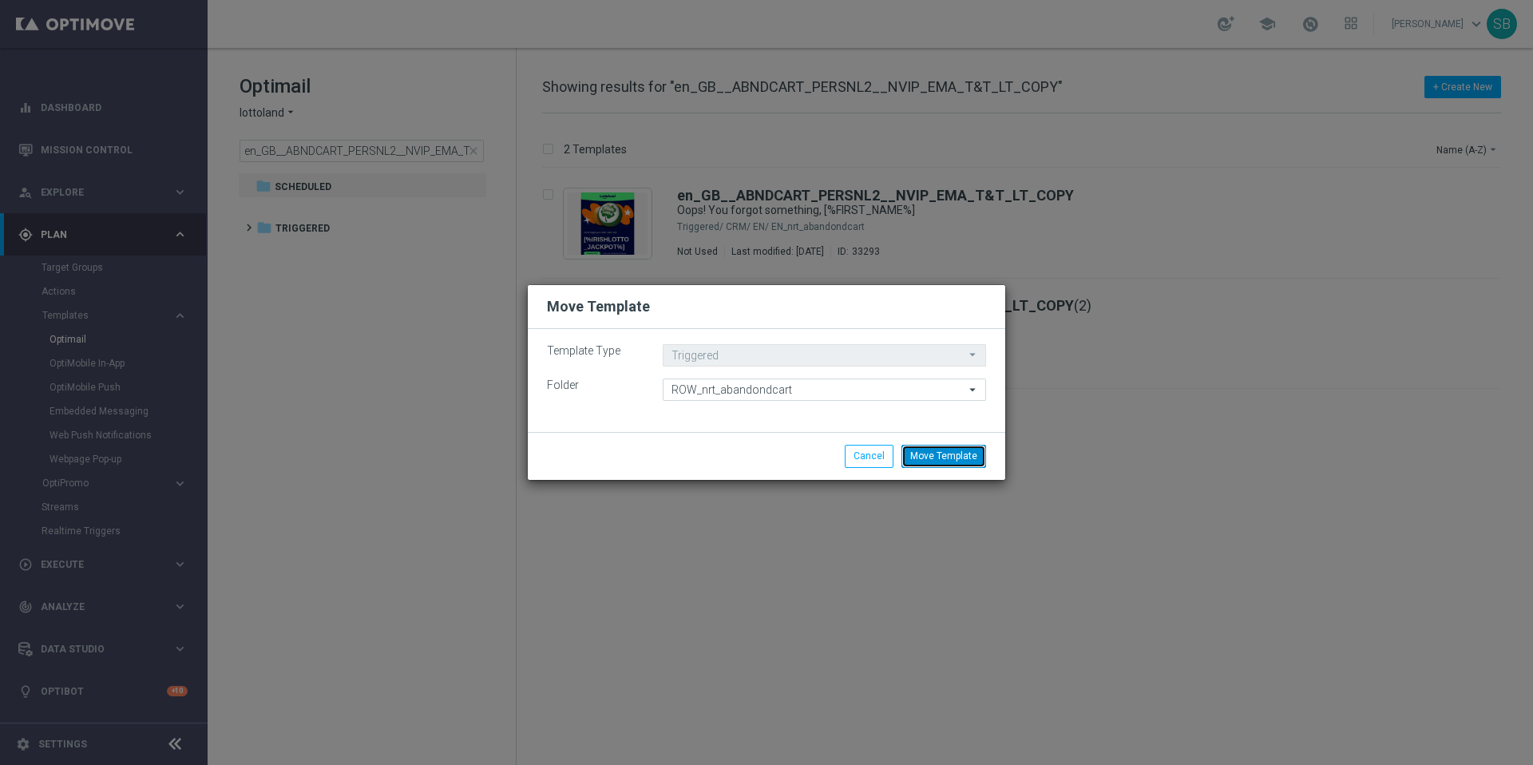
click at [946, 461] on button "Move Template" at bounding box center [943, 456] width 85 height 22
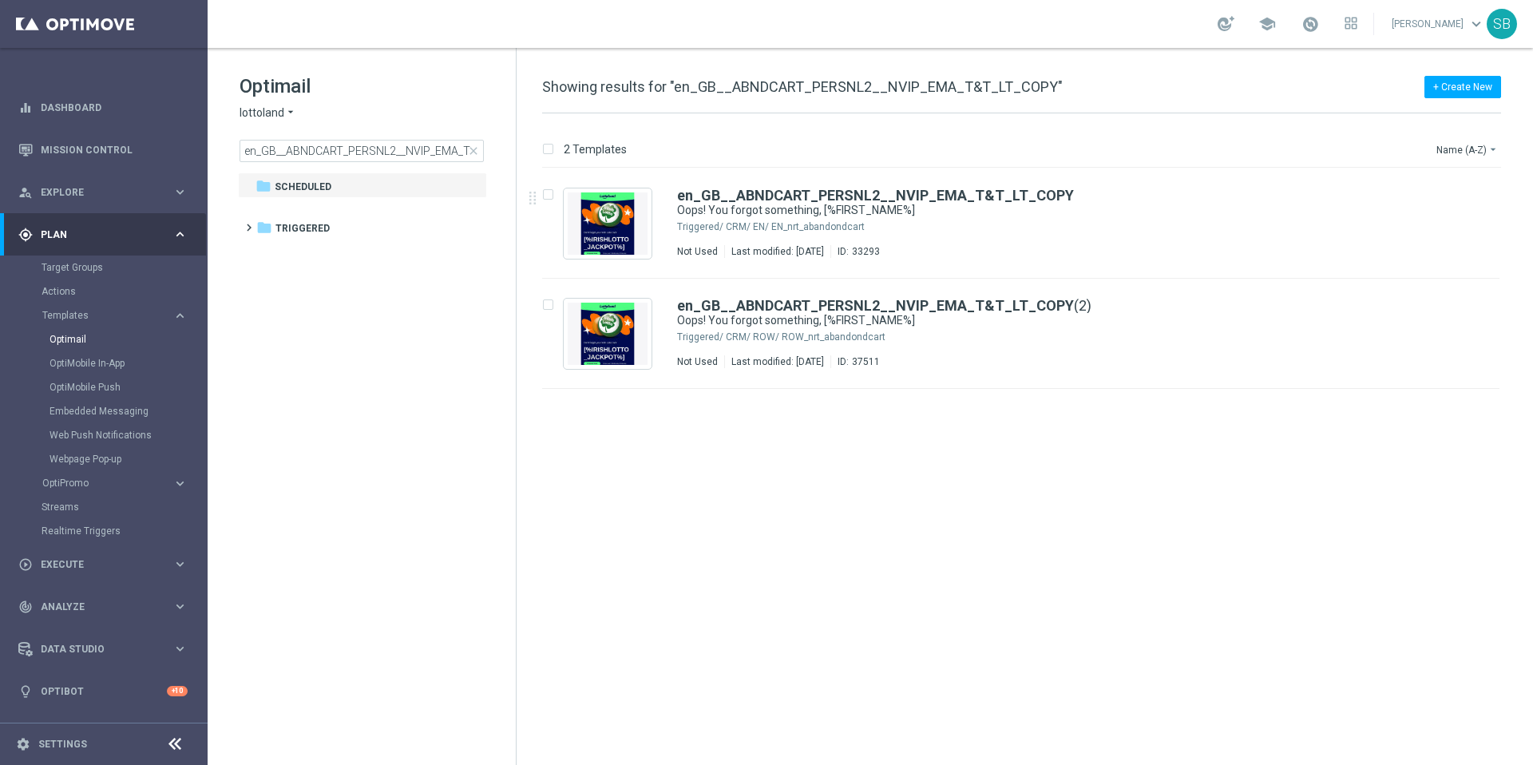
click at [1070, 100] on div "+ Create New Showing results for "en_GB__ABNDCART_PERSNL2__NVIP_EMA_T&T_LT_COPY"" at bounding box center [1021, 95] width 959 height 36
click at [754, 307] on b "en_GB__ABNDCART_PERSNL2__NVIP_EMA_T&T_LT_COPY" at bounding box center [875, 305] width 397 height 17
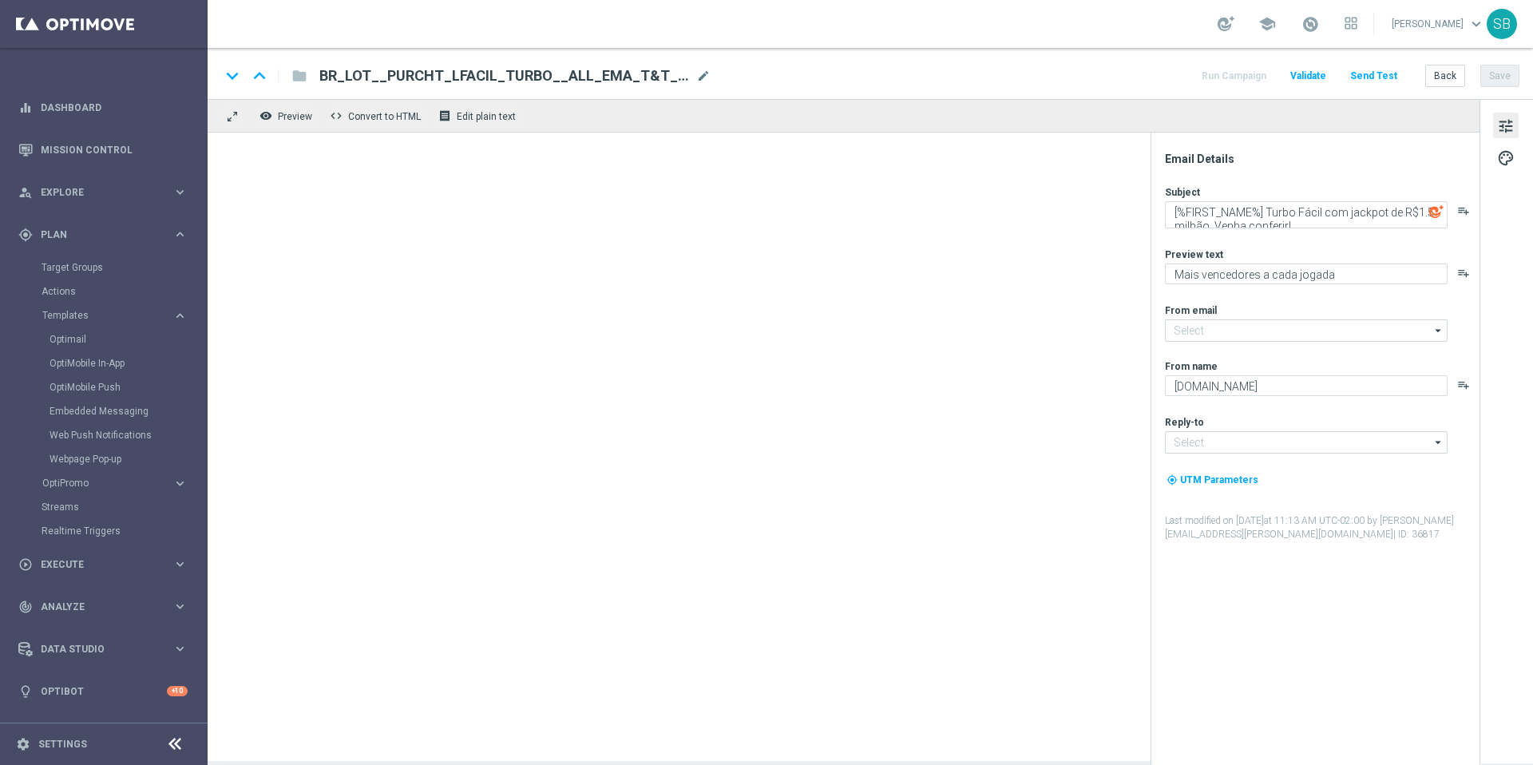
type input "[EMAIL_ADDRESS][DOMAIN_NAME]"
type textarea "Oops! You forgot something, [%FIRST_NAME%]"
type textarea "Your cart is waiting!"
type input "[EMAIL_ADDRESS][DOMAIN_NAME]"
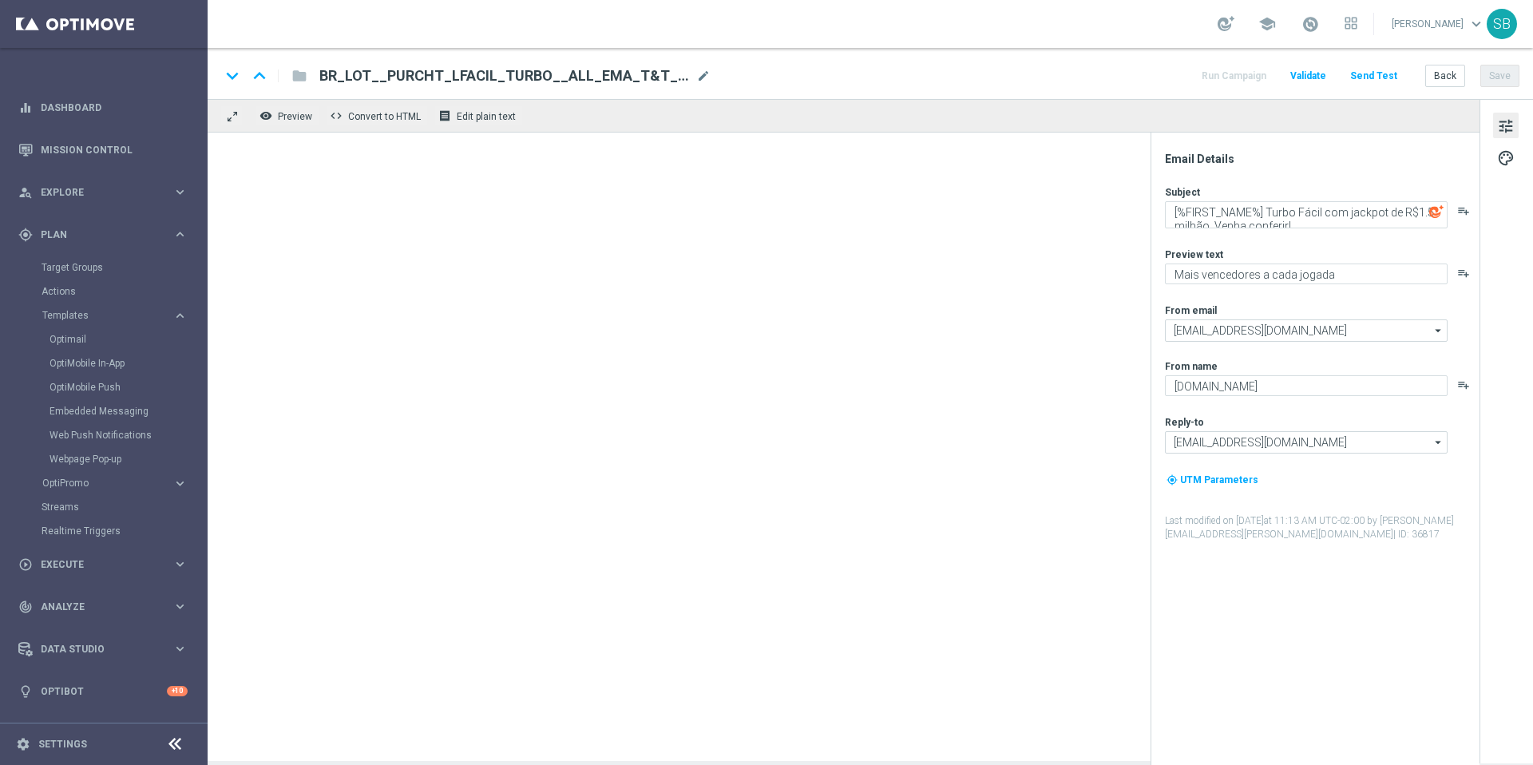
type textarea "Lottoland"
type input "[EMAIL_ADDRESS][DOMAIN_NAME]"
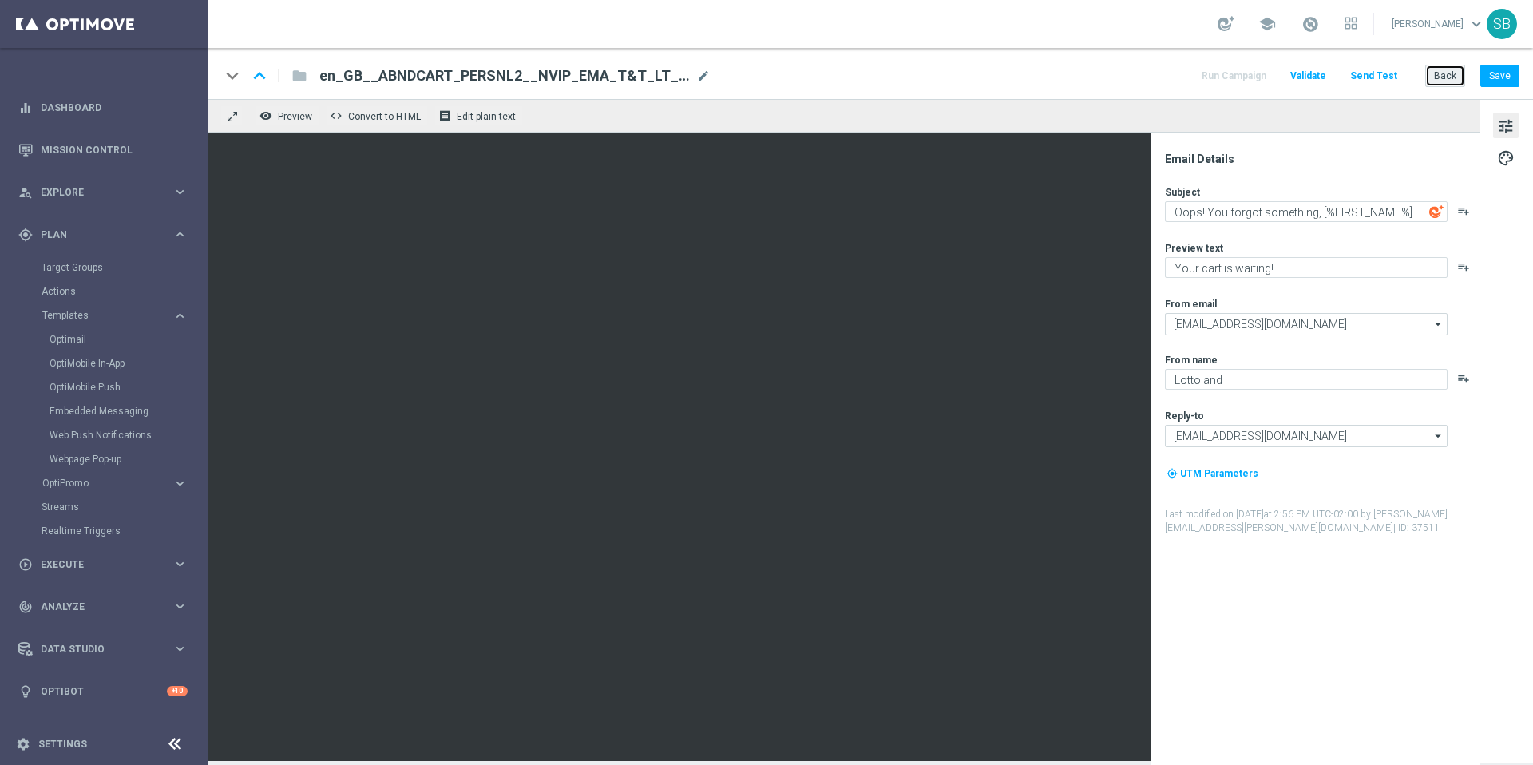
click at [1452, 81] on button "Back" at bounding box center [1445, 76] width 40 height 22
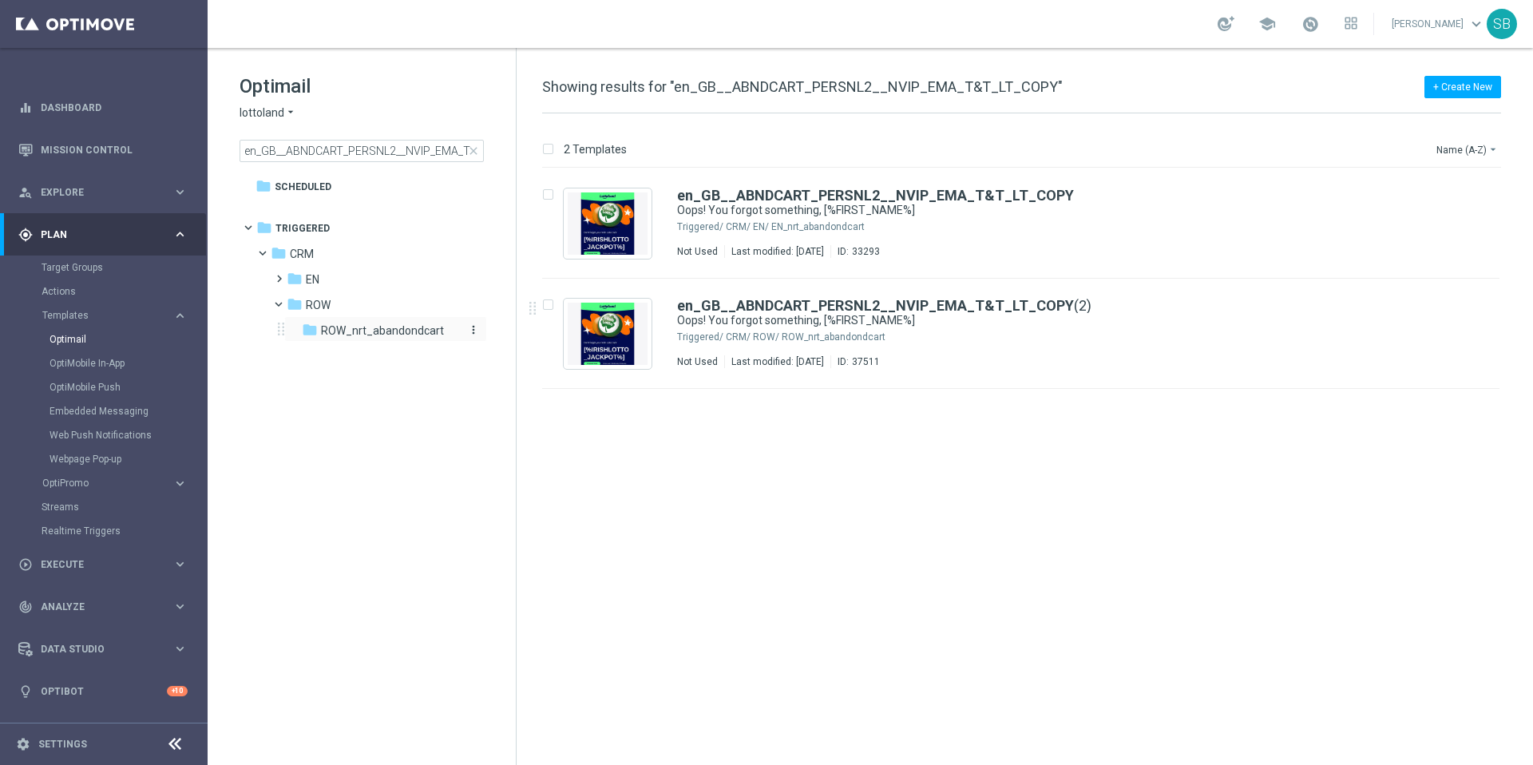
click at [379, 334] on span "ROW_nrt_abandondcart" at bounding box center [382, 330] width 123 height 14
click at [302, 330] on icon "folder" at bounding box center [310, 330] width 16 height 16
click at [292, 304] on icon "folder" at bounding box center [295, 304] width 16 height 16
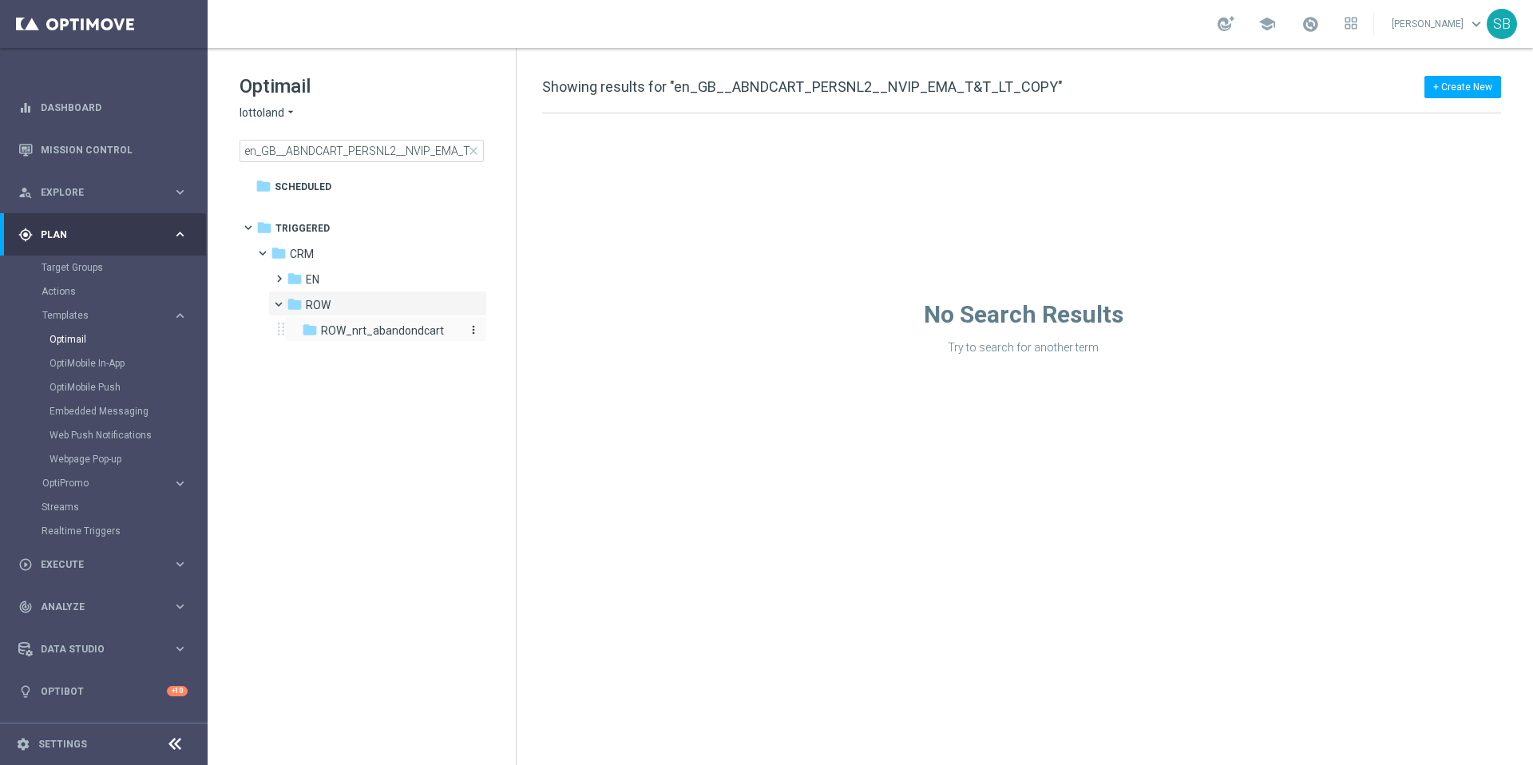
click at [317, 330] on icon "folder" at bounding box center [310, 330] width 16 height 16
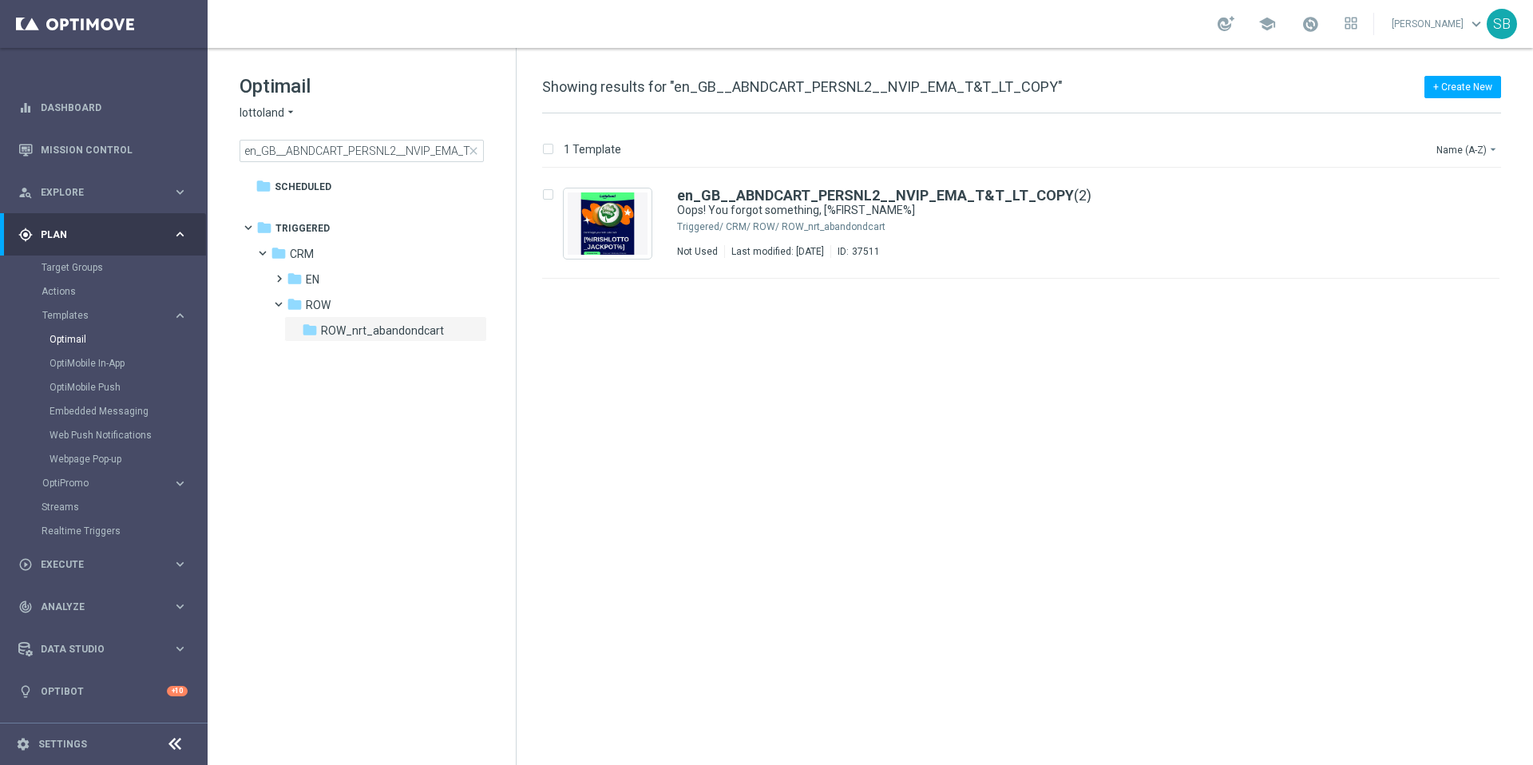
click at [288, 112] on icon "arrow_drop_down" at bounding box center [290, 112] width 13 height 15
click at [0, 0] on span "[DOMAIN_NAME]" at bounding box center [0, 0] width 0 height 0
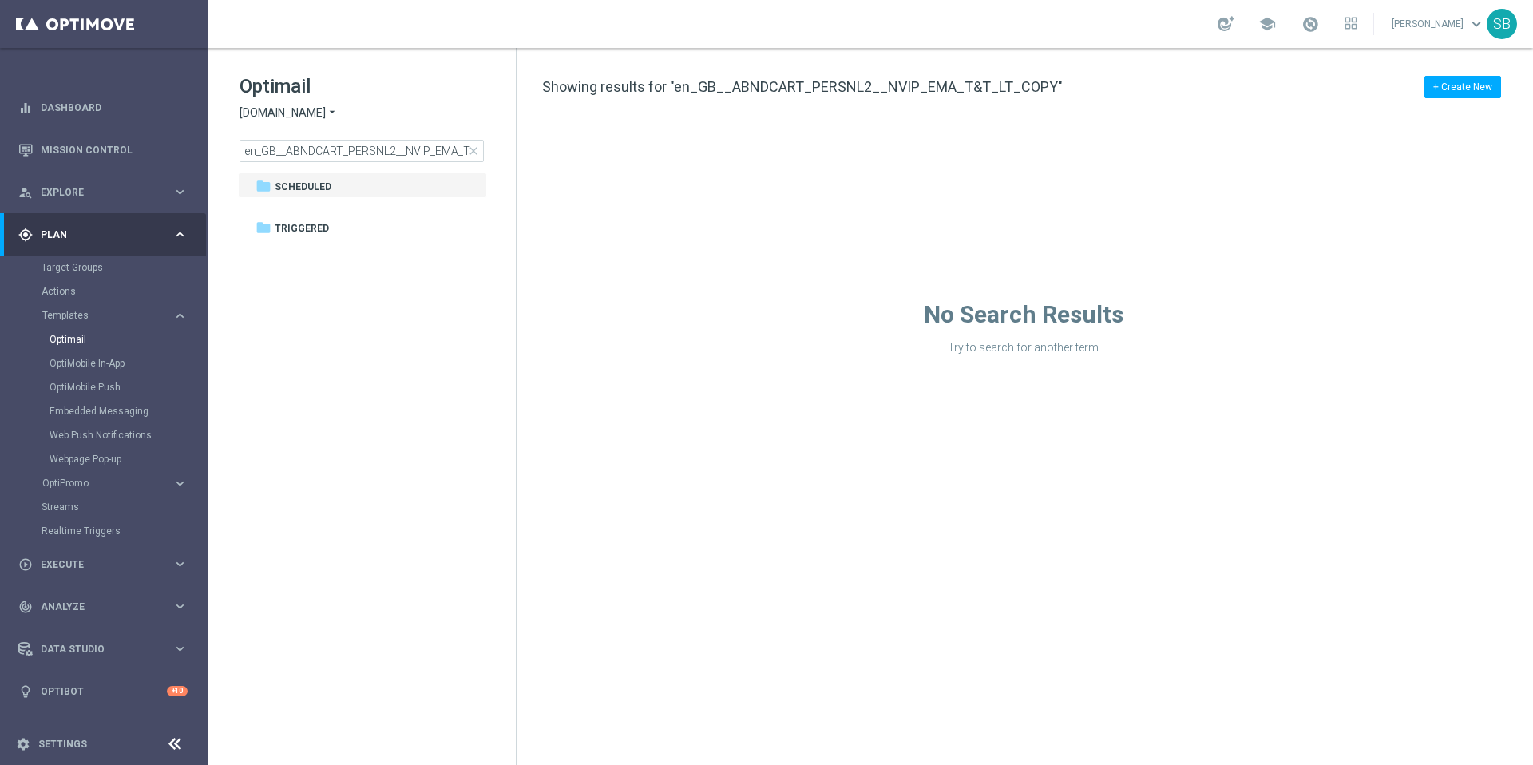
click at [330, 111] on icon "arrow_drop_down" at bounding box center [332, 112] width 13 height 15
click at [296, 133] on div "lottoland" at bounding box center [300, 130] width 120 height 19
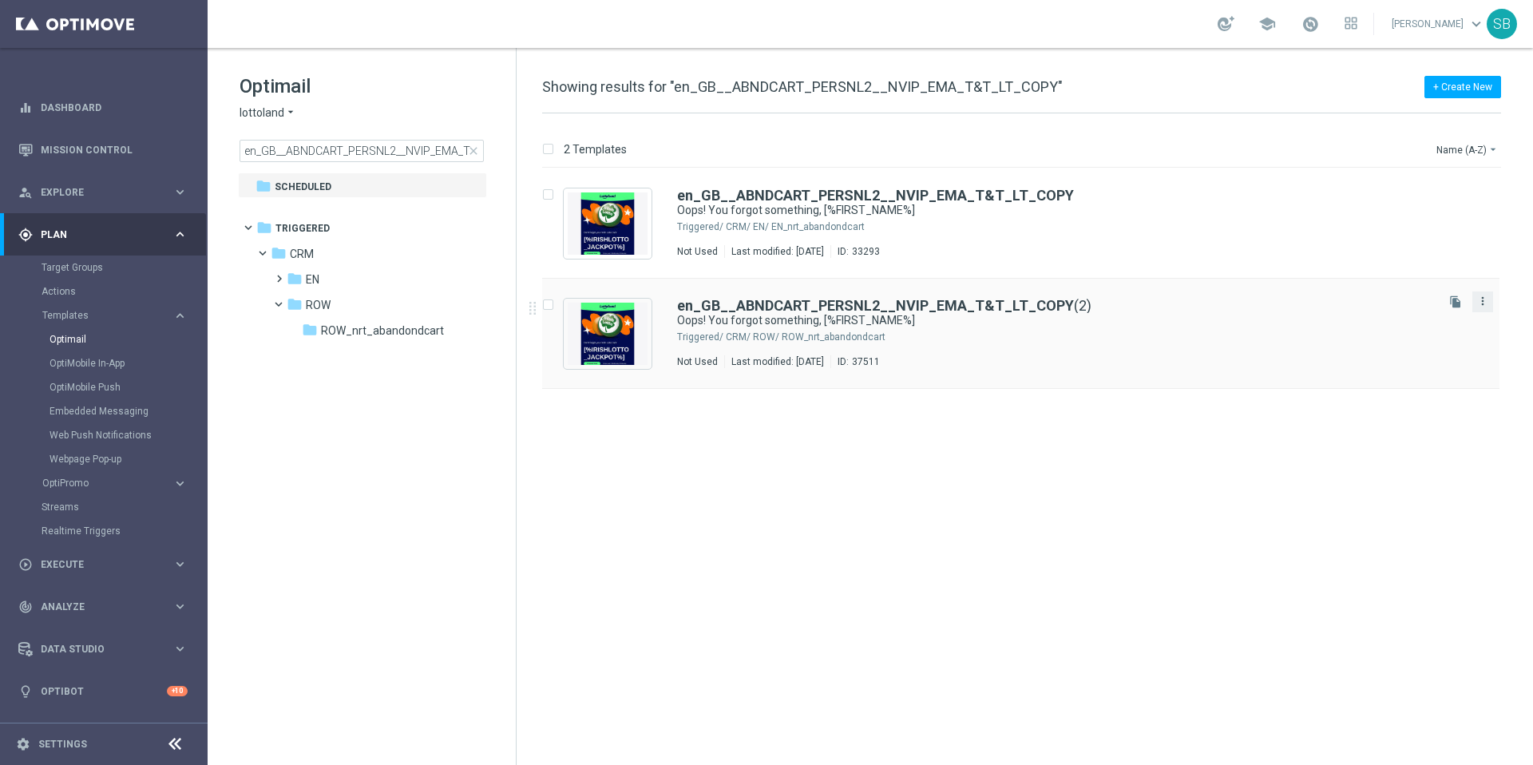
click at [1482, 298] on icon "more_vert" at bounding box center [1482, 301] width 13 height 13
click at [1424, 320] on div "Move" at bounding box center [1419, 318] width 97 height 11
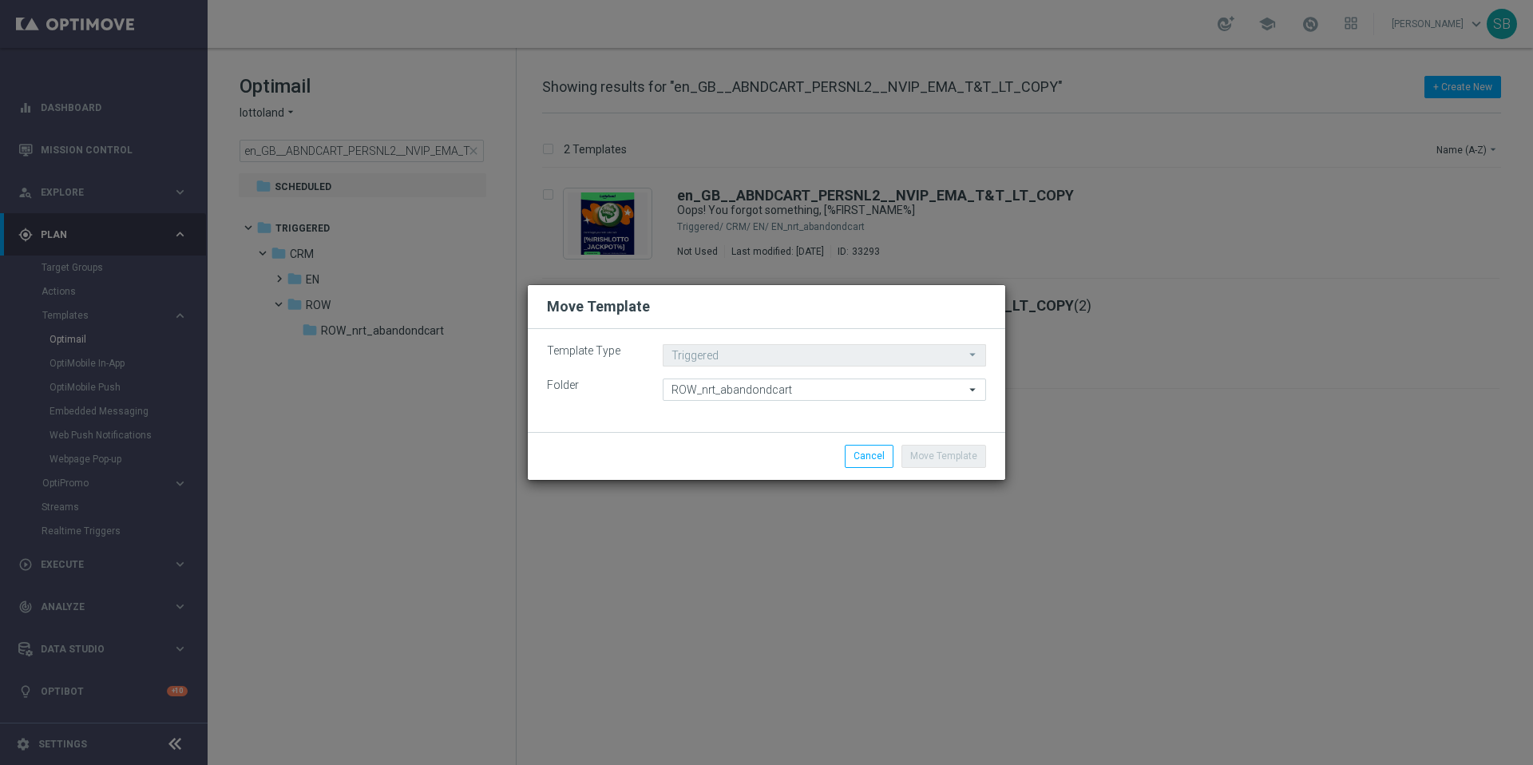
click at [750, 457] on div "Move Template Cancel" at bounding box center [843, 456] width 309 height 22
click at [1105, 410] on modal-container "Move Template Template Type Triggered Triggered arrow_drop_down Drag here to se…" at bounding box center [766, 382] width 1533 height 765
click at [883, 453] on button "Cancel" at bounding box center [869, 456] width 49 height 22
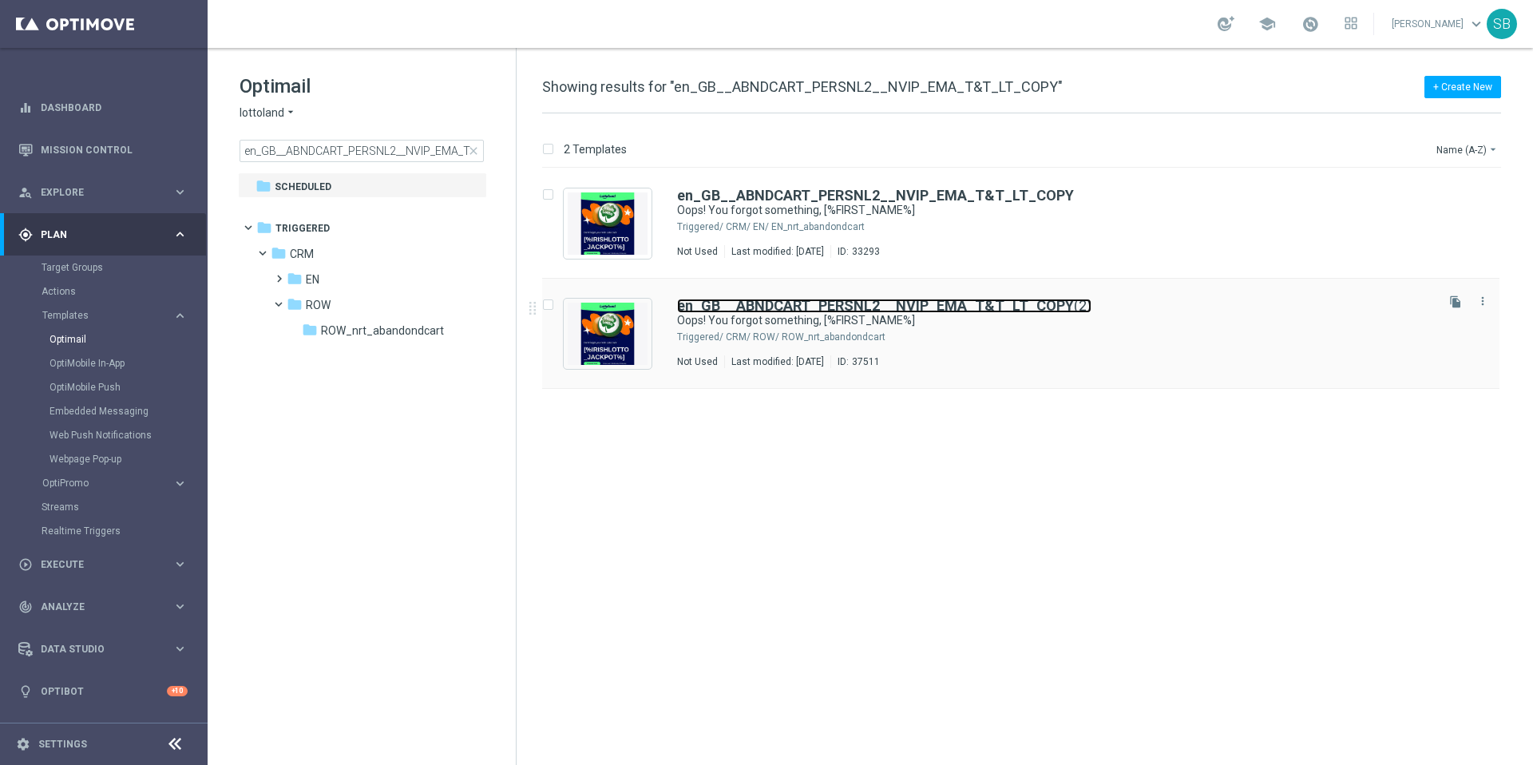
click at [751, 305] on b "en_GB__ABNDCART_PERSNL2__NVIP_EMA_T&T_LT_COPY" at bounding box center [875, 305] width 397 height 17
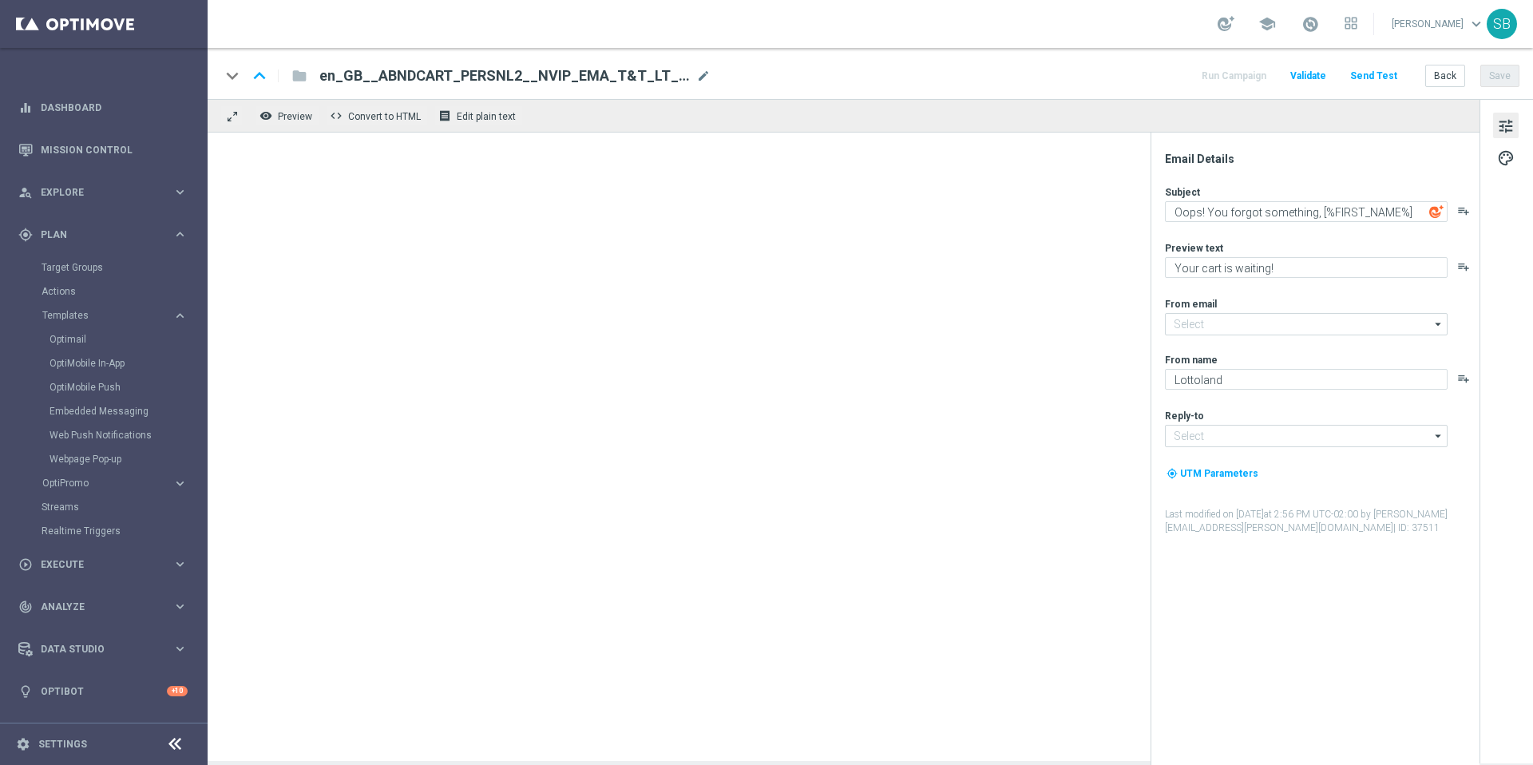
type input "[EMAIL_ADDRESS][DOMAIN_NAME]"
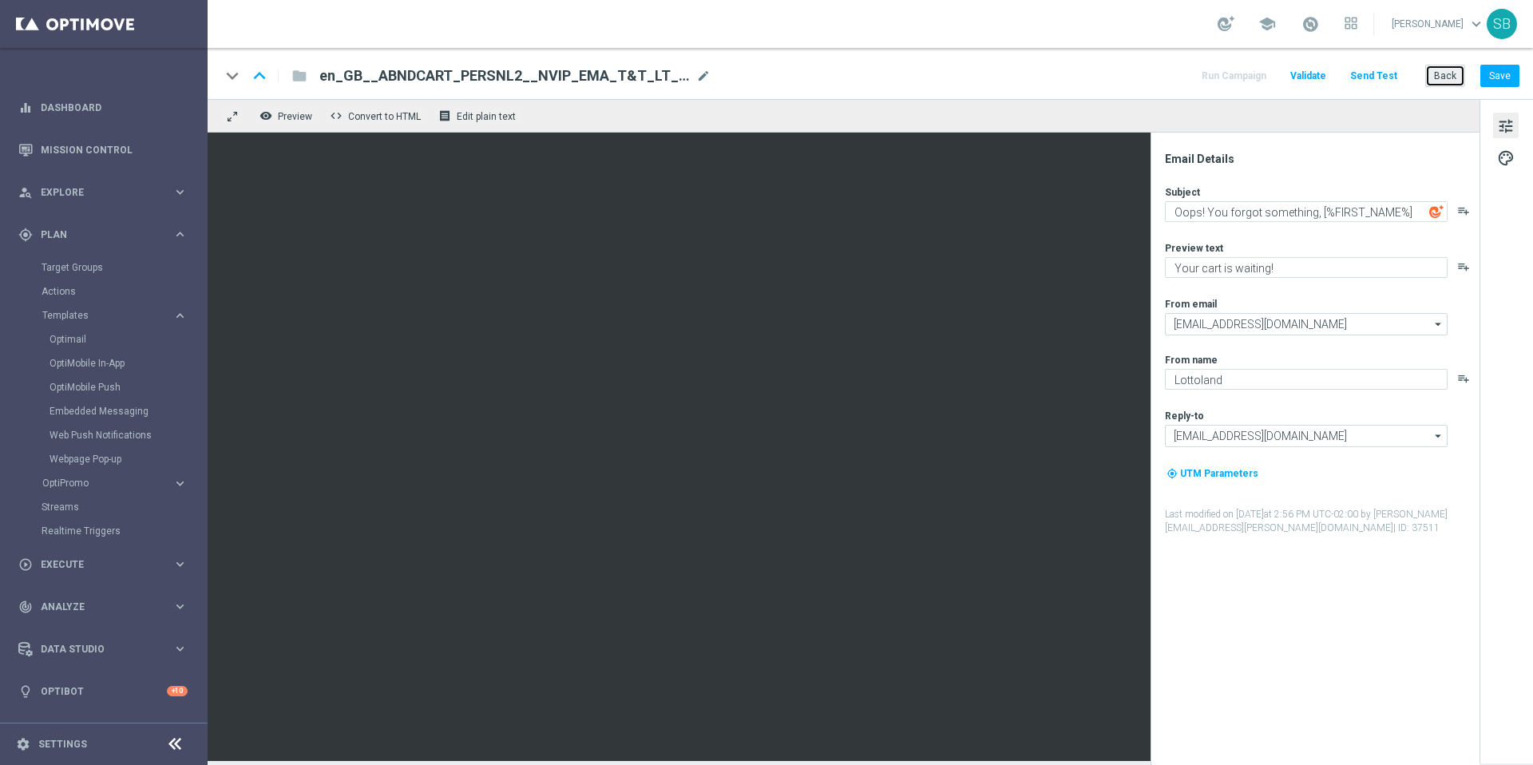
click at [1442, 75] on button "Back" at bounding box center [1445, 76] width 40 height 22
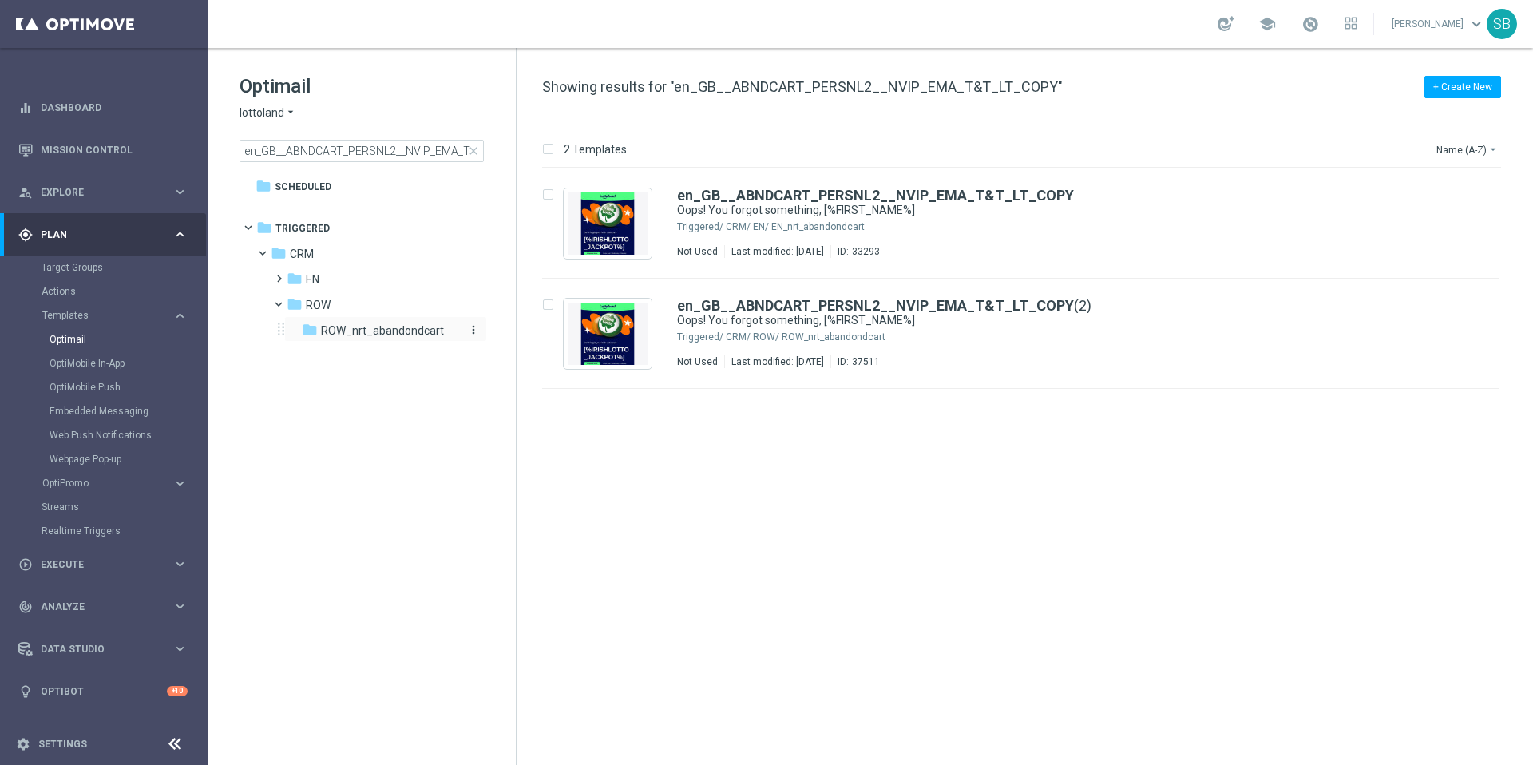
click at [473, 331] on icon "more_vert" at bounding box center [473, 329] width 13 height 13
click at [1135, 509] on div "insert_drive_file en_GB__ABNDCART_PERSNL2__NVIP_EMA_T&T_LT_COPY Oops! You forgo…" at bounding box center [1027, 466] width 1003 height 596
click at [338, 331] on span "ROW_nrt_abandondcart" at bounding box center [382, 330] width 123 height 14
drag, startPoint x: 242, startPoint y: 149, endPoint x: 518, endPoint y: 153, distance: 276.2
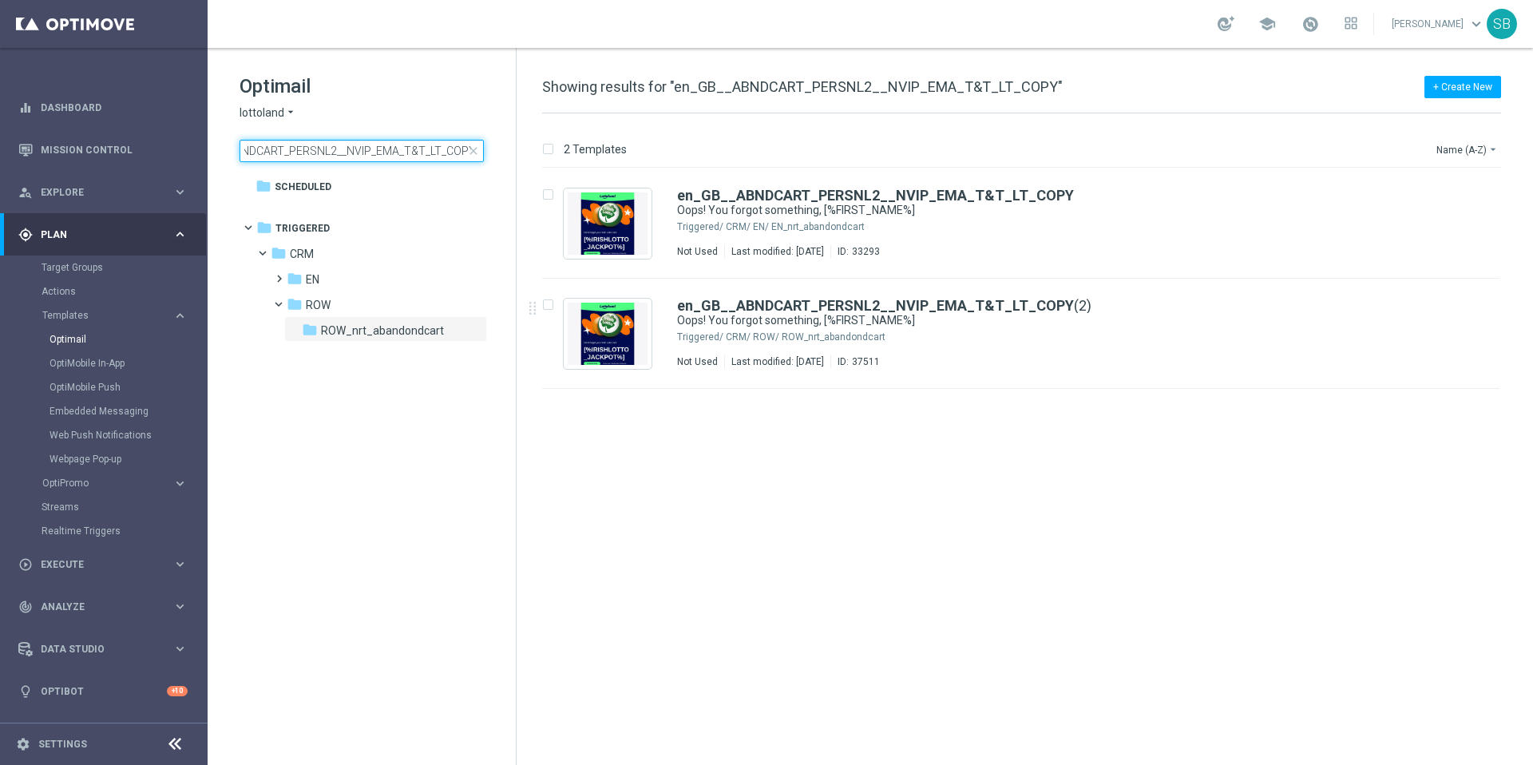
click at [518, 153] on div "Optimail lottoland arrow_drop_down × lottoland en_GB__ABNDCART_PERSNL2__NVIP_EM…" at bounding box center [870, 406] width 1325 height 717
click at [1479, 305] on icon "more_vert" at bounding box center [1482, 301] width 13 height 13
click at [1414, 347] on div "drive_file_move Copy To" at bounding box center [1411, 341] width 128 height 22
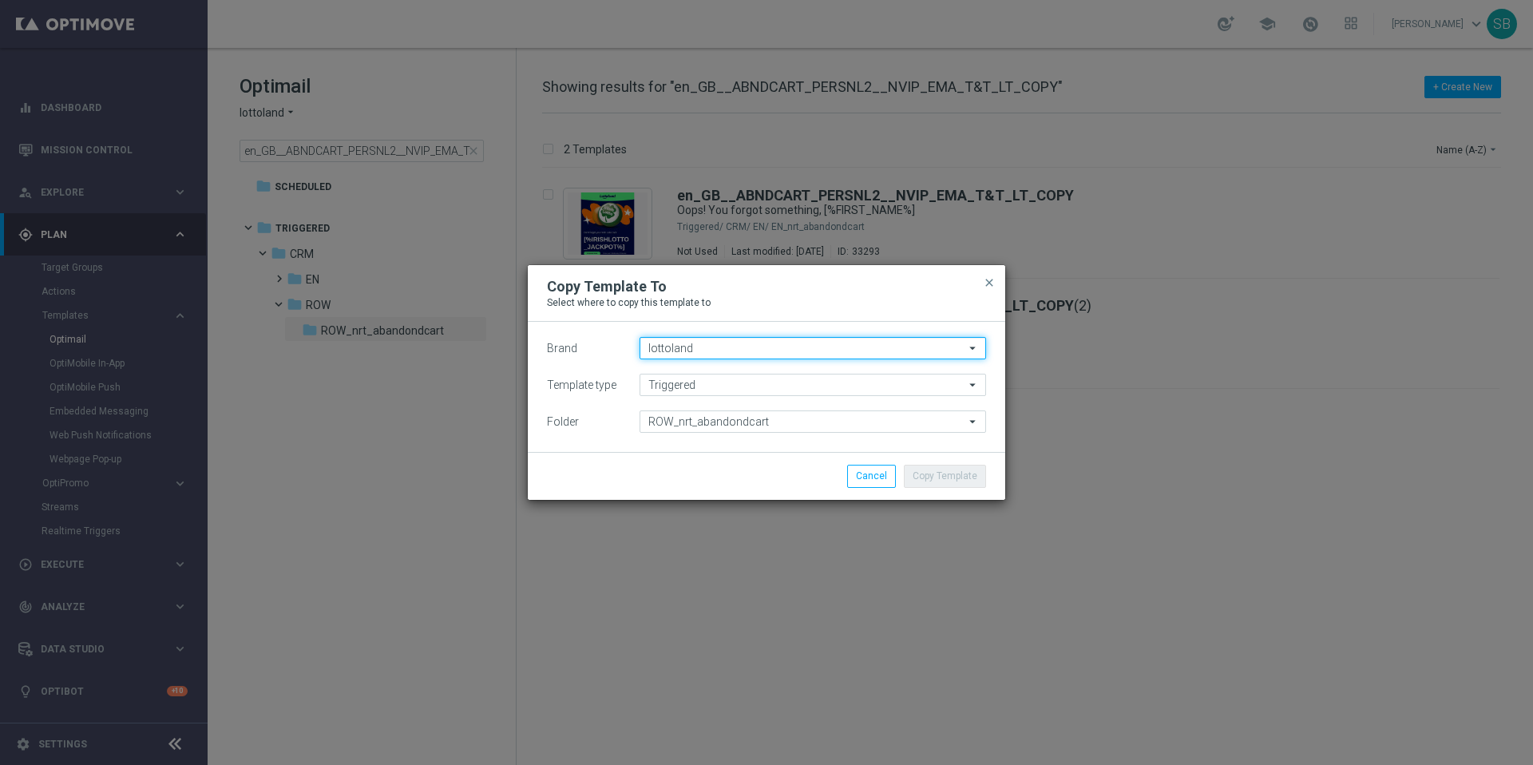
click at [726, 347] on input "lottoland" at bounding box center [812, 348] width 346 height 22
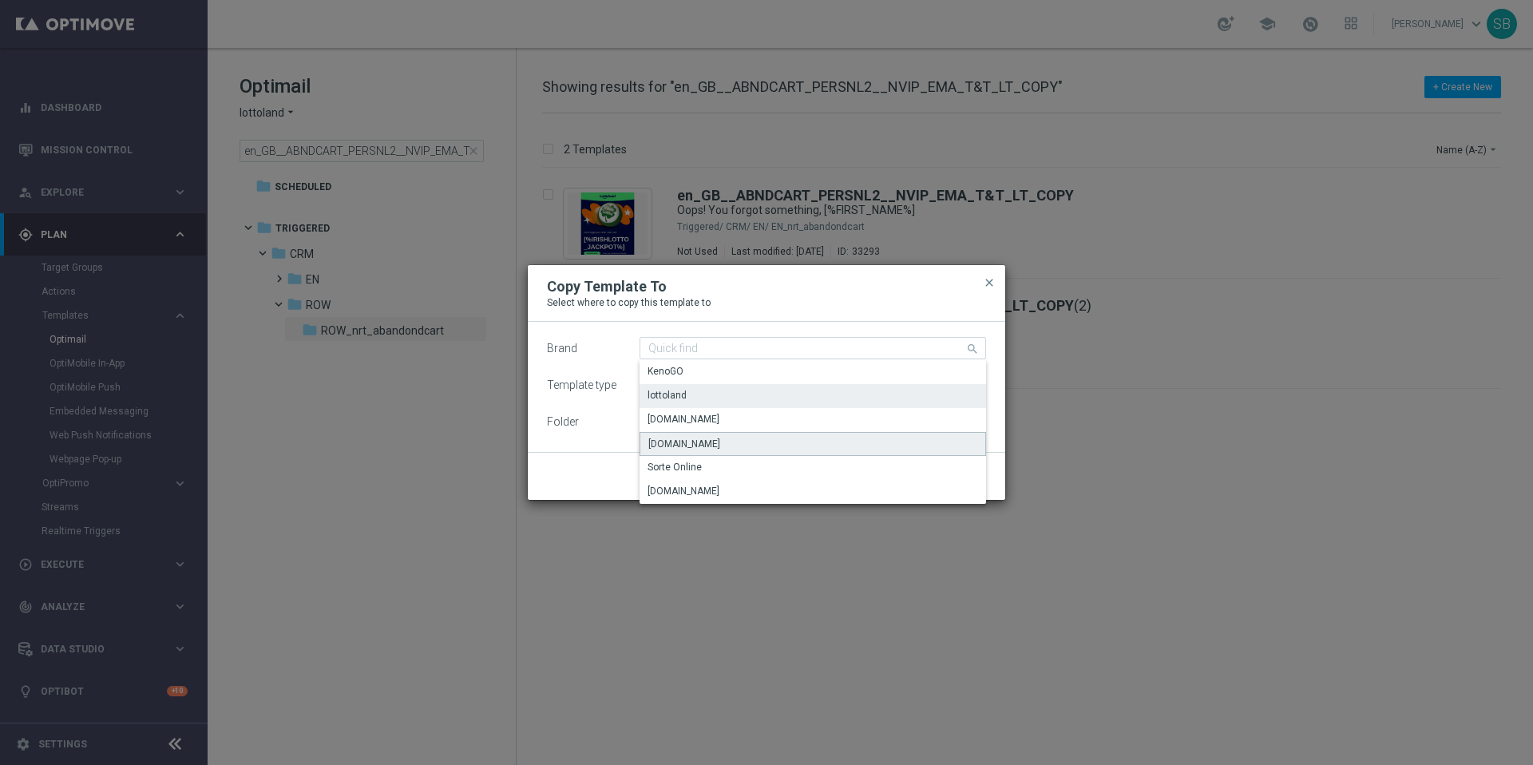
click at [691, 449] on div "[DOMAIN_NAME]" at bounding box center [684, 444] width 72 height 14
type input "[DOMAIN_NAME]"
type input "Scheduled"
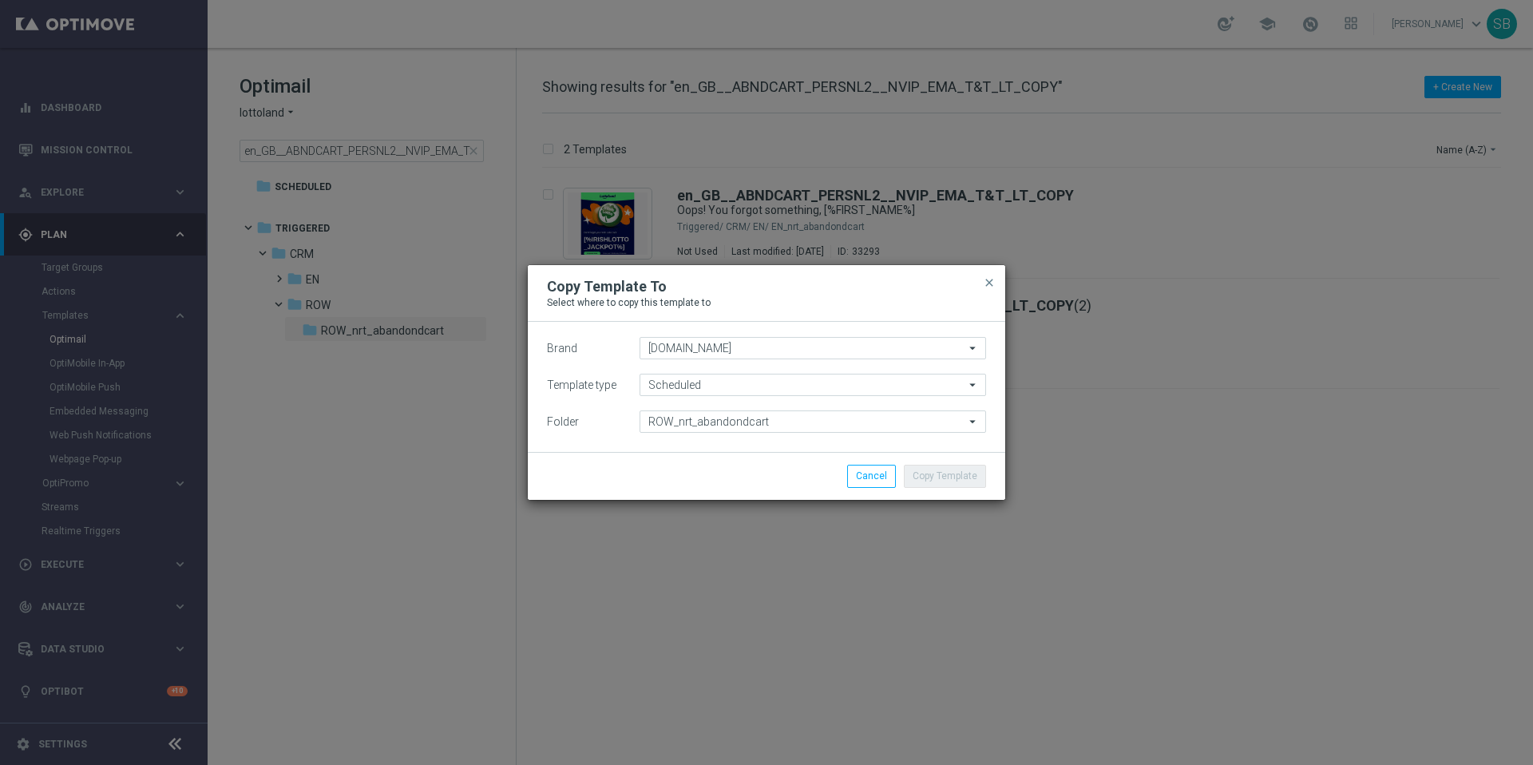
type input "Scheduled"
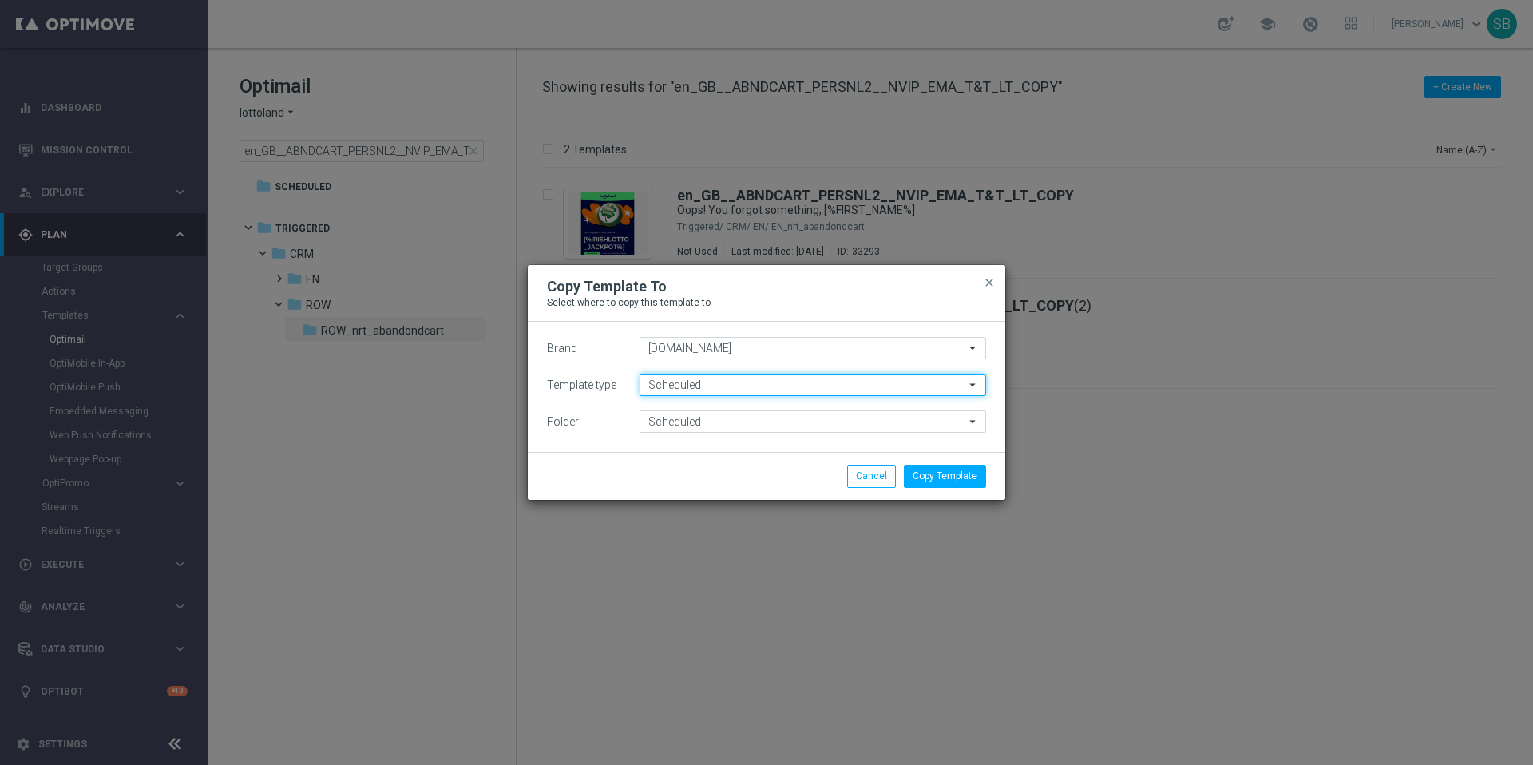
click at [722, 387] on input "Scheduled" at bounding box center [812, 385] width 346 height 22
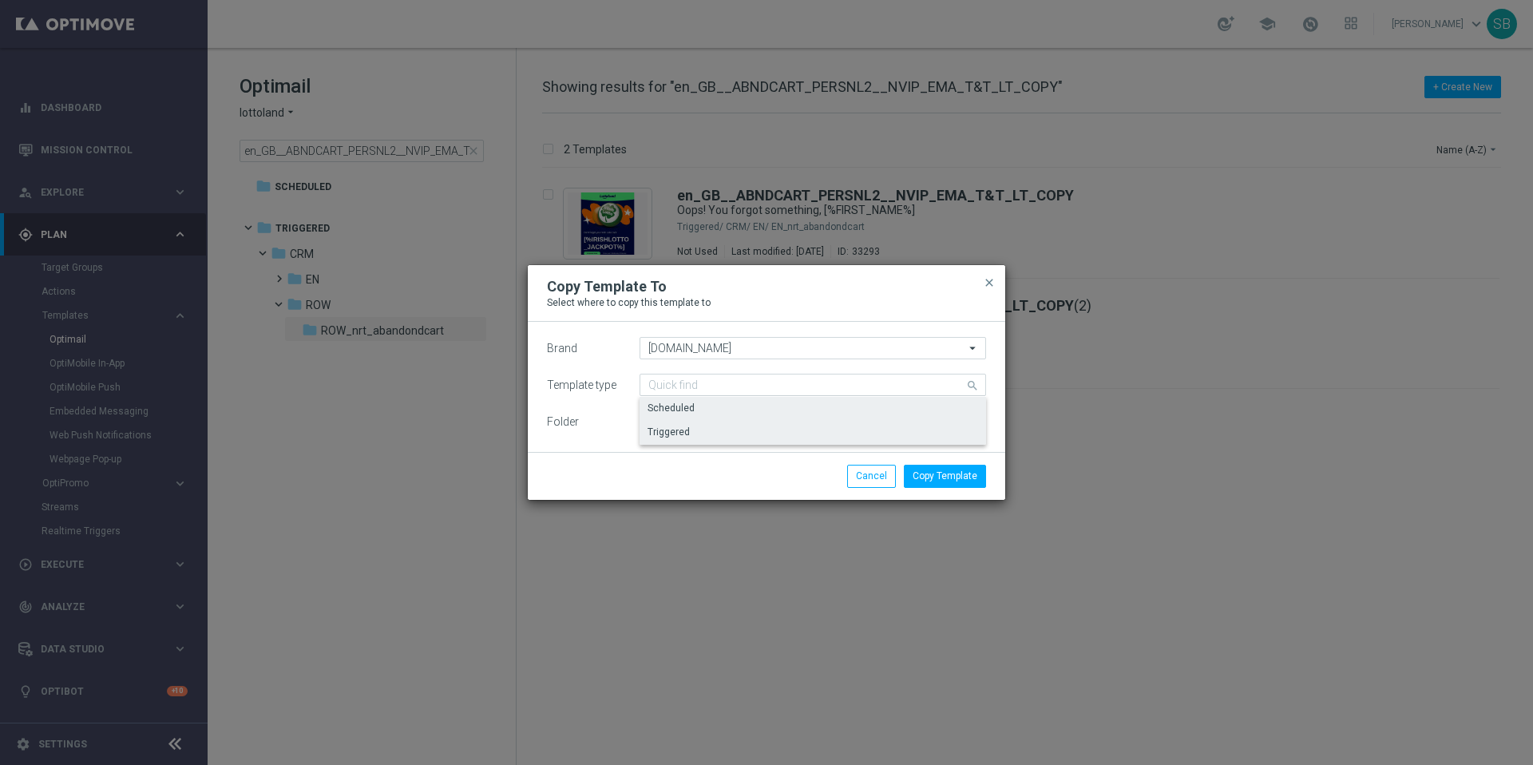
click at [675, 436] on div "Triggered" at bounding box center [668, 432] width 42 height 14
type input "Triggered"
click at [707, 425] on input "Triggered" at bounding box center [812, 421] width 346 height 22
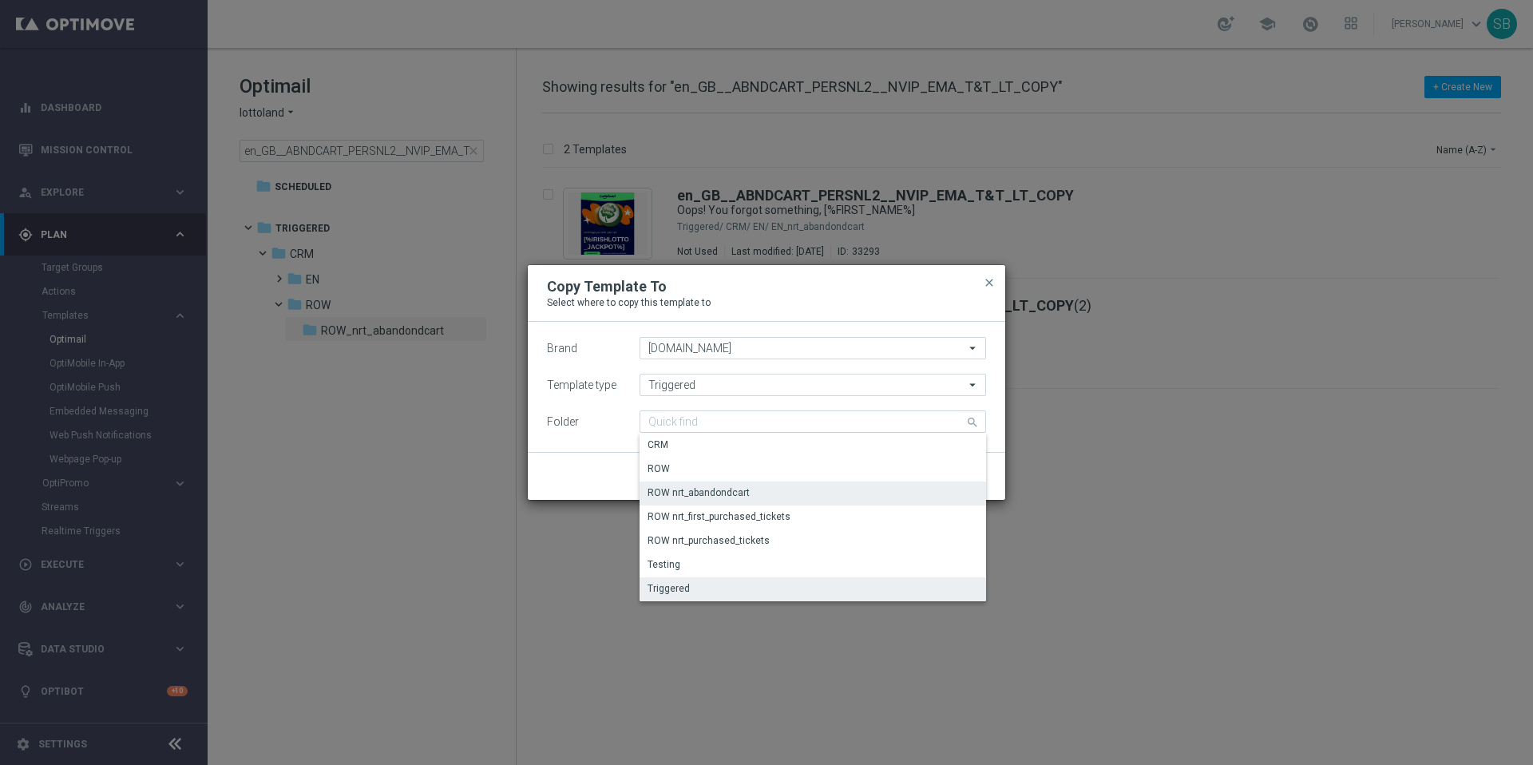
click at [704, 501] on div "ROW nrt_abandondcart" at bounding box center [812, 492] width 346 height 22
type input "ROW nrt_abandondcart"
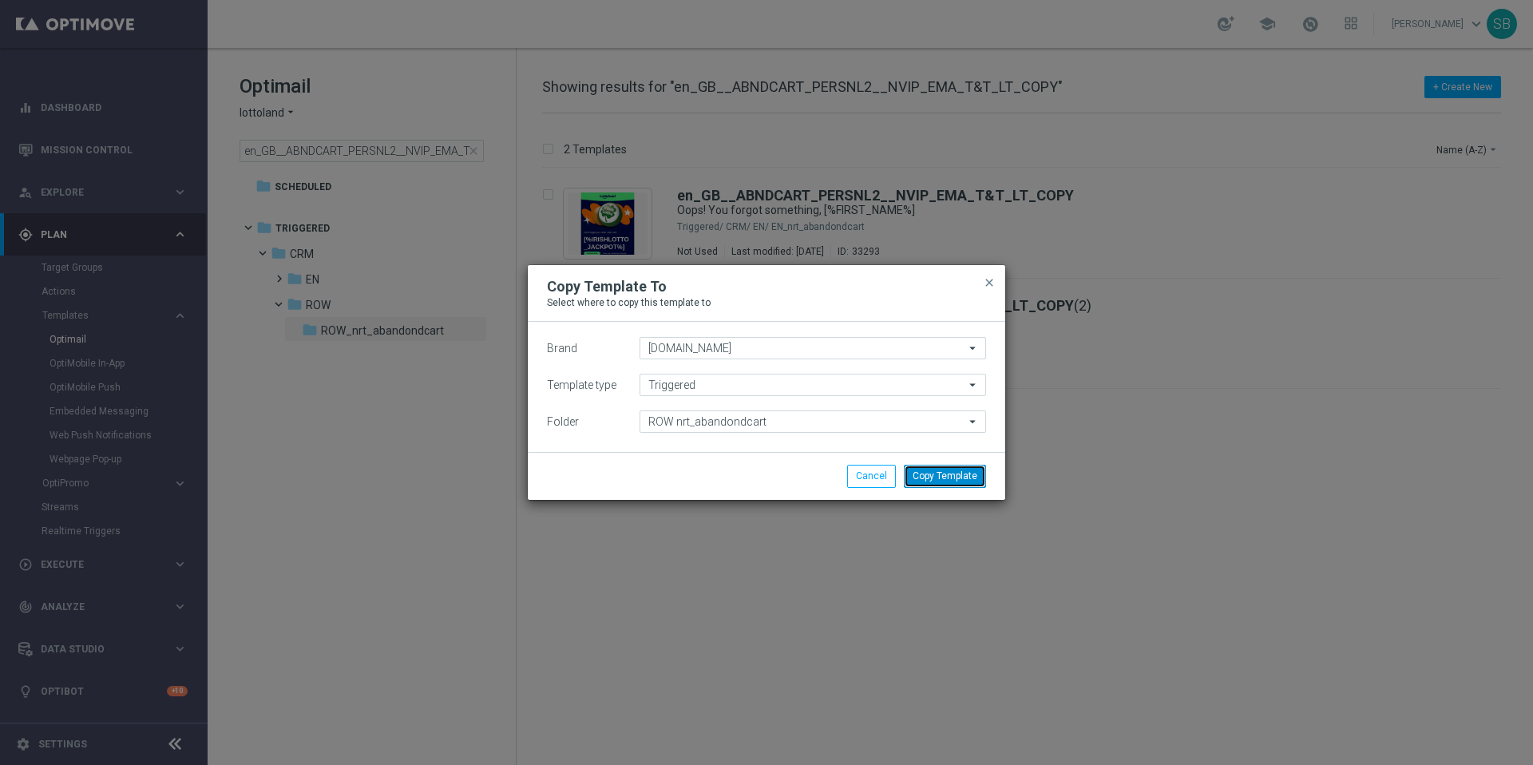
click at [966, 477] on button "Copy Template" at bounding box center [945, 476] width 82 height 22
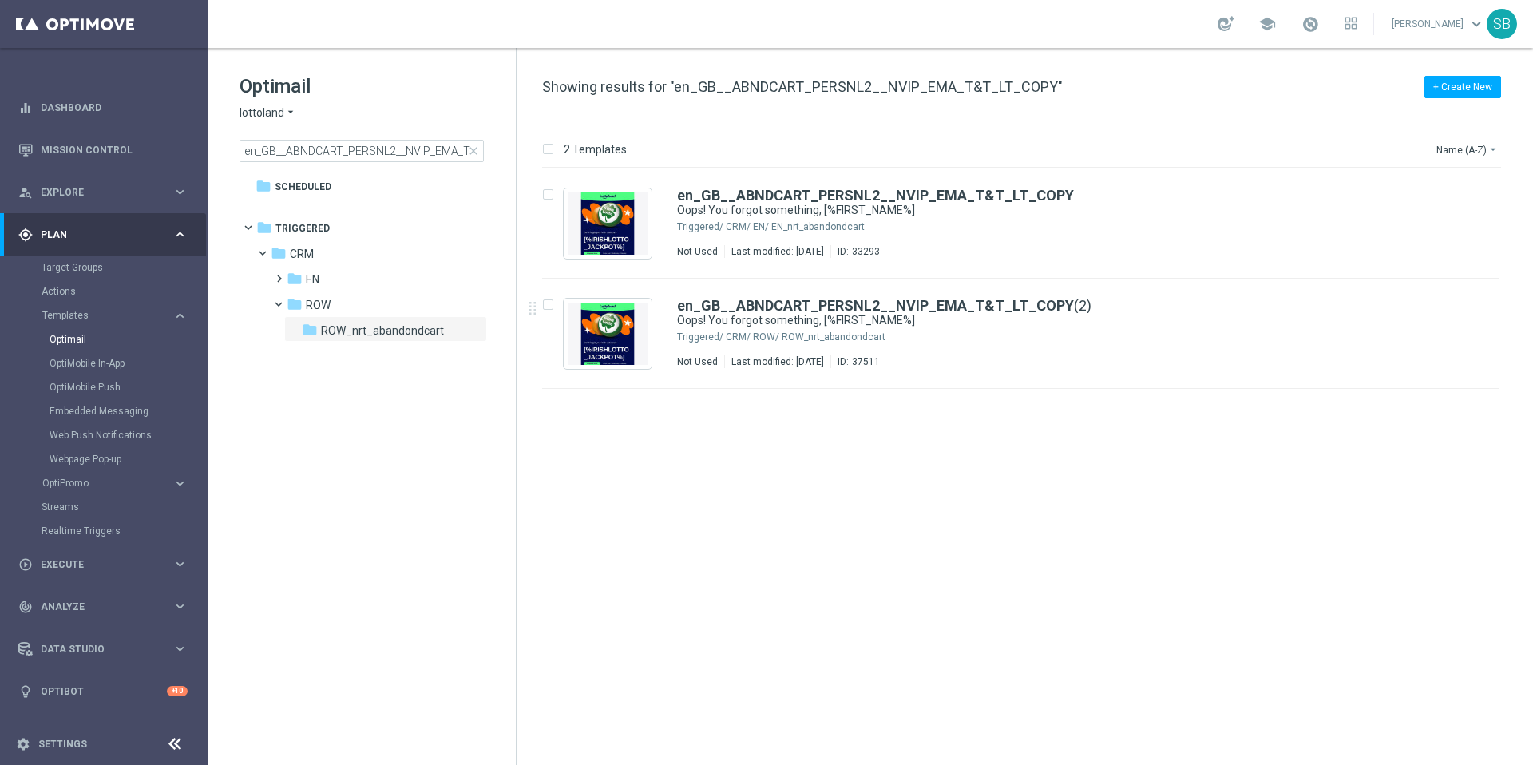
click at [291, 109] on icon "arrow_drop_down" at bounding box center [290, 112] width 13 height 15
click at [0, 0] on span "[DOMAIN_NAME]" at bounding box center [0, 0] width 0 height 0
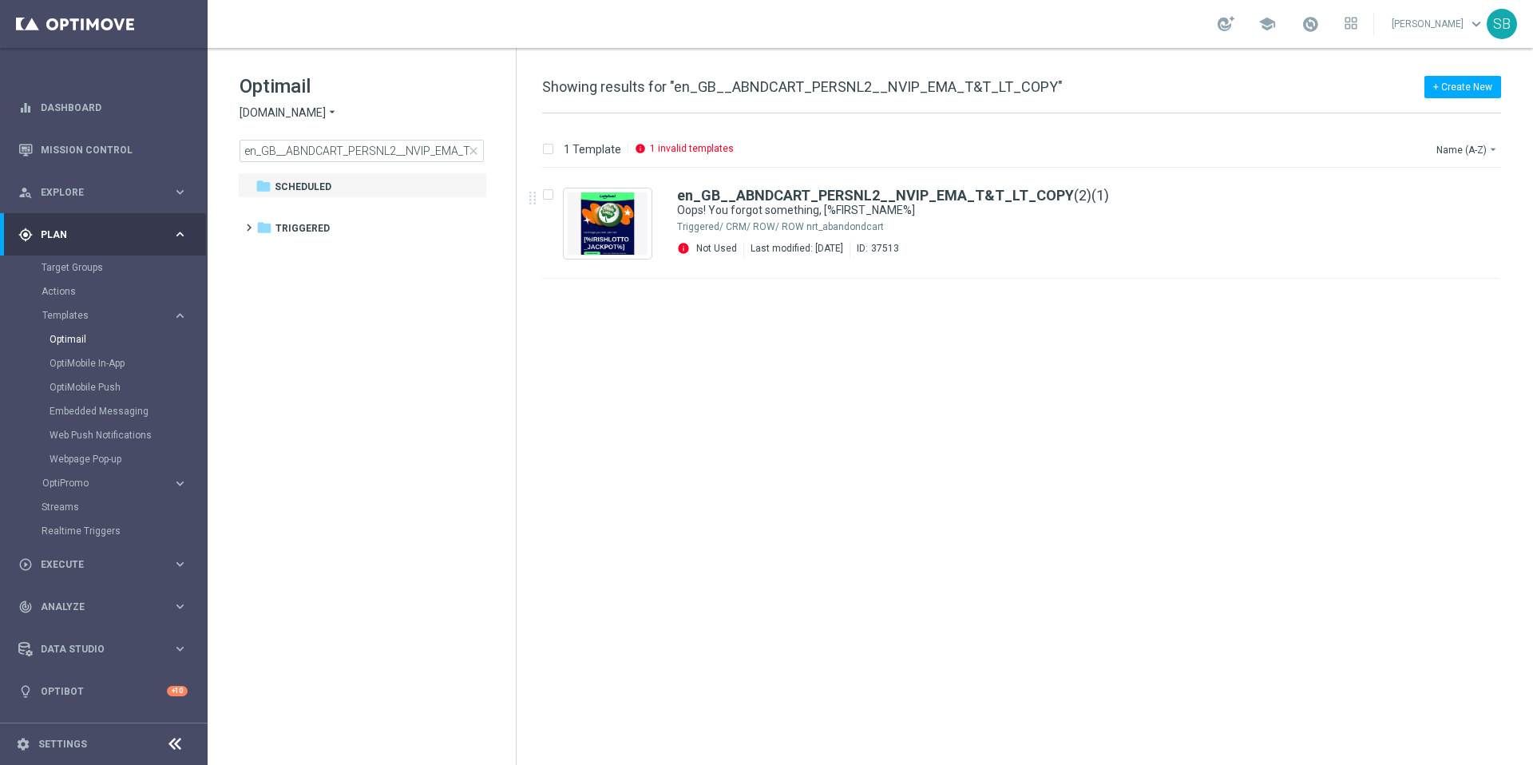
click at [739, 279] on div "insert_drive_file en_GB__ABNDCART_PERSNL2__NVIP_EMA_T&T_LT_COPY (2)(1) Oops! Yo…" at bounding box center [1027, 466] width 1003 height 596
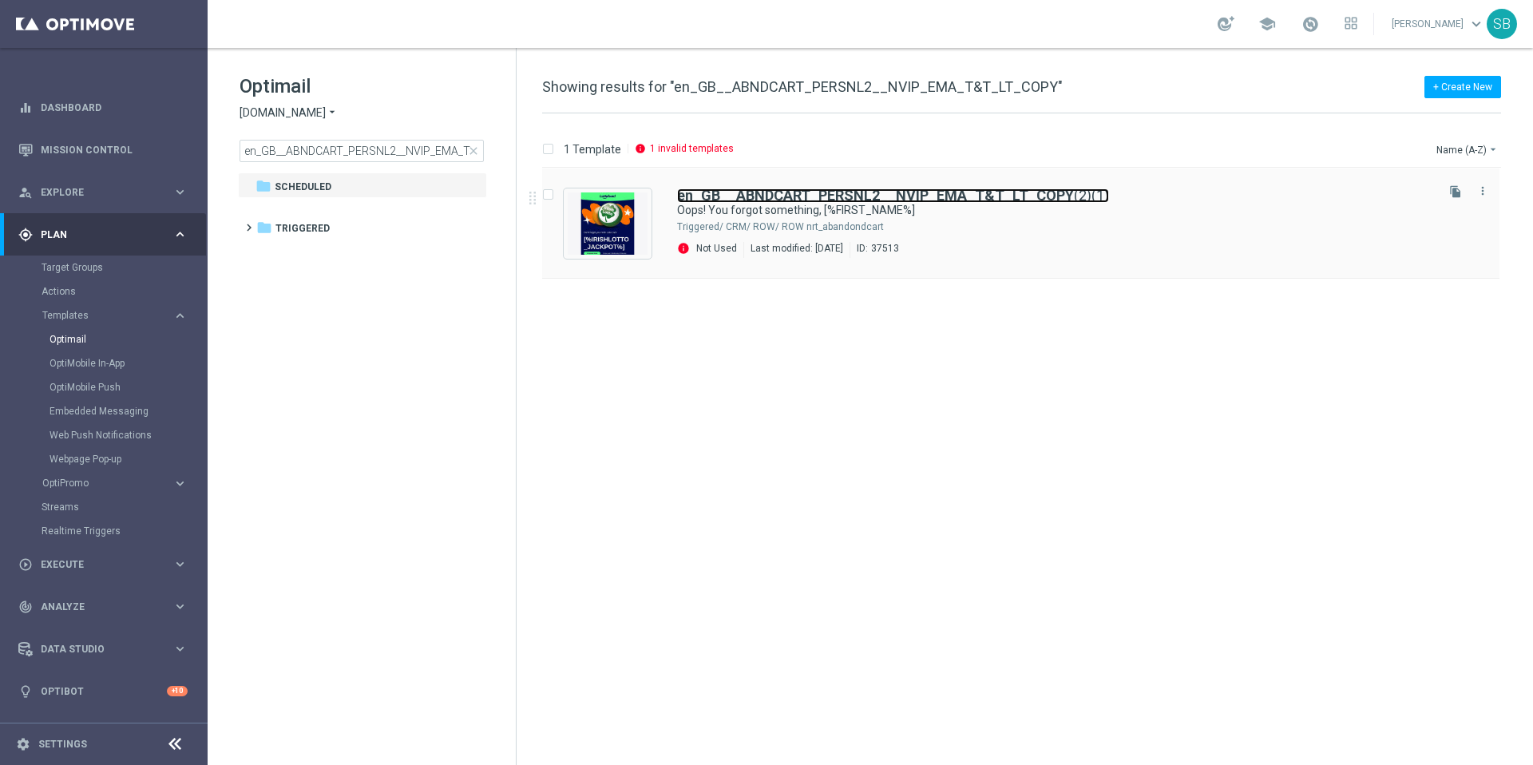
click at [979, 192] on b "en_GB__ABNDCART_PERSNL2__NVIP_EMA_T&T_LT_COPY" at bounding box center [875, 195] width 397 height 17
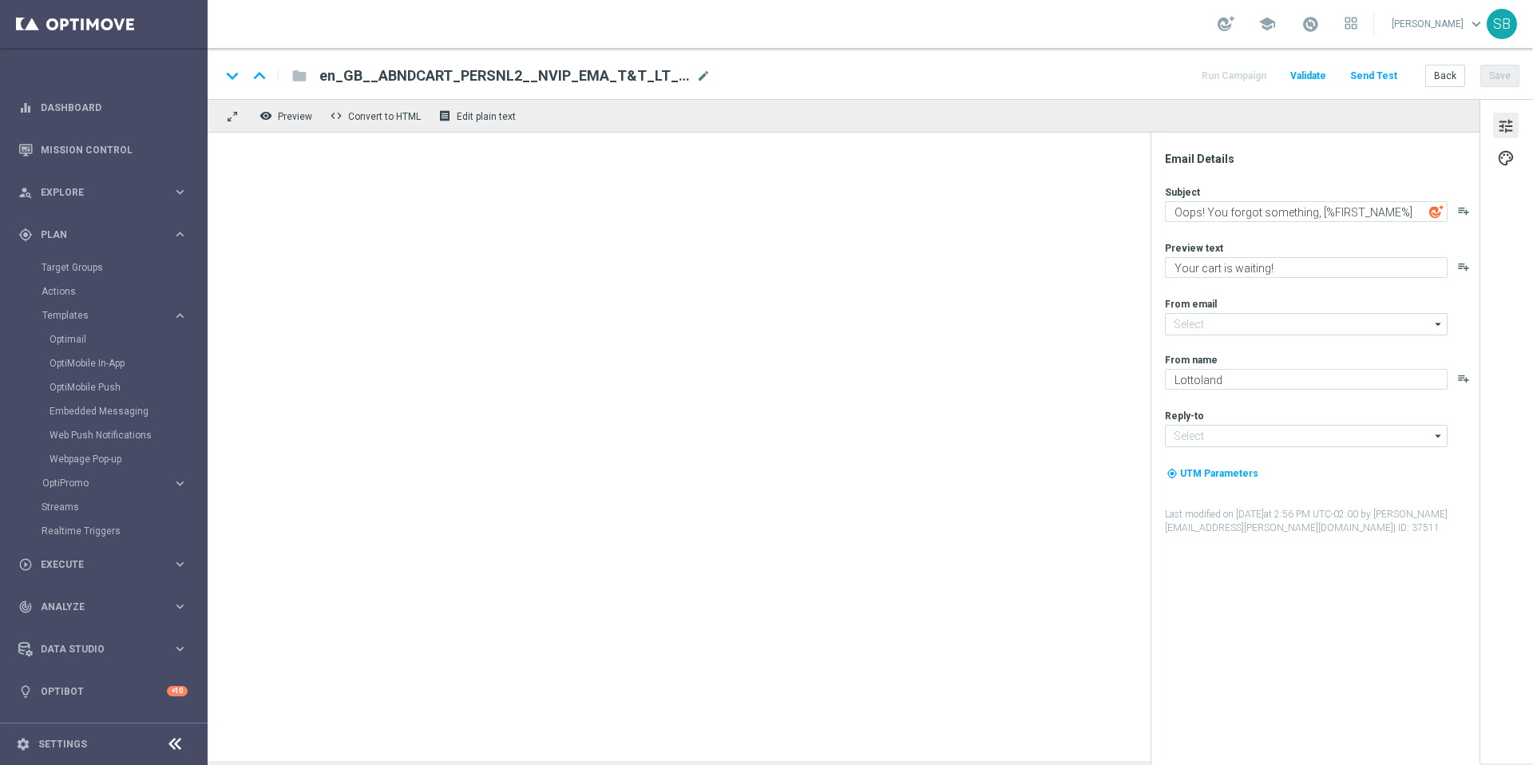
type input "[EMAIL_ADDRESS][DOMAIN_NAME]"
type textarea "[DOMAIN_NAME]"
type input "[EMAIL_ADDRESS][DOMAIN_NAME]"
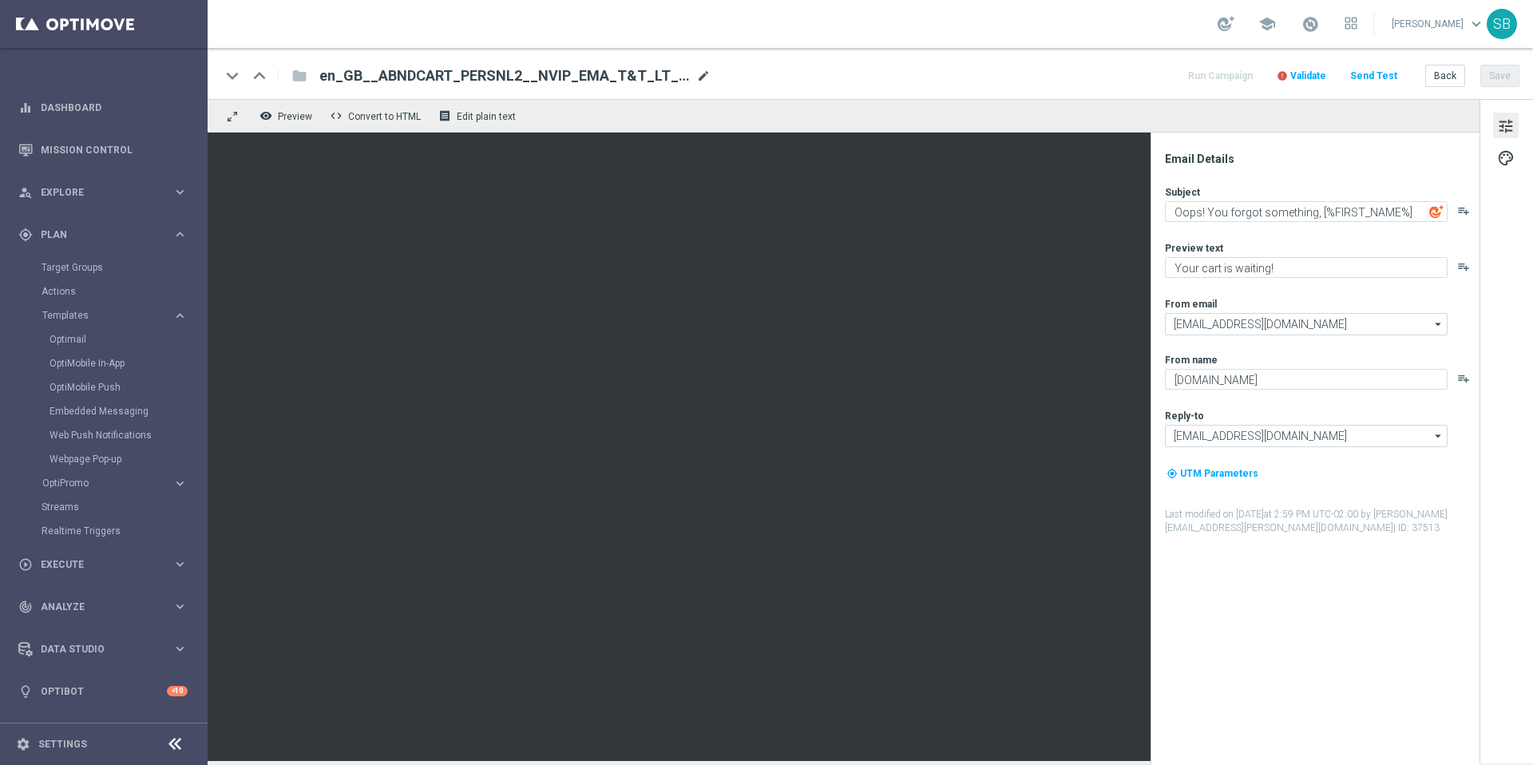
click at [703, 72] on span "mode_edit" at bounding box center [703, 76] width 14 height 14
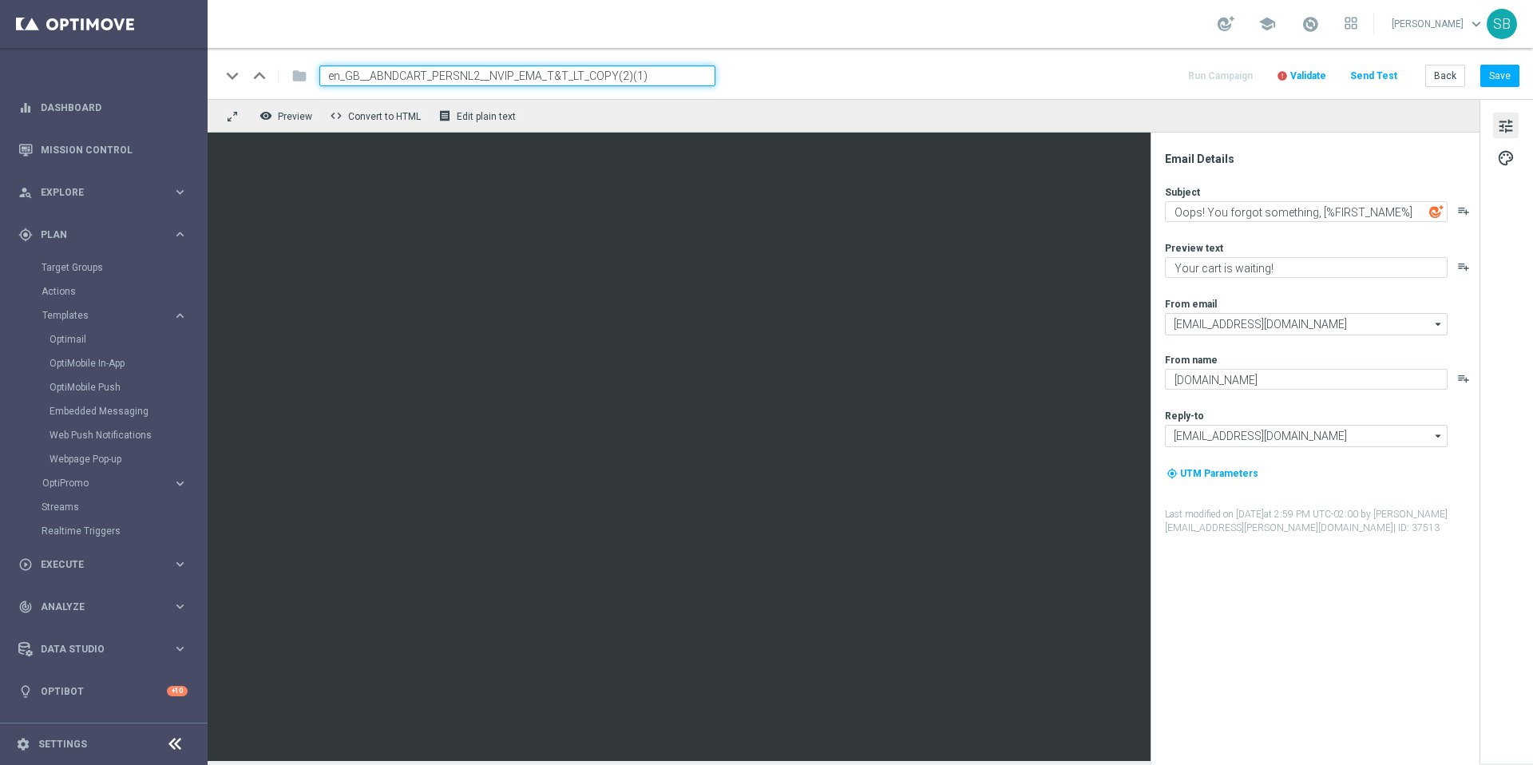
drag, startPoint x: 660, startPoint y: 79, endPoint x: 612, endPoint y: 79, distance: 47.9
click at [612, 79] on input "en_GB__ABNDCART_PERSNL2__NVIP_EMA_T&T_LT_COPY(2)(1)" at bounding box center [517, 75] width 396 height 21
type input "en_GB__ABNDCART_PERSNL2__NVIP_EMA_T&T_LT_COPYv2"
click at [1496, 76] on button "Save" at bounding box center [1499, 76] width 39 height 22
click at [1440, 81] on button "Back" at bounding box center [1445, 76] width 40 height 22
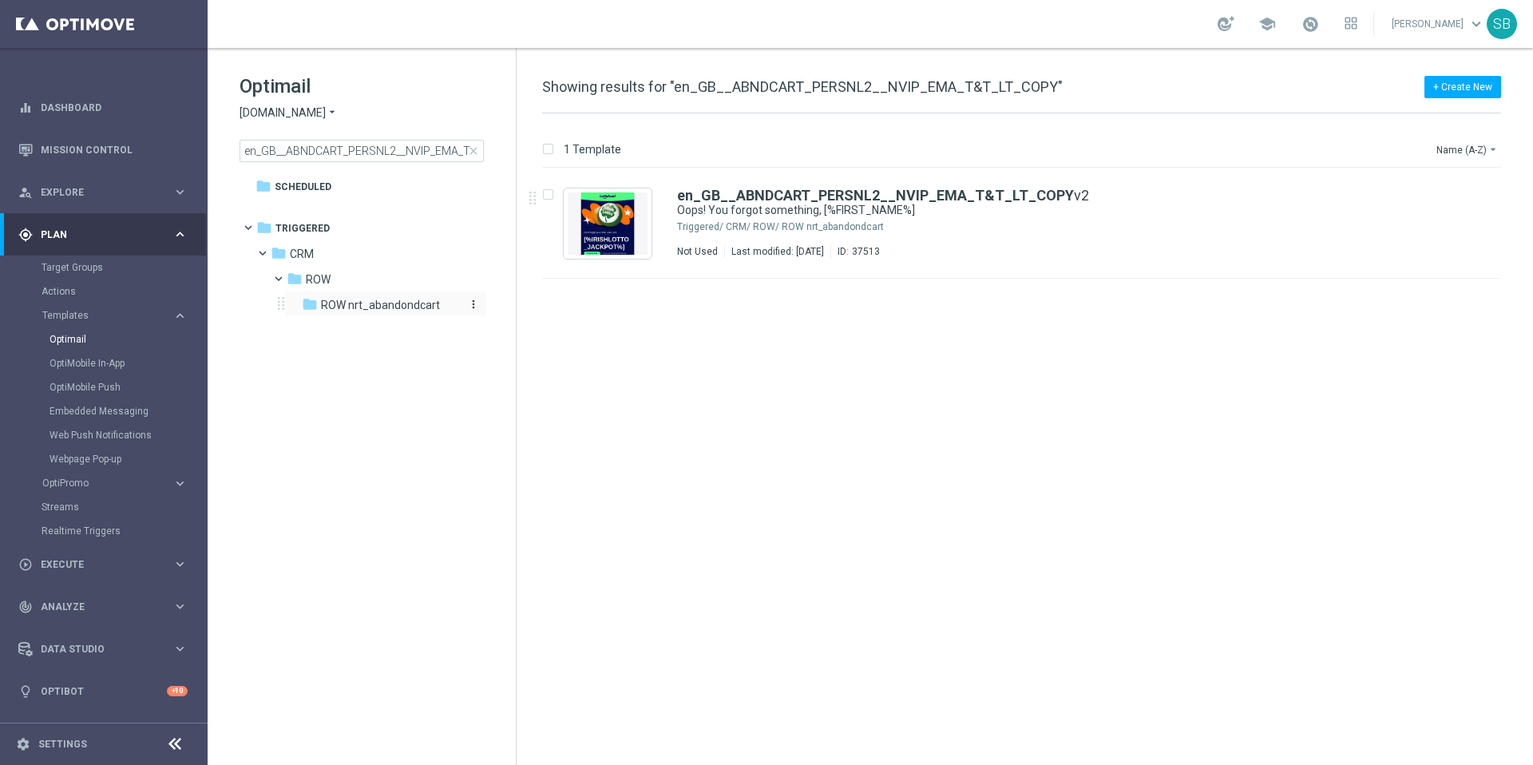
click at [338, 305] on span "ROW nrt_abandondcart" at bounding box center [380, 305] width 119 height 14
click at [314, 303] on icon "folder" at bounding box center [310, 304] width 16 height 16
click at [299, 280] on icon "folder" at bounding box center [295, 279] width 16 height 16
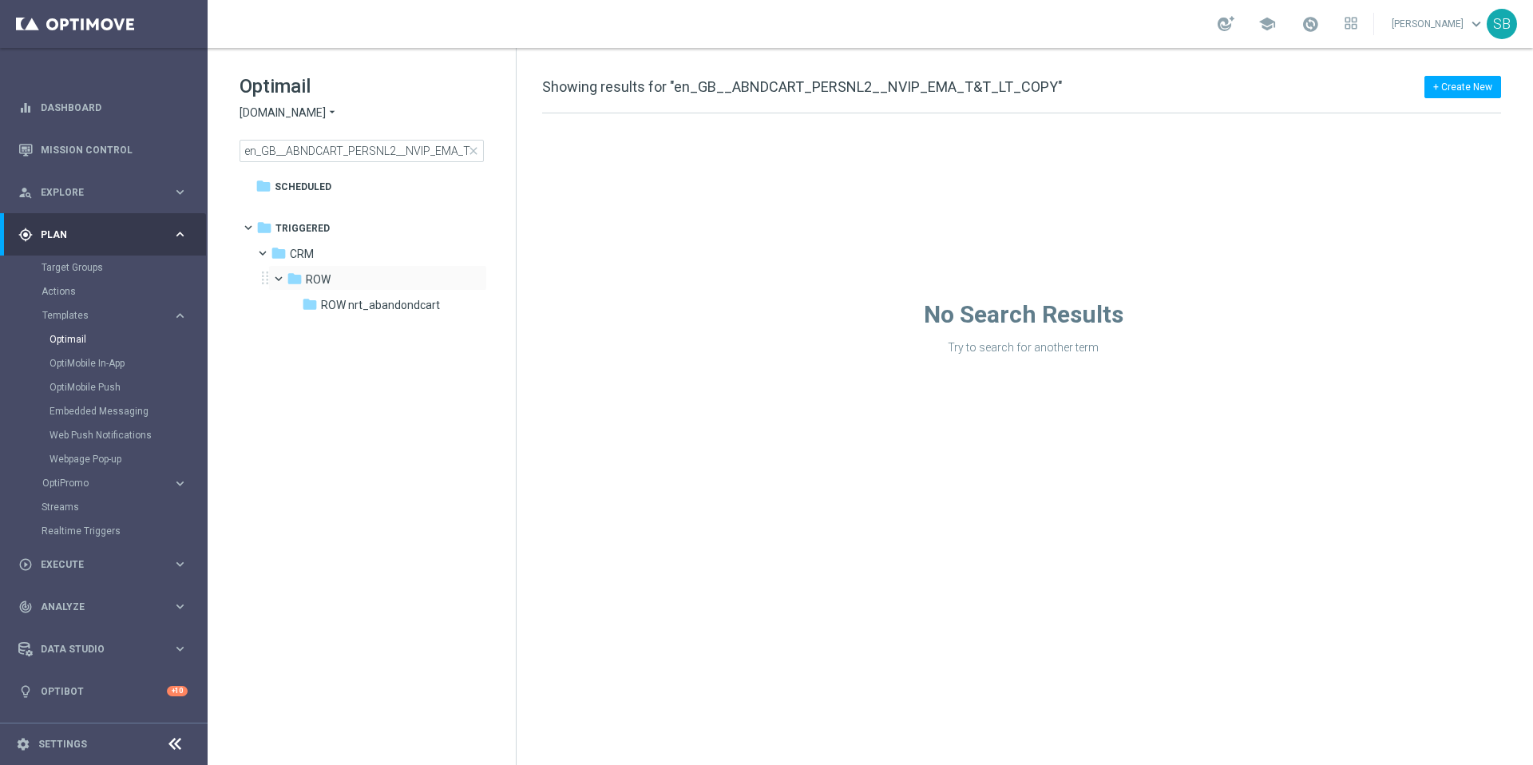
click at [283, 279] on span at bounding box center [286, 274] width 6 height 7
click at [267, 250] on span at bounding box center [270, 249] width 6 height 7
click at [264, 231] on icon "folder" at bounding box center [264, 228] width 16 height 16
click at [263, 249] on span at bounding box center [259, 246] width 7 height 6
click at [279, 275] on span at bounding box center [275, 271] width 7 height 6
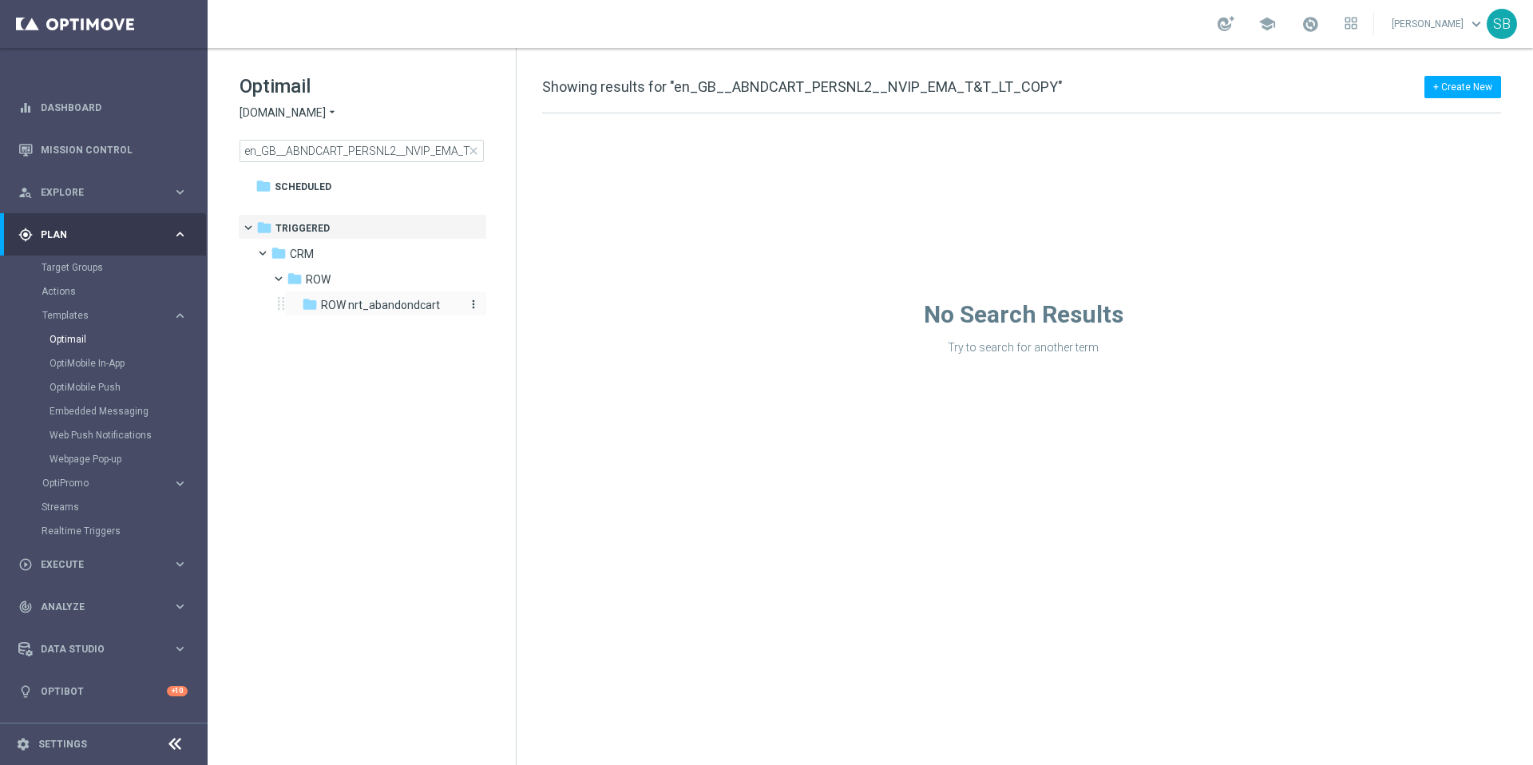
click at [347, 303] on span "ROW nrt_abandondcart" at bounding box center [380, 305] width 119 height 14
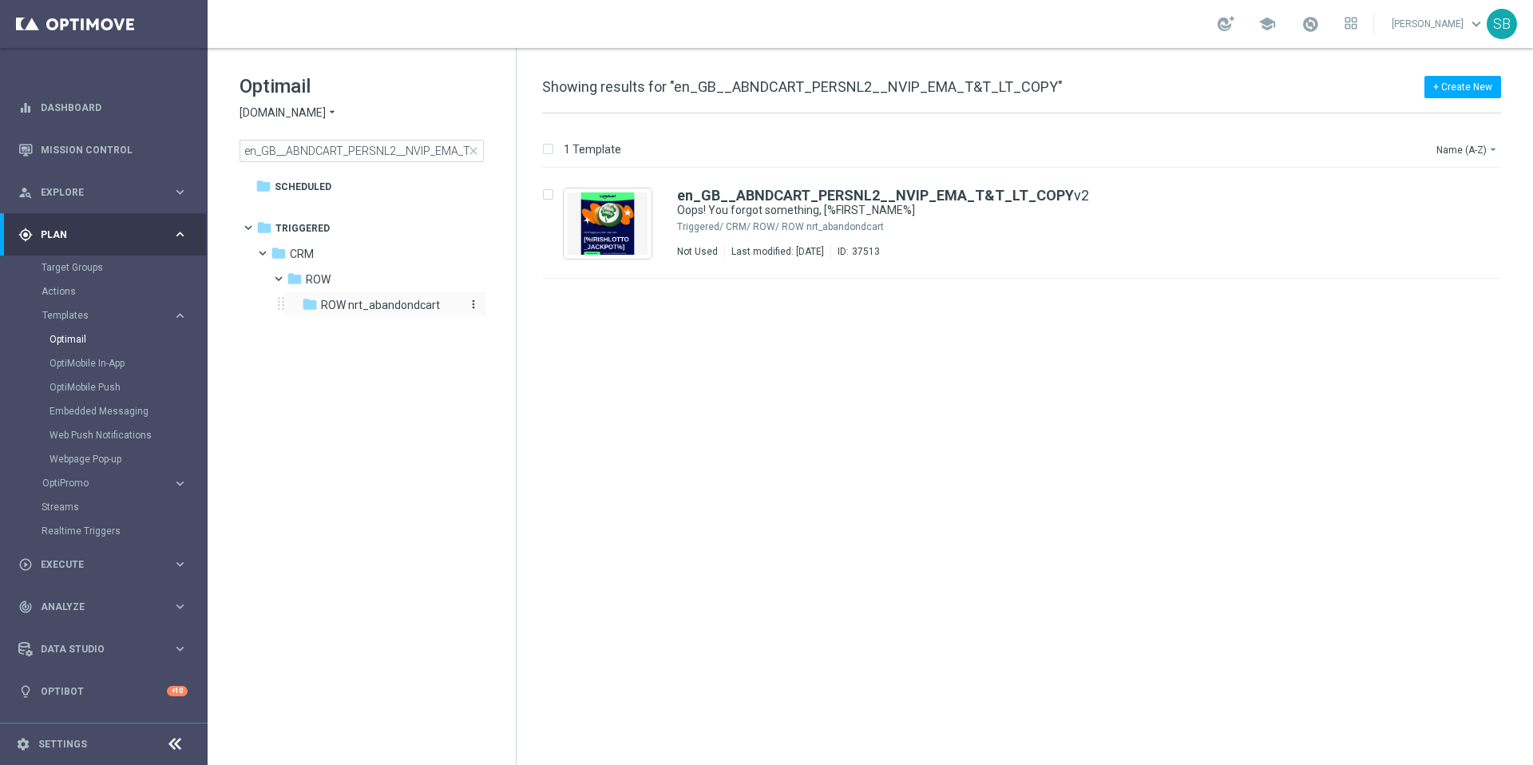
click at [346, 306] on span "ROW nrt_abandondcart" at bounding box center [380, 305] width 119 height 14
click at [325, 281] on span "ROW" at bounding box center [318, 279] width 25 height 14
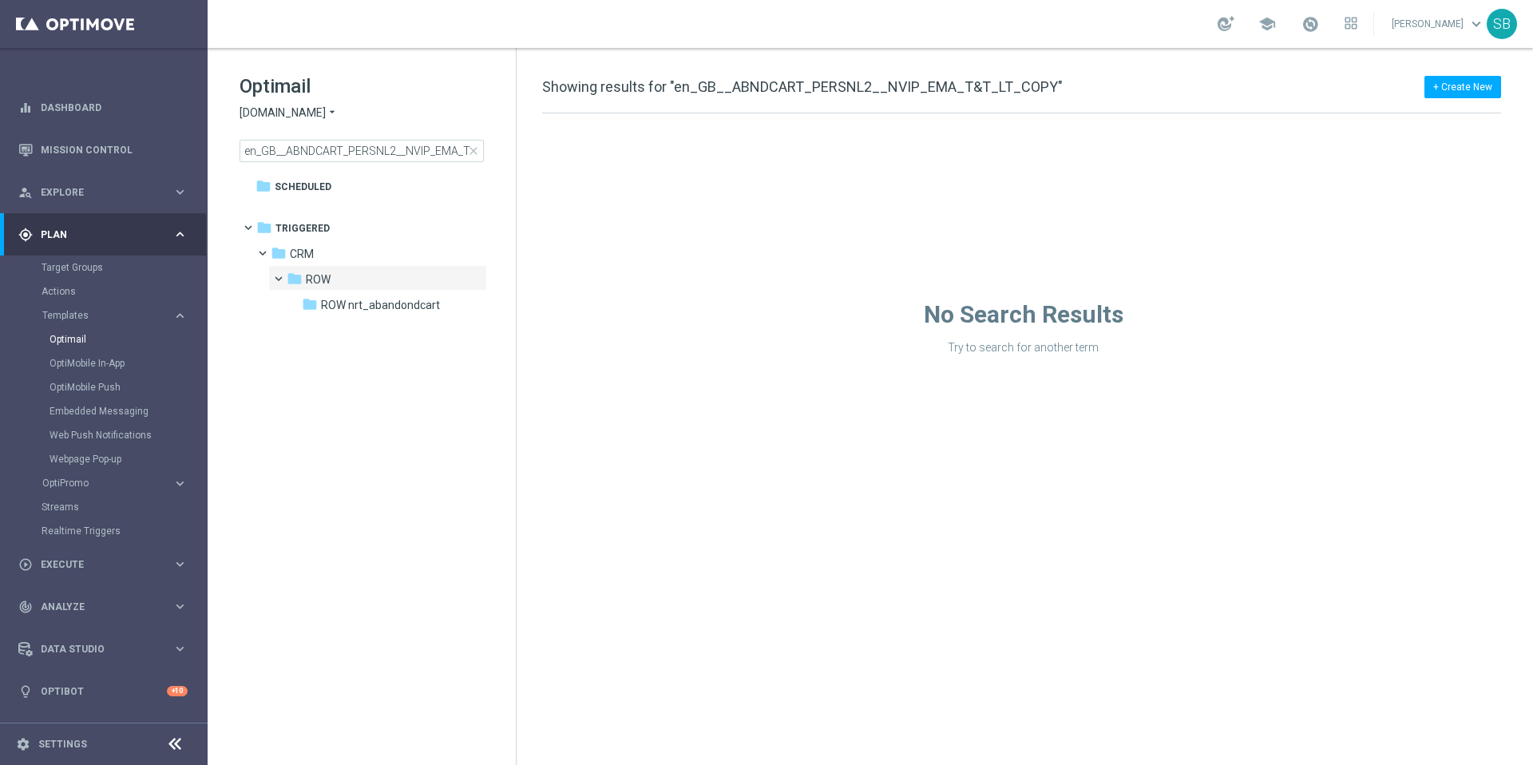
click at [330, 113] on icon "arrow_drop_down" at bounding box center [332, 112] width 13 height 15
click at [283, 137] on div "lottoland" at bounding box center [300, 130] width 120 height 19
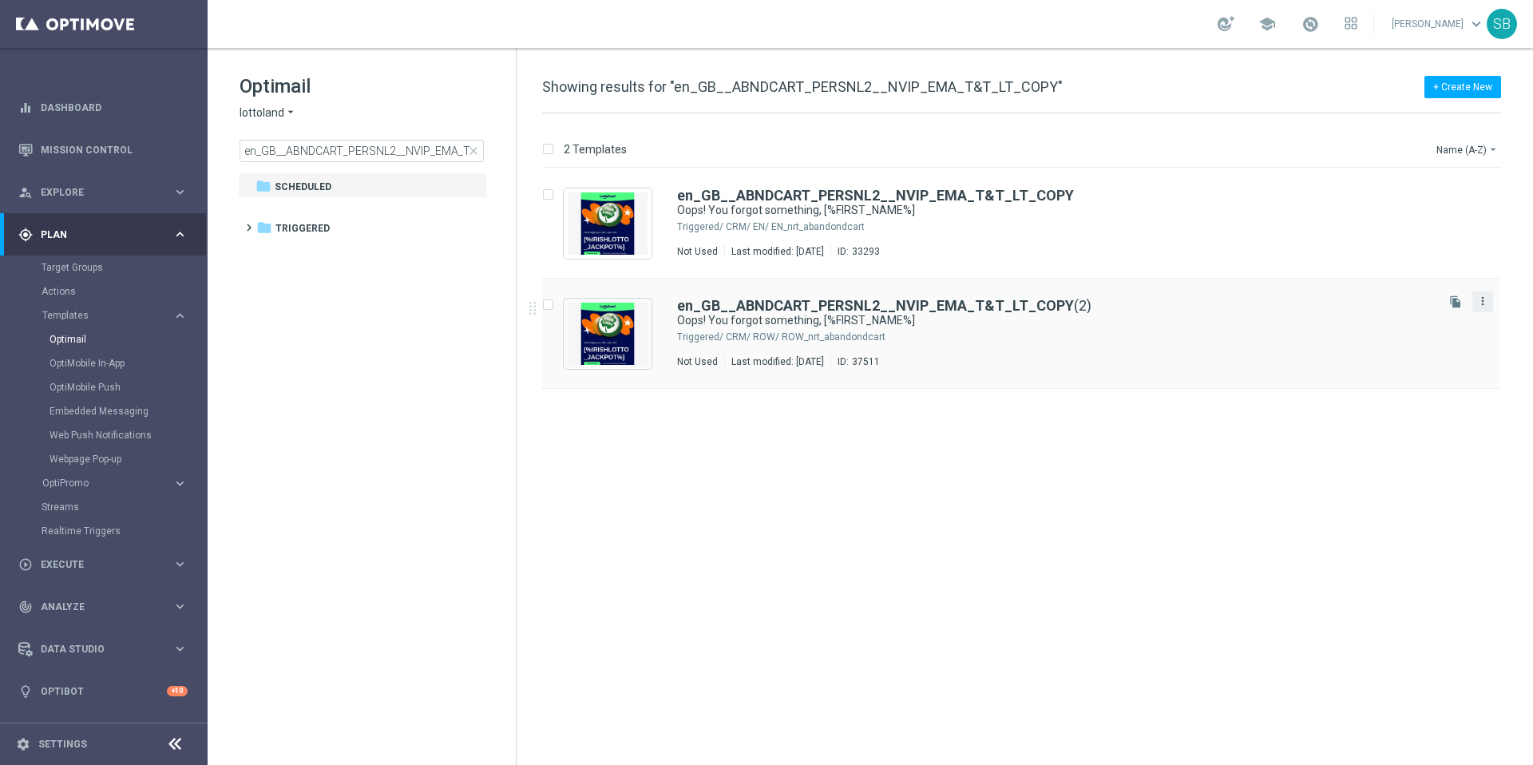
click at [1483, 305] on icon "more_vert" at bounding box center [1482, 301] width 13 height 13
click at [1410, 369] on div "delete_forever [GEOGRAPHIC_DATA]" at bounding box center [1411, 363] width 128 height 22
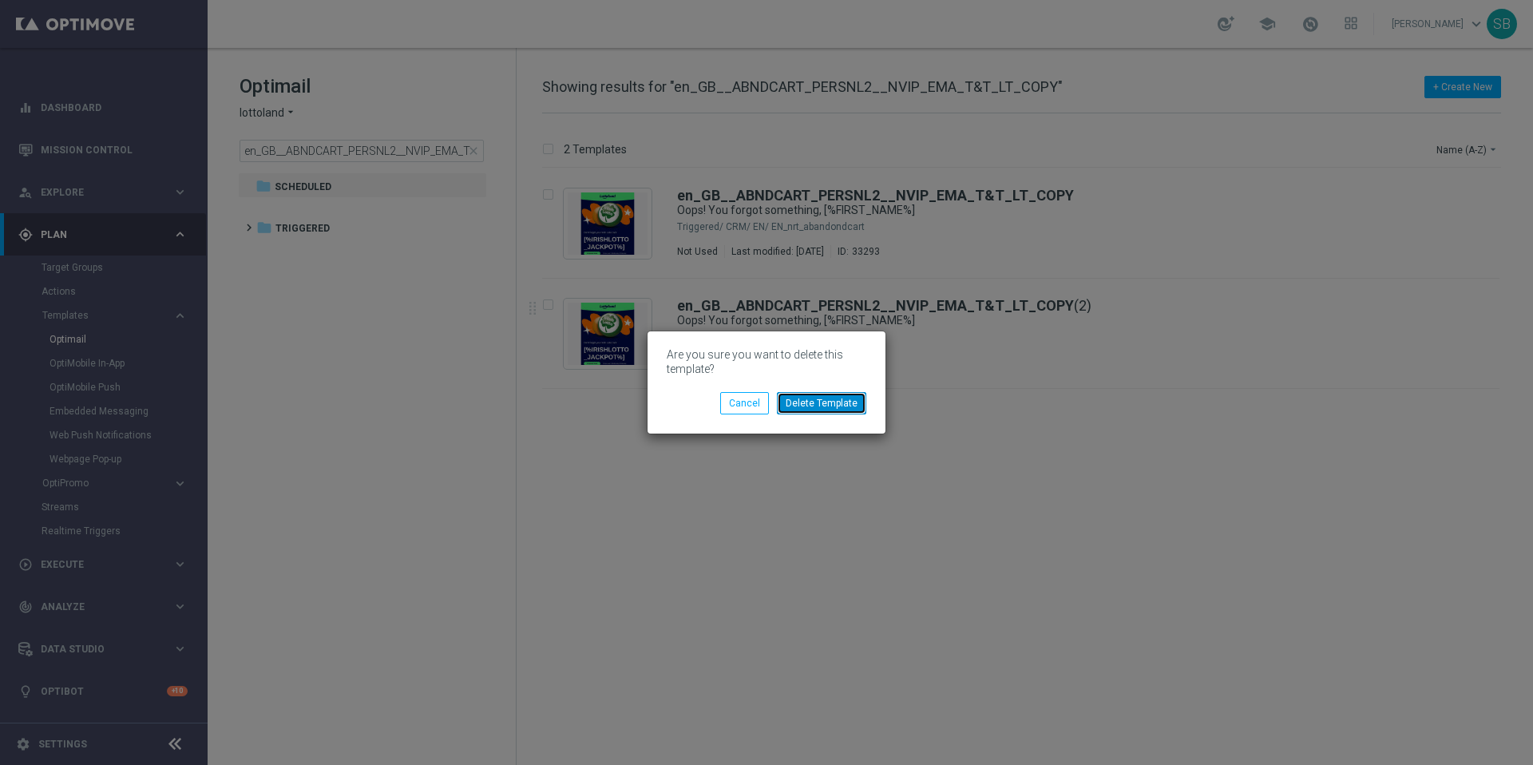
click at [837, 407] on button "Delete Template" at bounding box center [821, 403] width 89 height 22
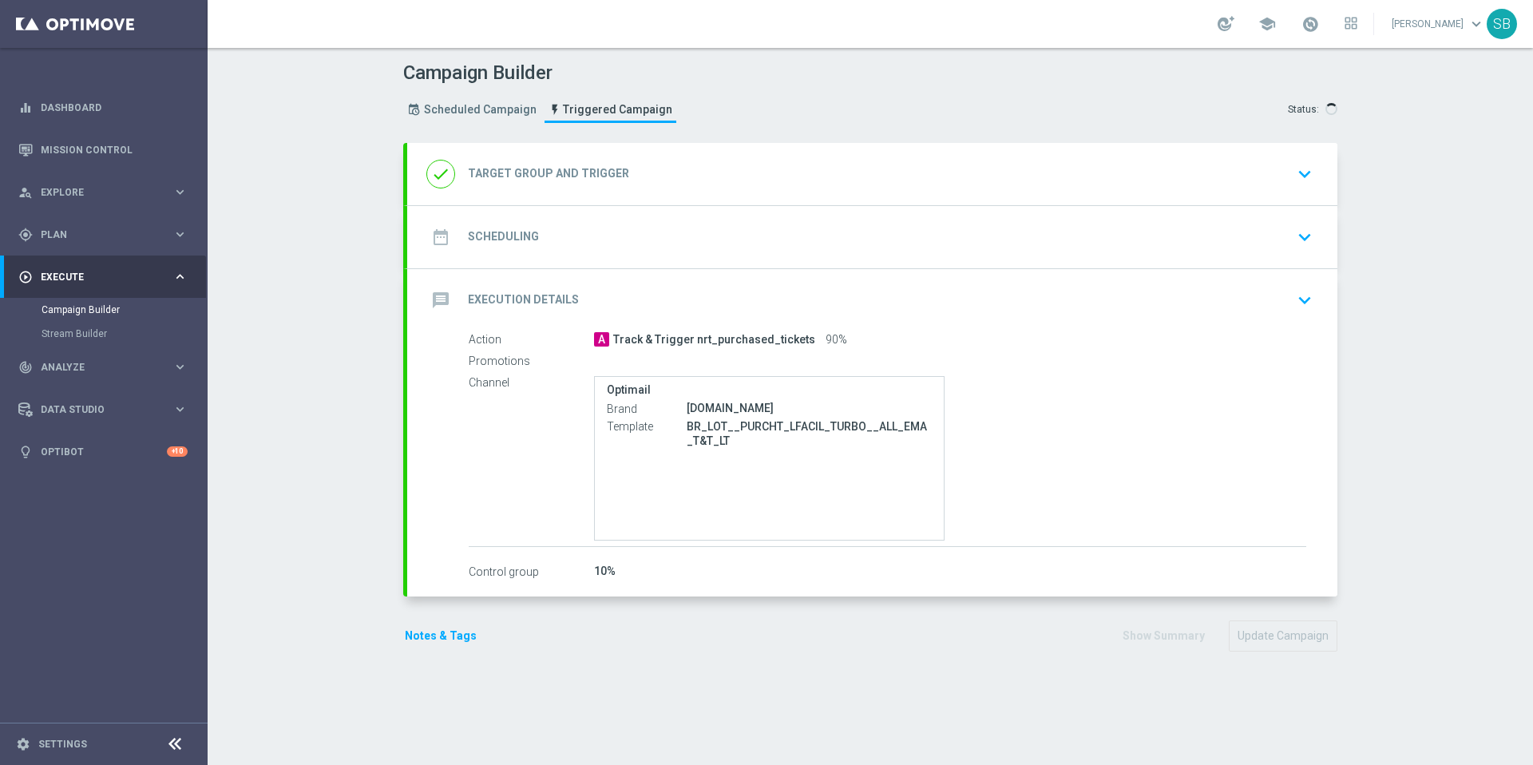
type input "BR_LOT__TURBOSENA_CASINO_ACC__ALL_EMA_T&T_LT"
radio input "false"
radio input "true"
type input "pt_BR_nrt_purchased_ticket_lfacil_turbo"
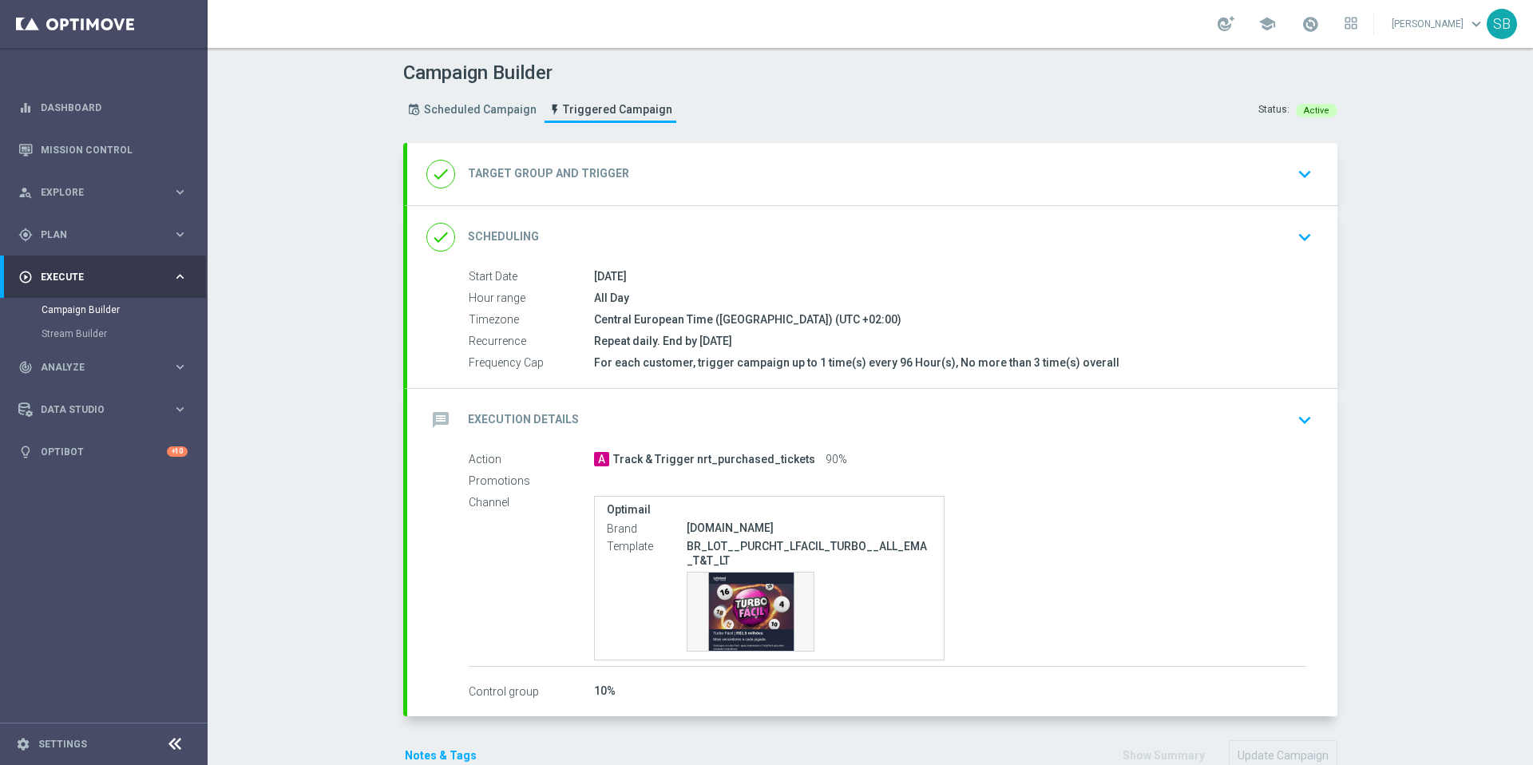
type input "Deposit Amount"
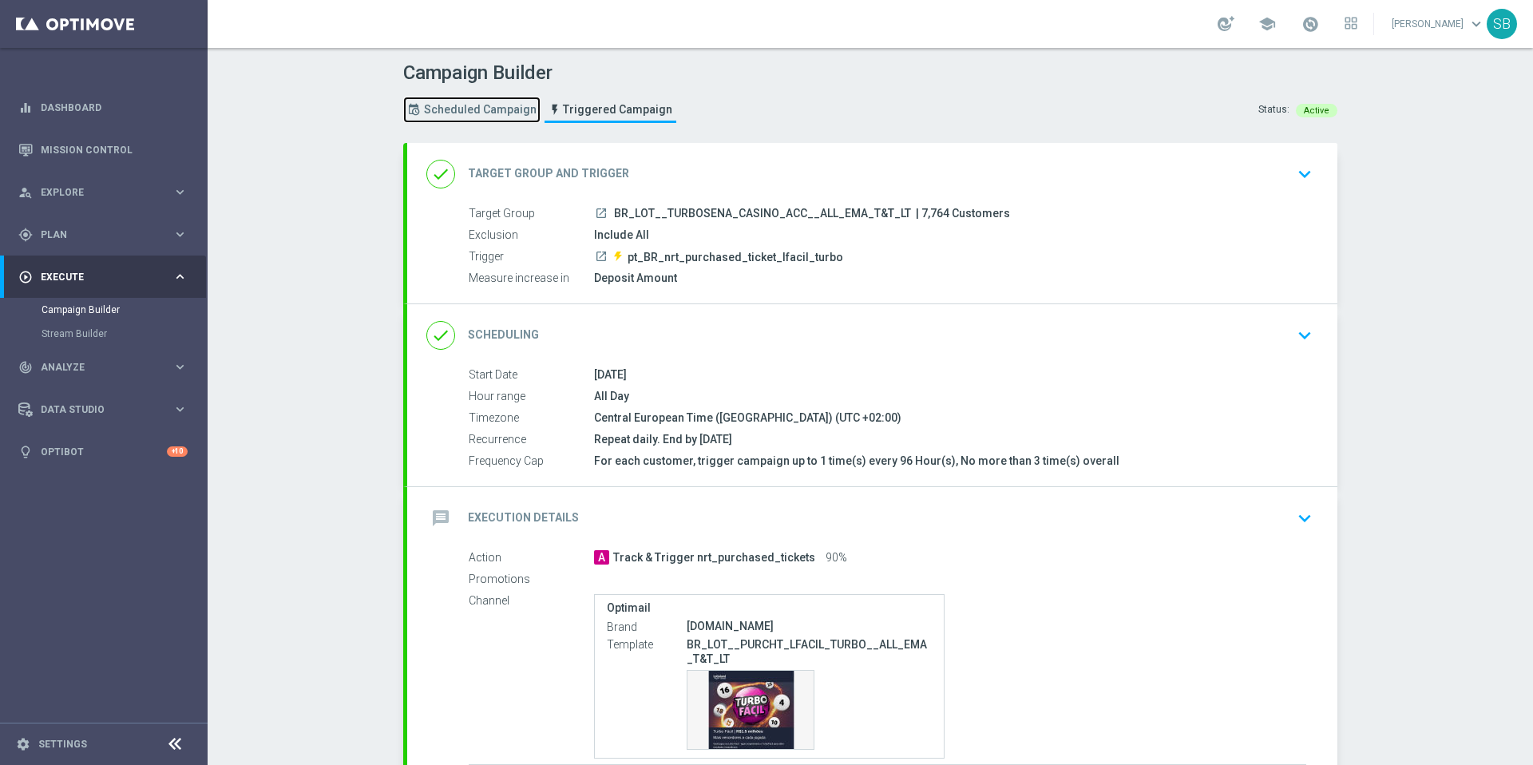
click at [473, 117] on link "Scheduled Campaign" at bounding box center [471, 110] width 137 height 26
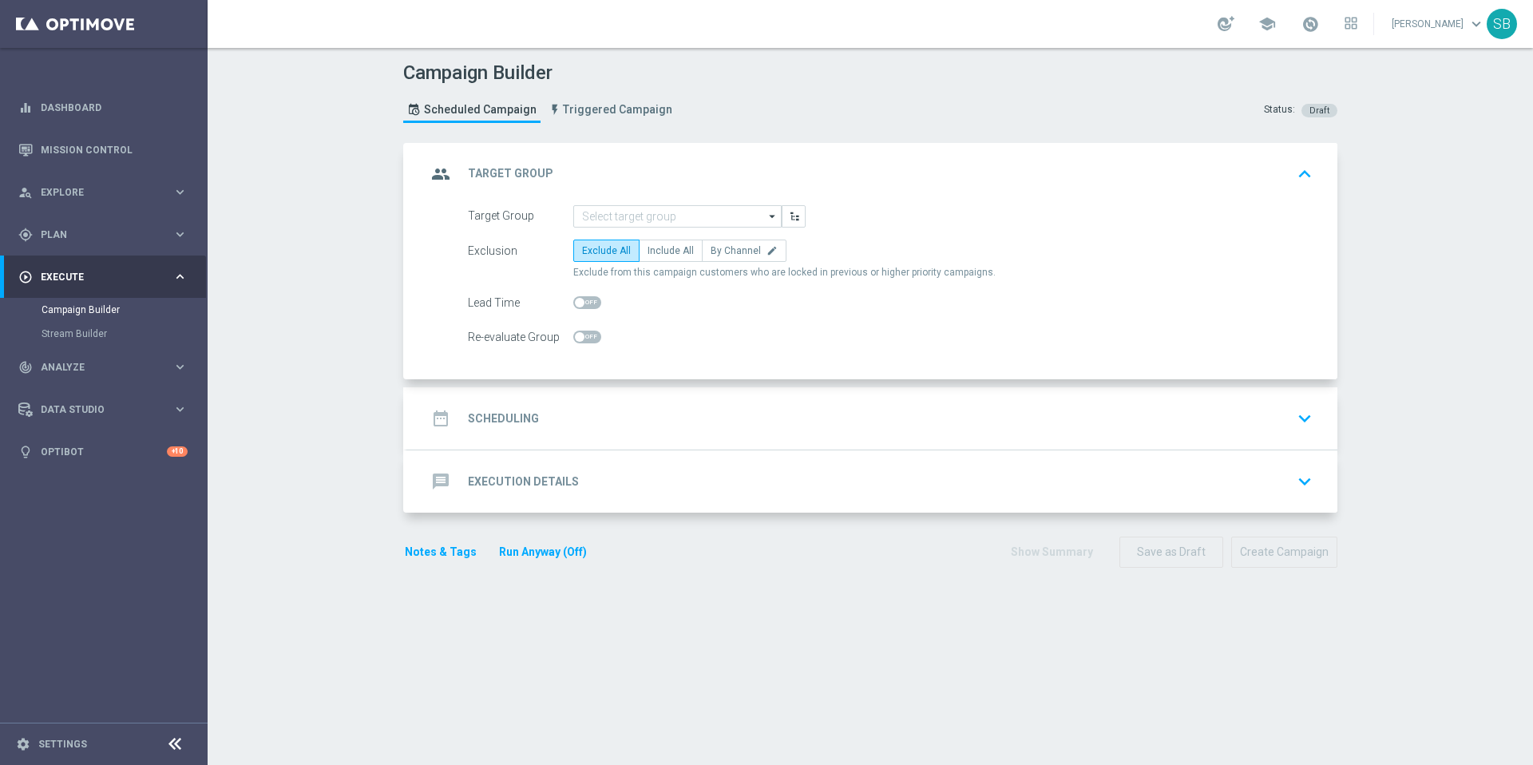
click at [1298, 420] on icon "keyboard_arrow_down" at bounding box center [1304, 418] width 24 height 24
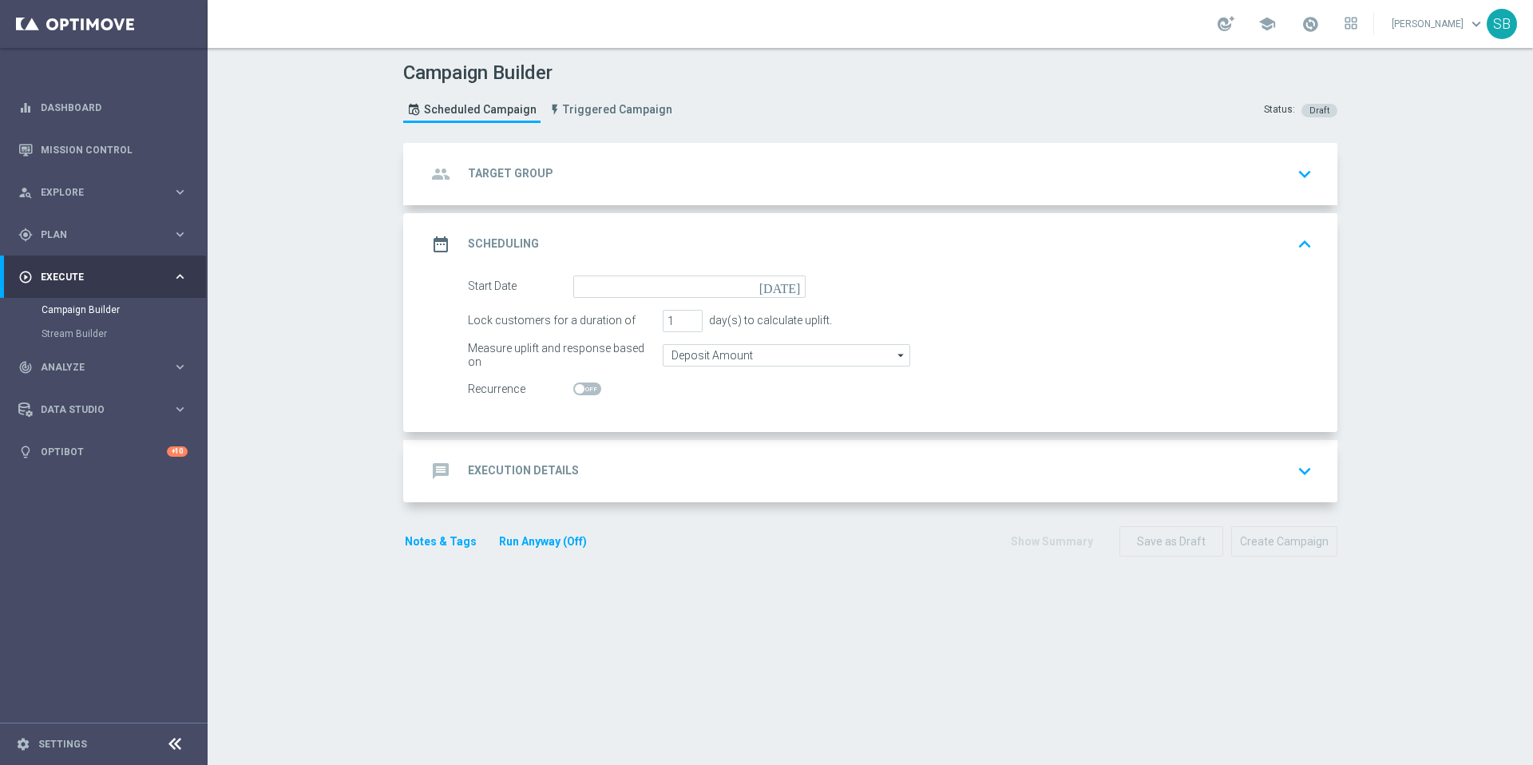
click at [1300, 244] on icon "keyboard_arrow_up" at bounding box center [1304, 244] width 24 height 24
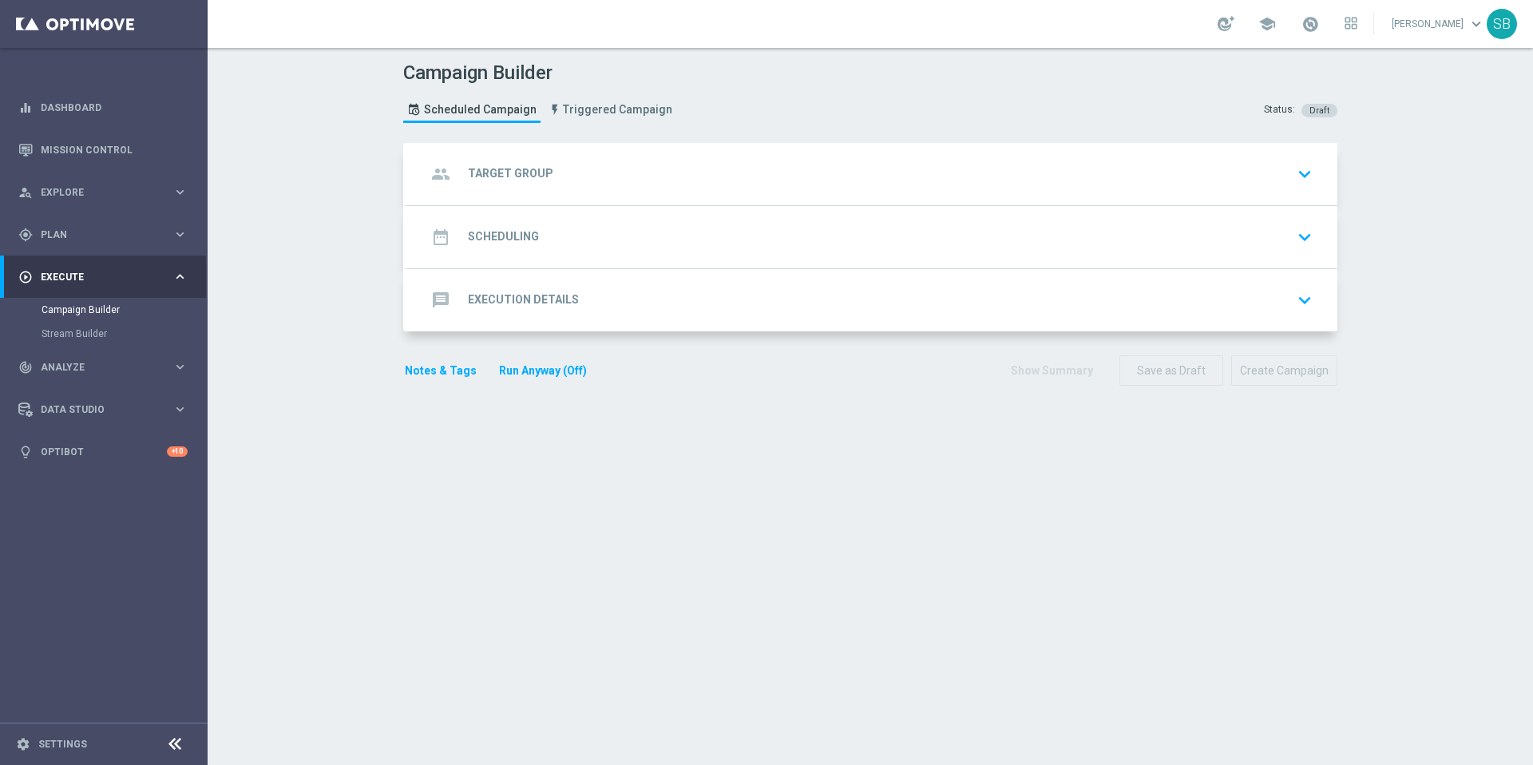
click at [1300, 299] on icon "keyboard_arrow_down" at bounding box center [1304, 300] width 24 height 24
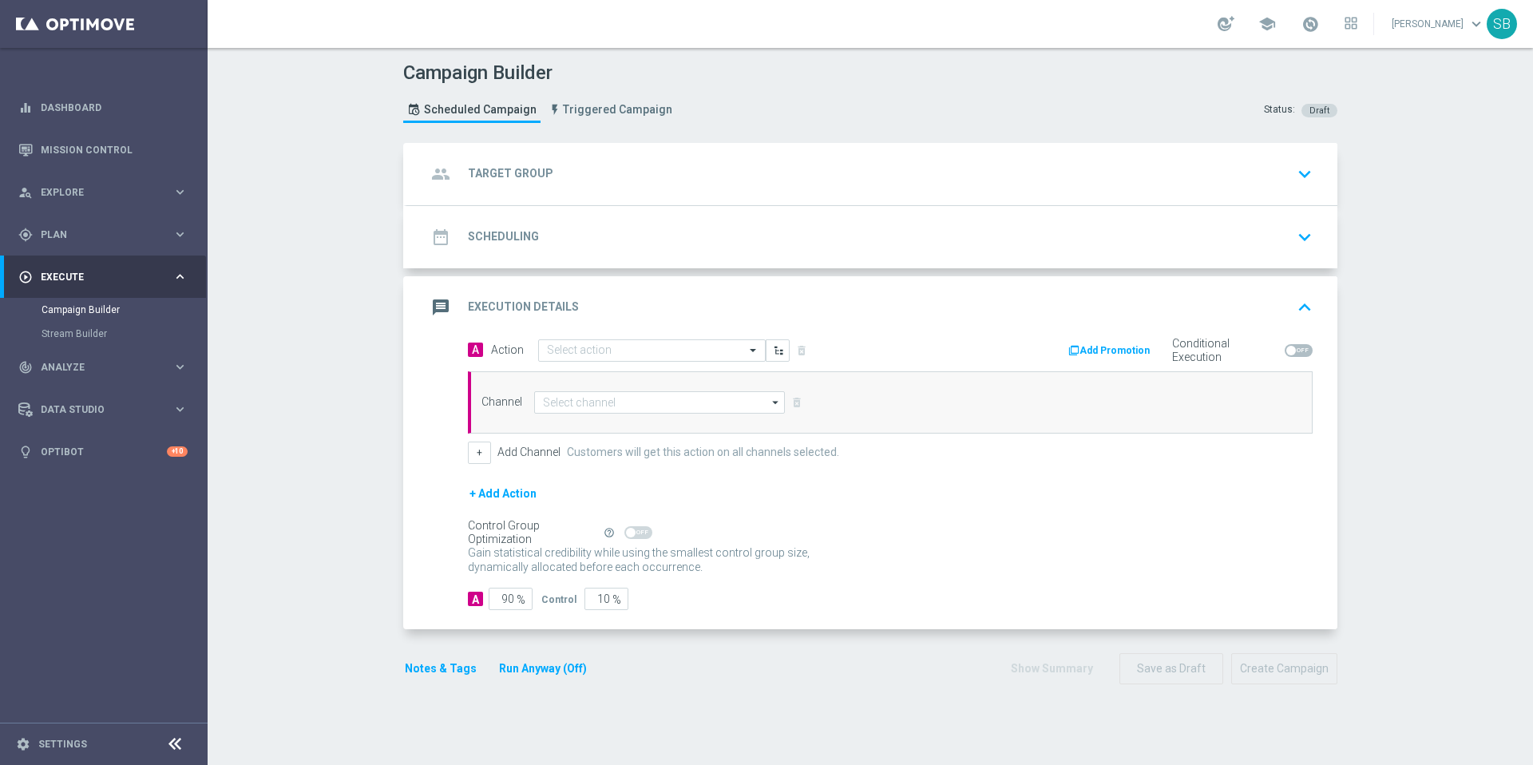
click at [1300, 303] on icon "keyboard_arrow_up" at bounding box center [1304, 307] width 24 height 24
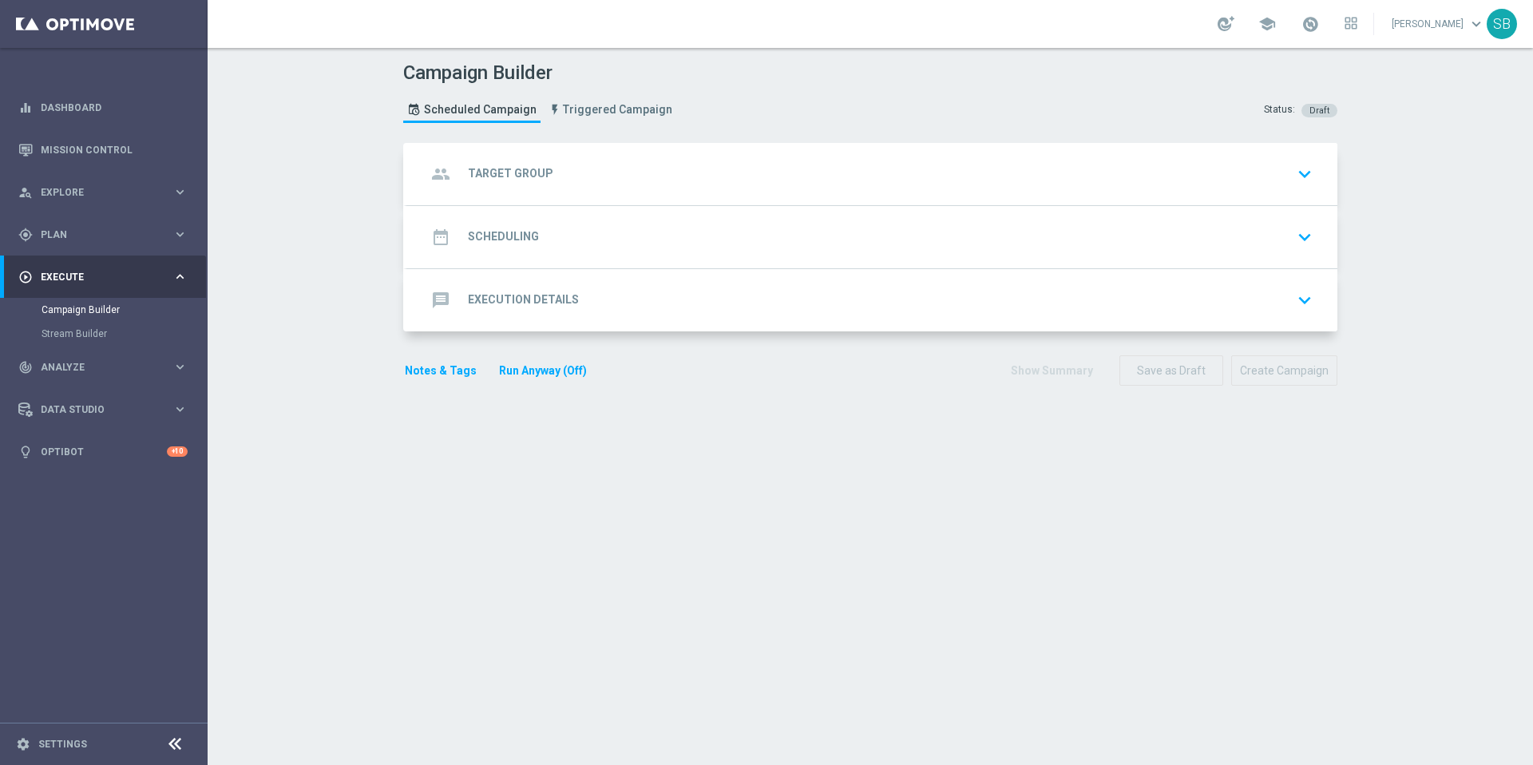
click at [1301, 174] on icon "keyboard_arrow_down" at bounding box center [1304, 174] width 24 height 24
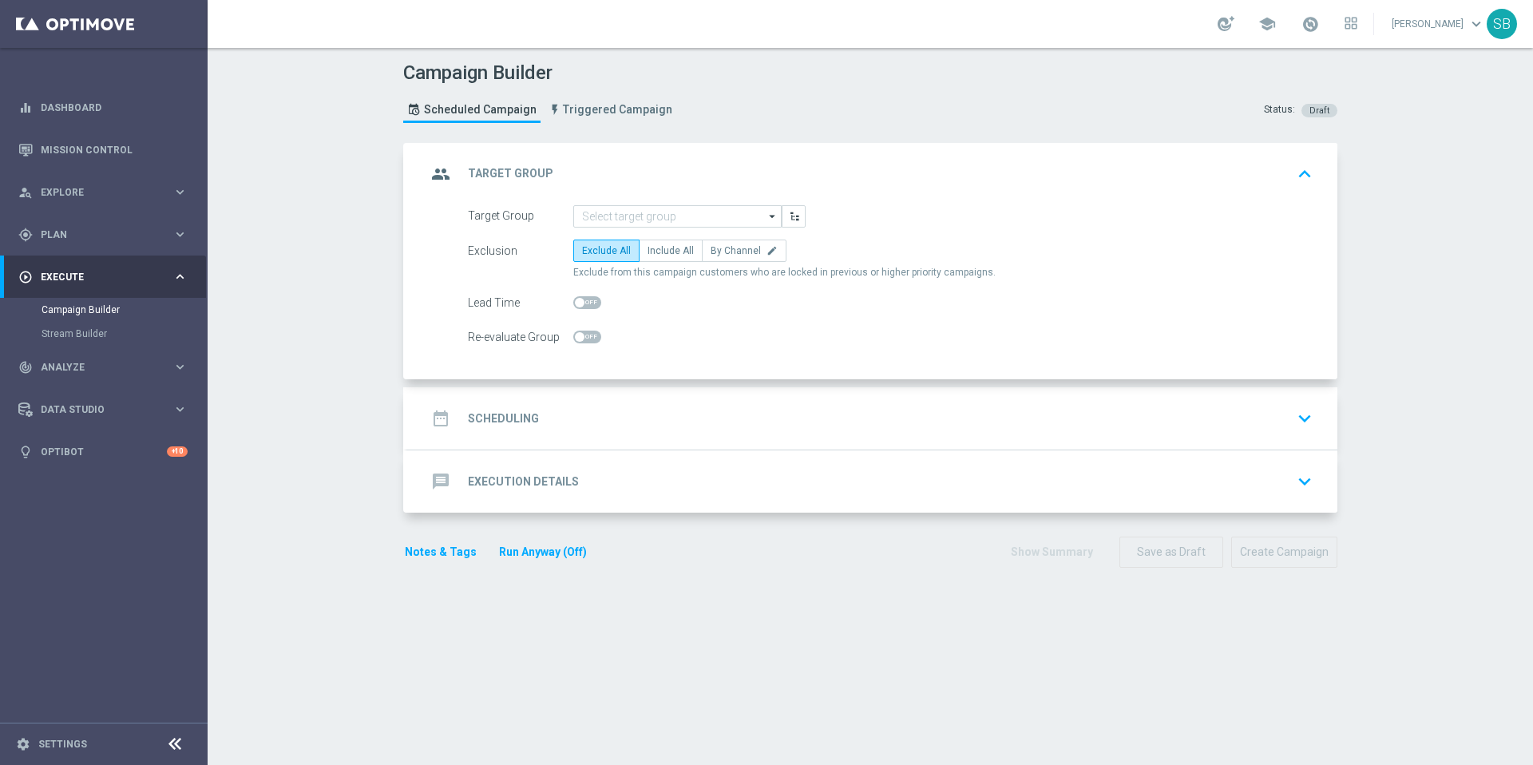
click at [1301, 174] on icon "keyboard_arrow_up" at bounding box center [1304, 174] width 24 height 24
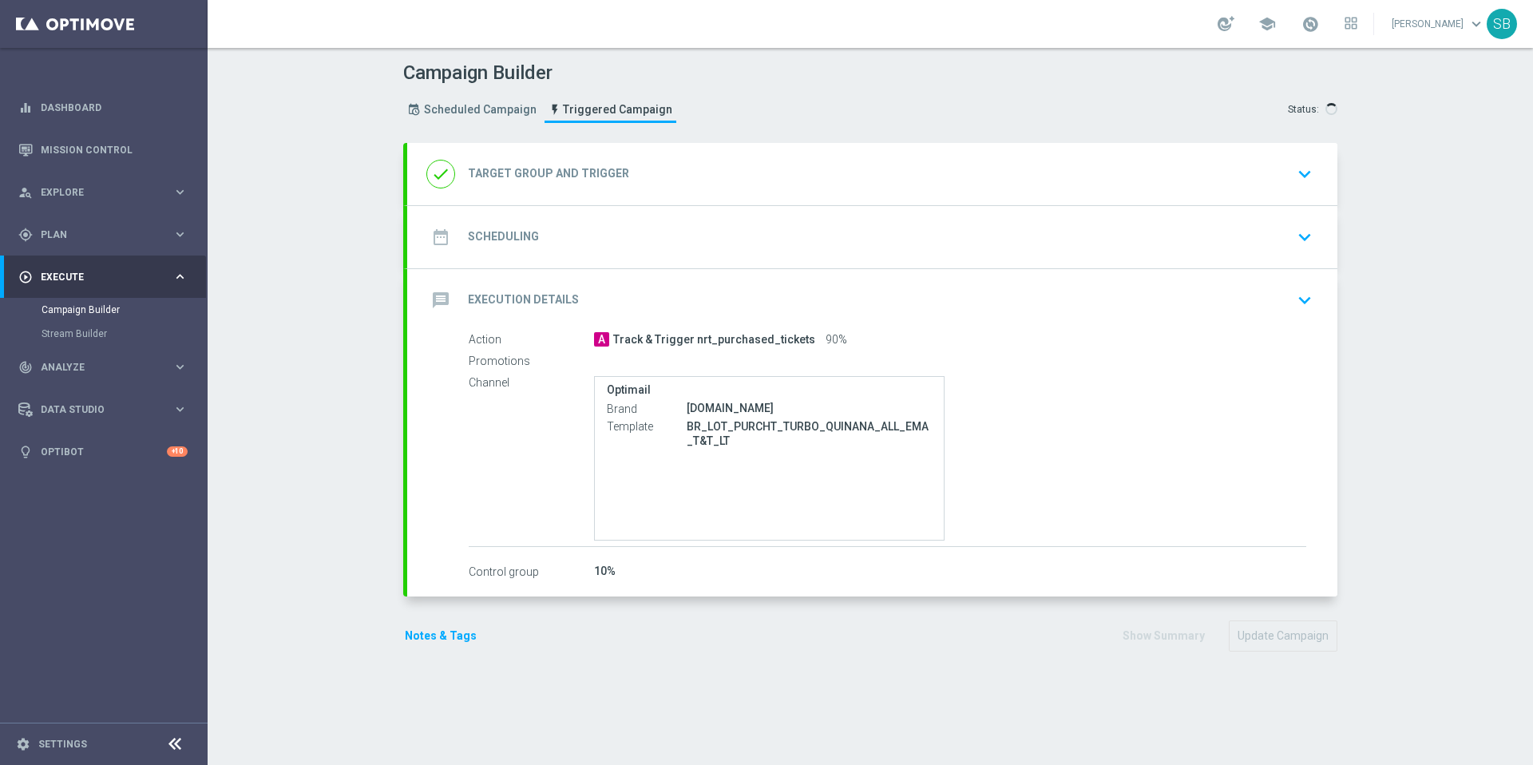
type input "BR_LOT__TURBOQUINA_NOCASINO_ACC__ALL_EMA_T&T_LT"
radio input "false"
radio input "true"
type input "pt_BR_nrt_purchased_ticket_quina_turbo"
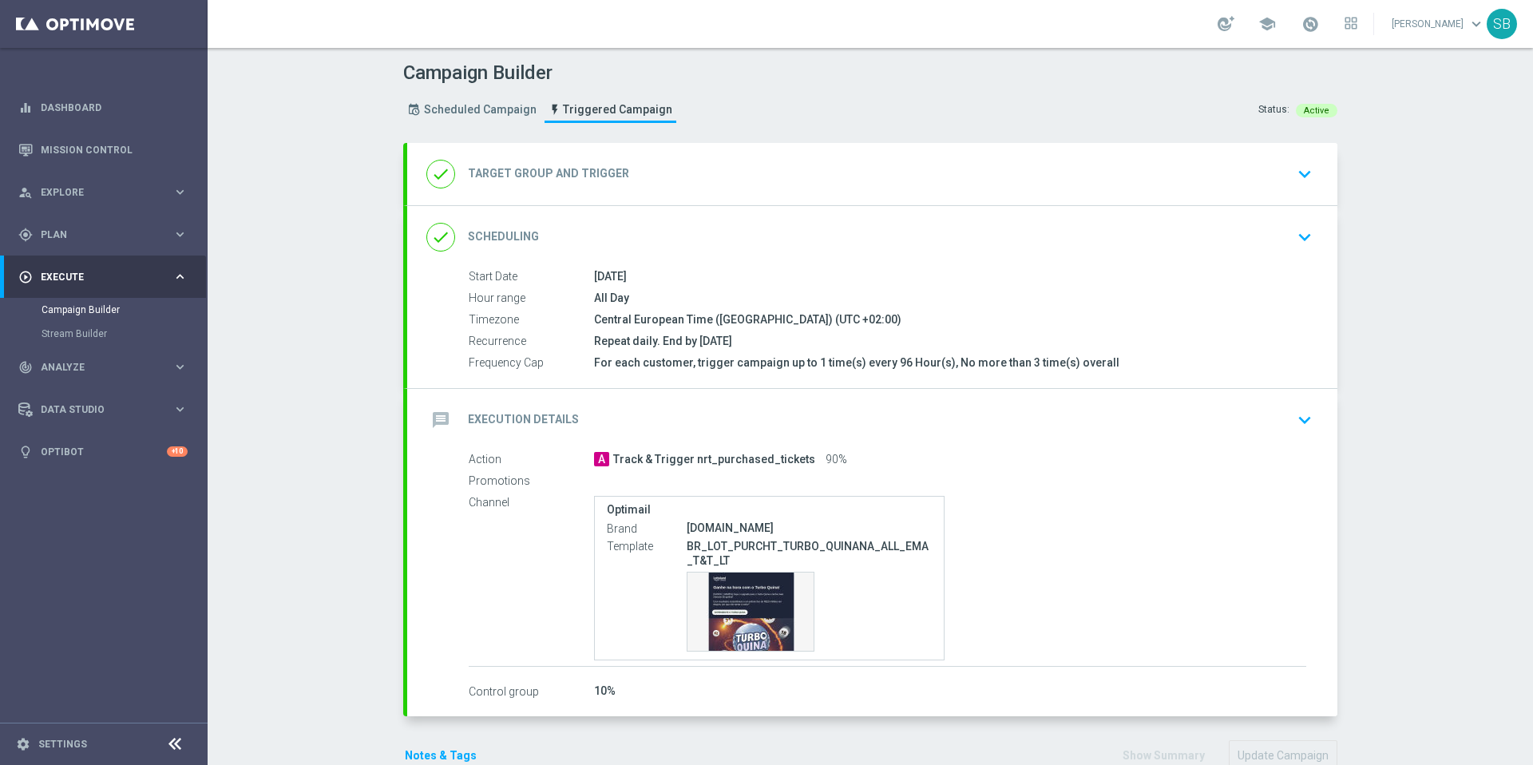
type input "Deposit Amount"
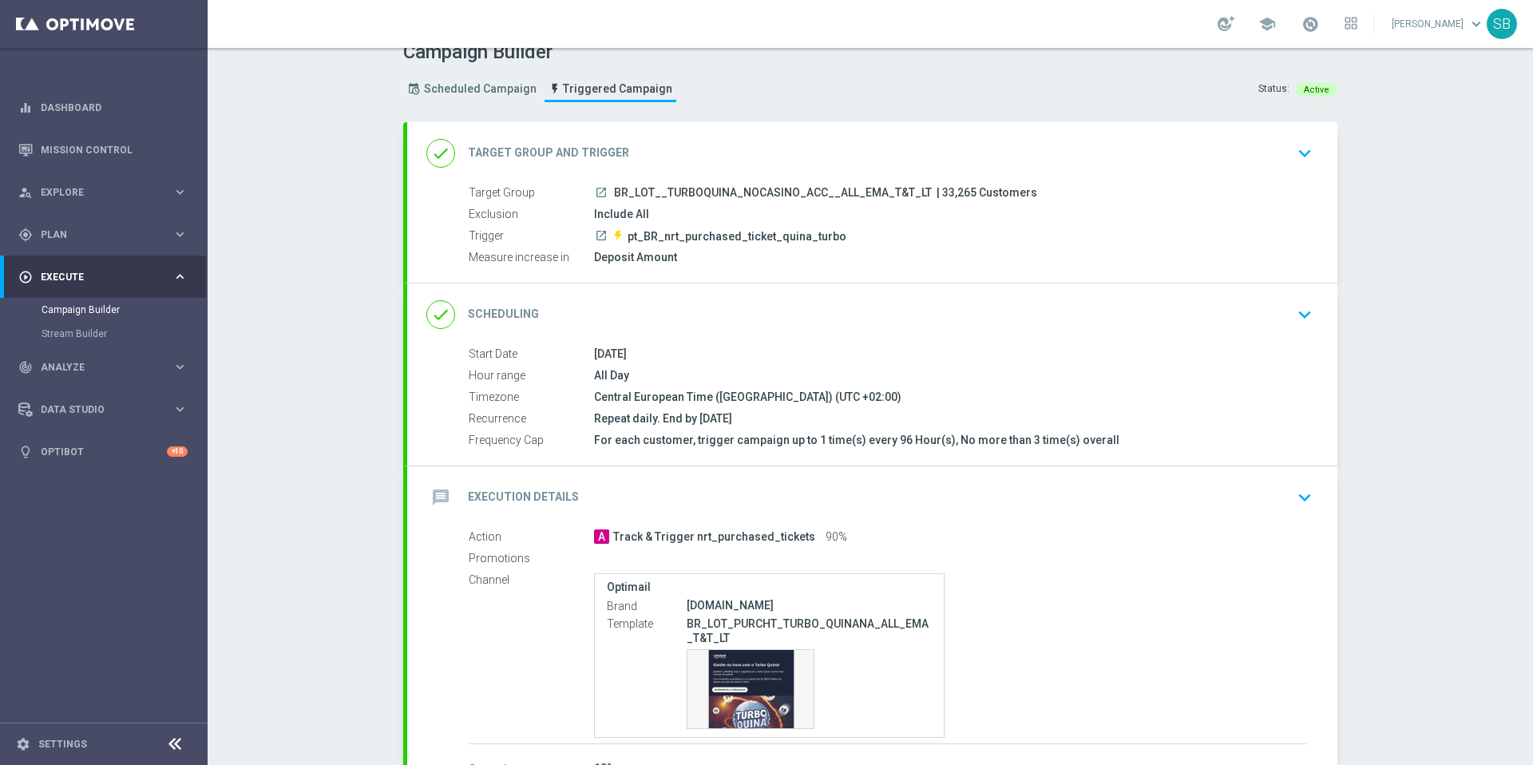
scroll to position [22, 0]
click at [1301, 314] on icon "keyboard_arrow_down" at bounding box center [1304, 314] width 24 height 24
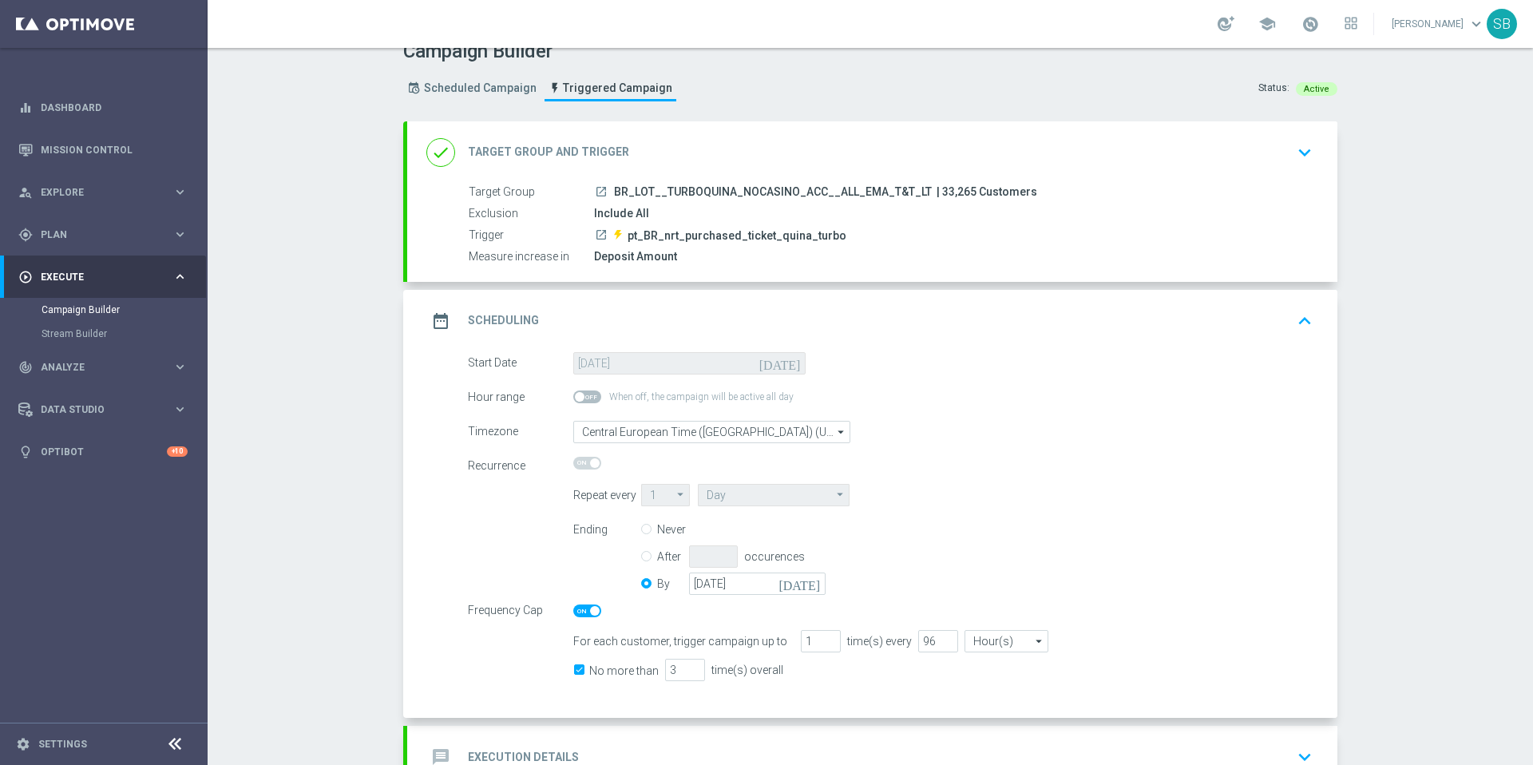
click at [789, 368] on icon "[DATE]" at bounding box center [782, 361] width 47 height 18
